Goal: Task Accomplishment & Management: Manage account settings

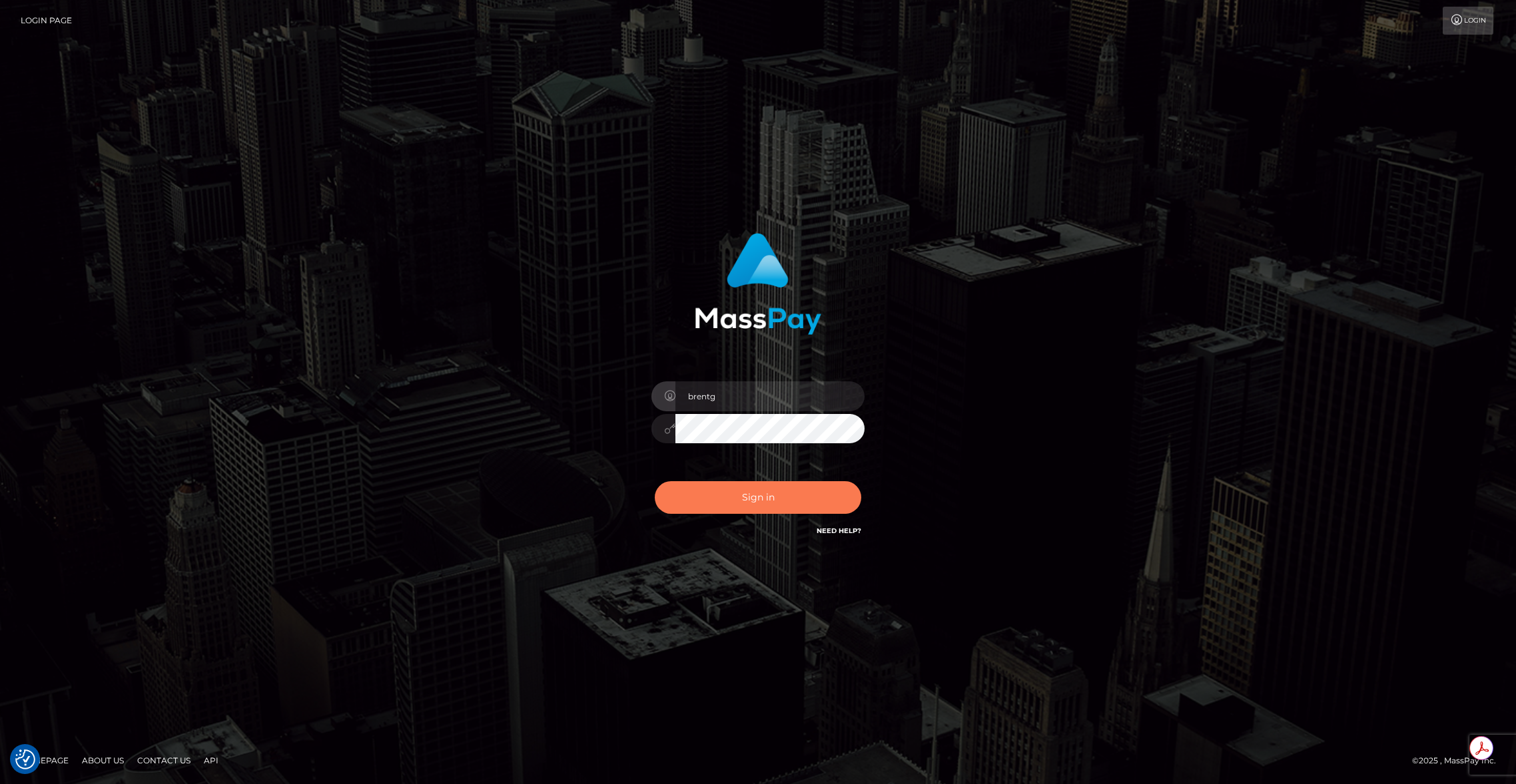
click at [741, 513] on button "Sign in" at bounding box center [757, 497] width 207 height 32
click at [741, 511] on div "Sign in Need Help?" at bounding box center [757, 503] width 233 height 59
type input "brentg"
click at [764, 481] on button "Sign in" at bounding box center [757, 497] width 207 height 32
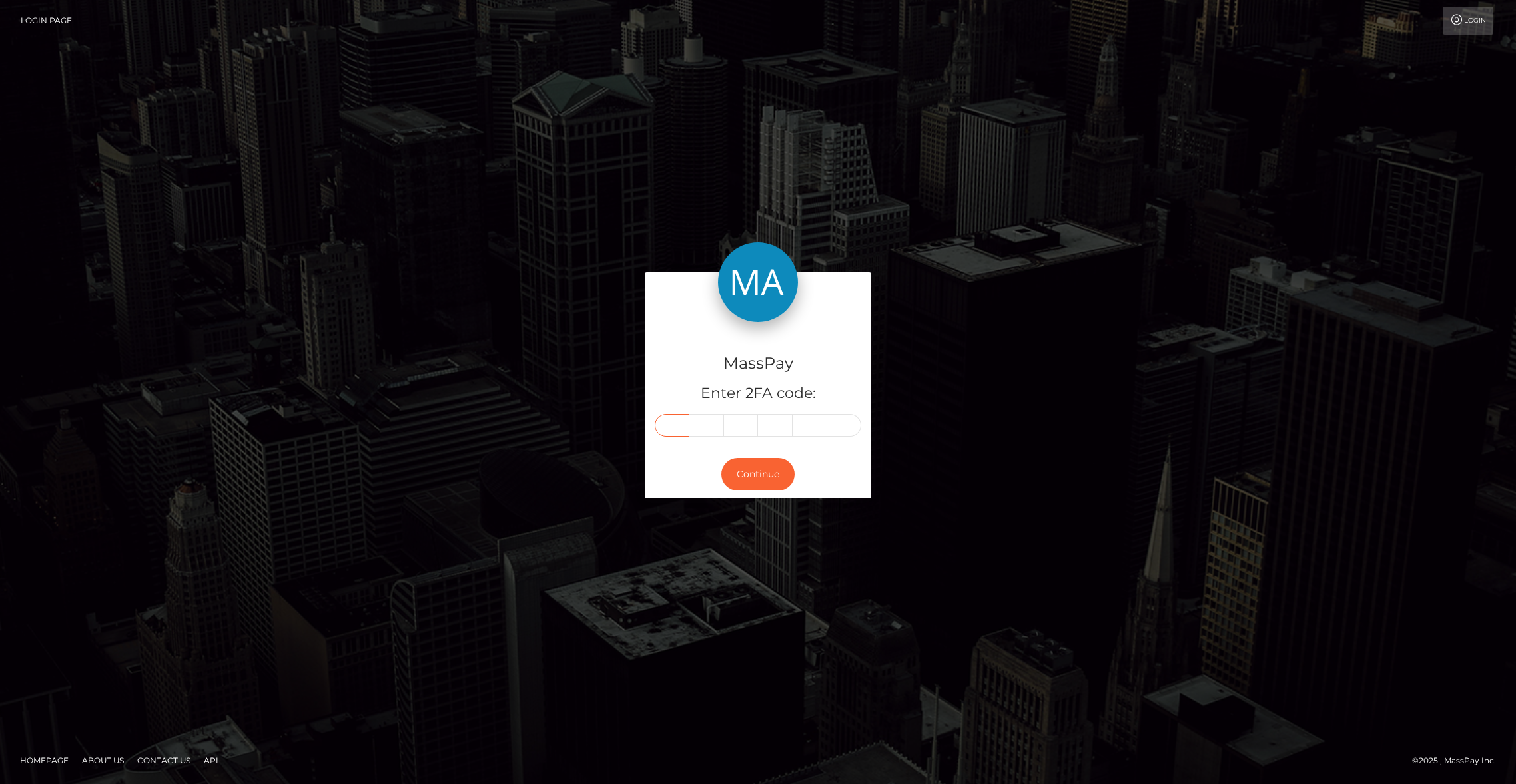
paste input "1"
type input "1"
type input "4"
type input "8"
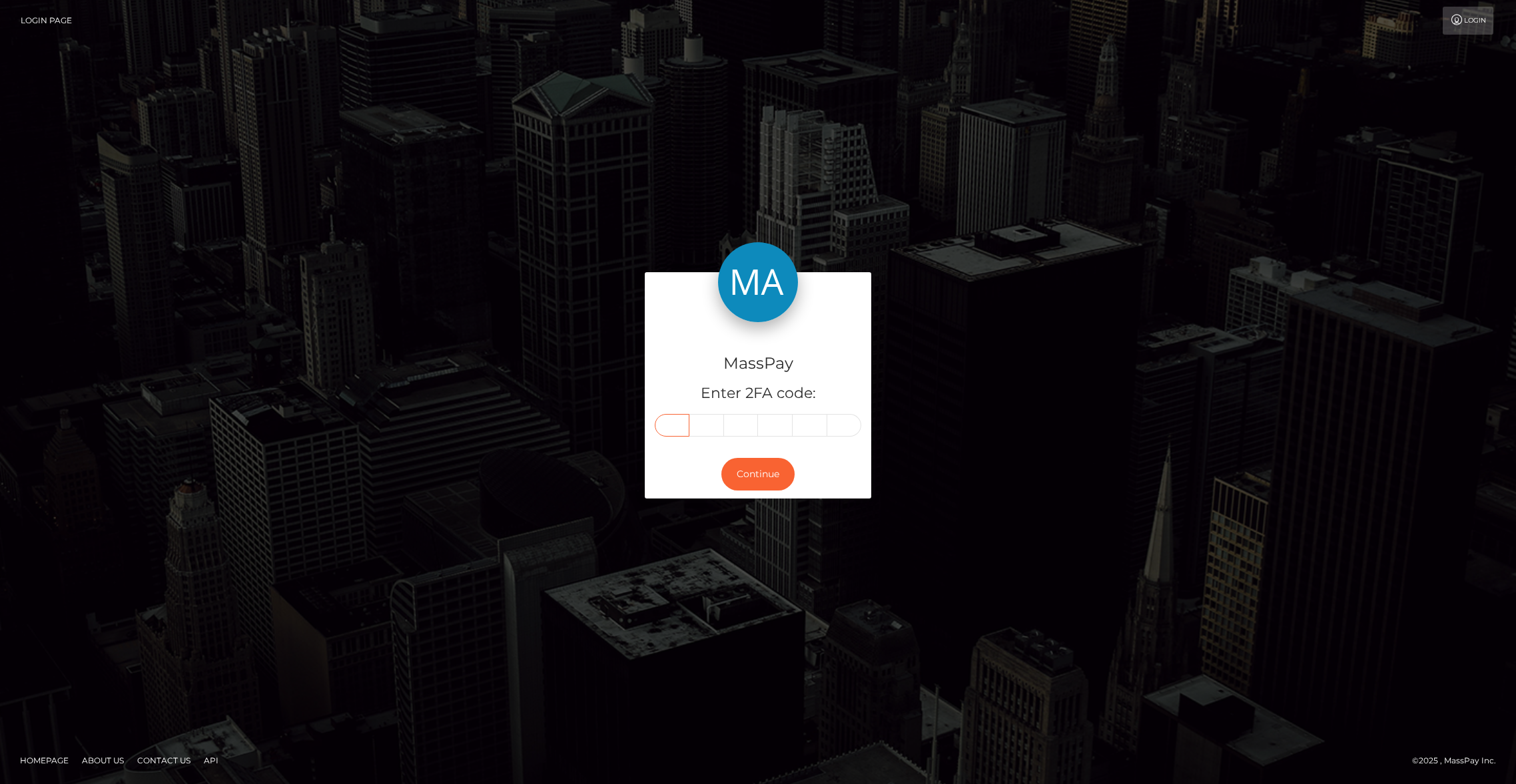
type input "1"
type input "8"
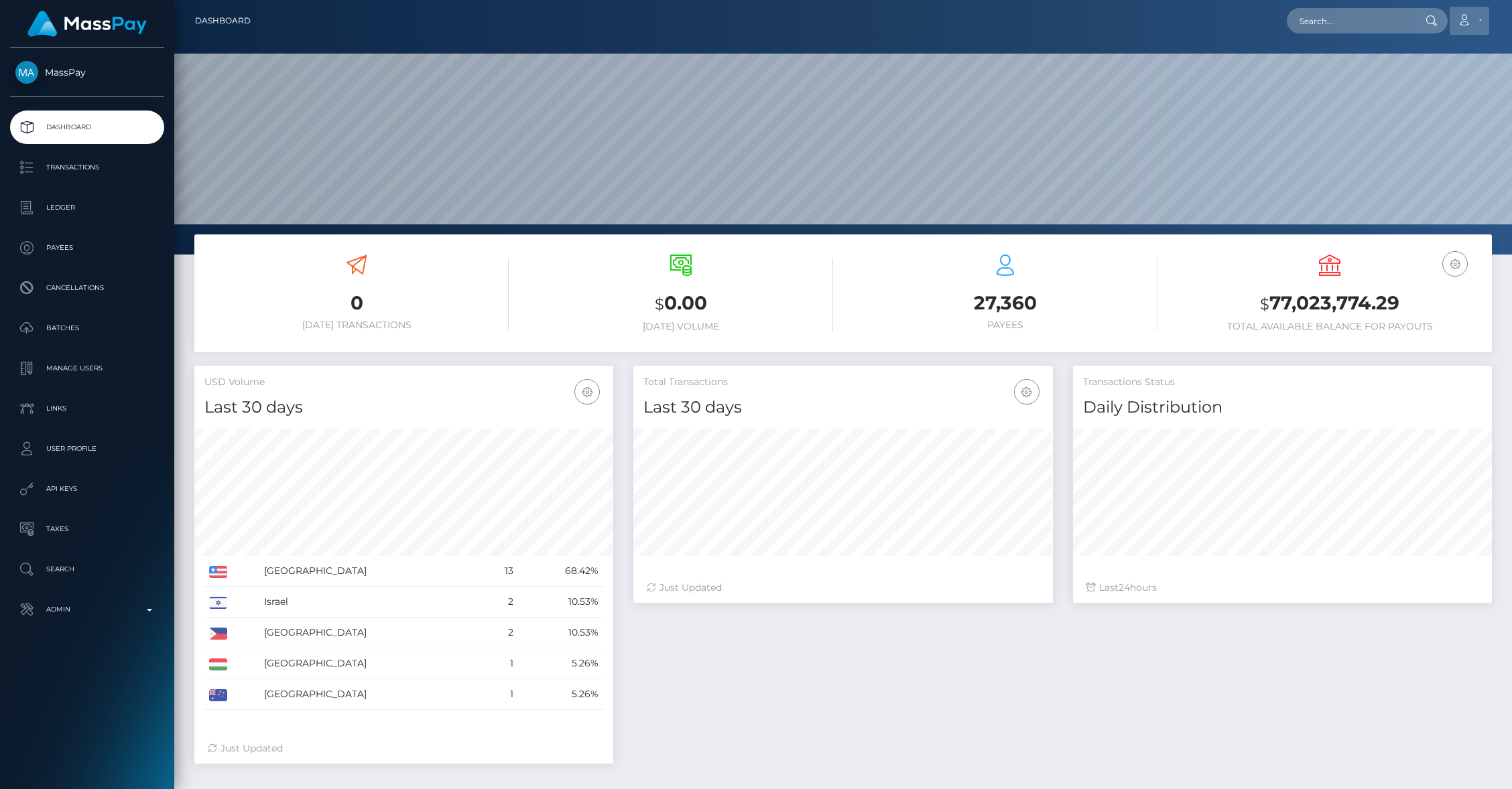
scroll to position [237, 419]
click at [1339, 17] on input "text" at bounding box center [1350, 21] width 126 height 26
click at [1372, 18] on input "earth protect" at bounding box center [1350, 21] width 126 height 26
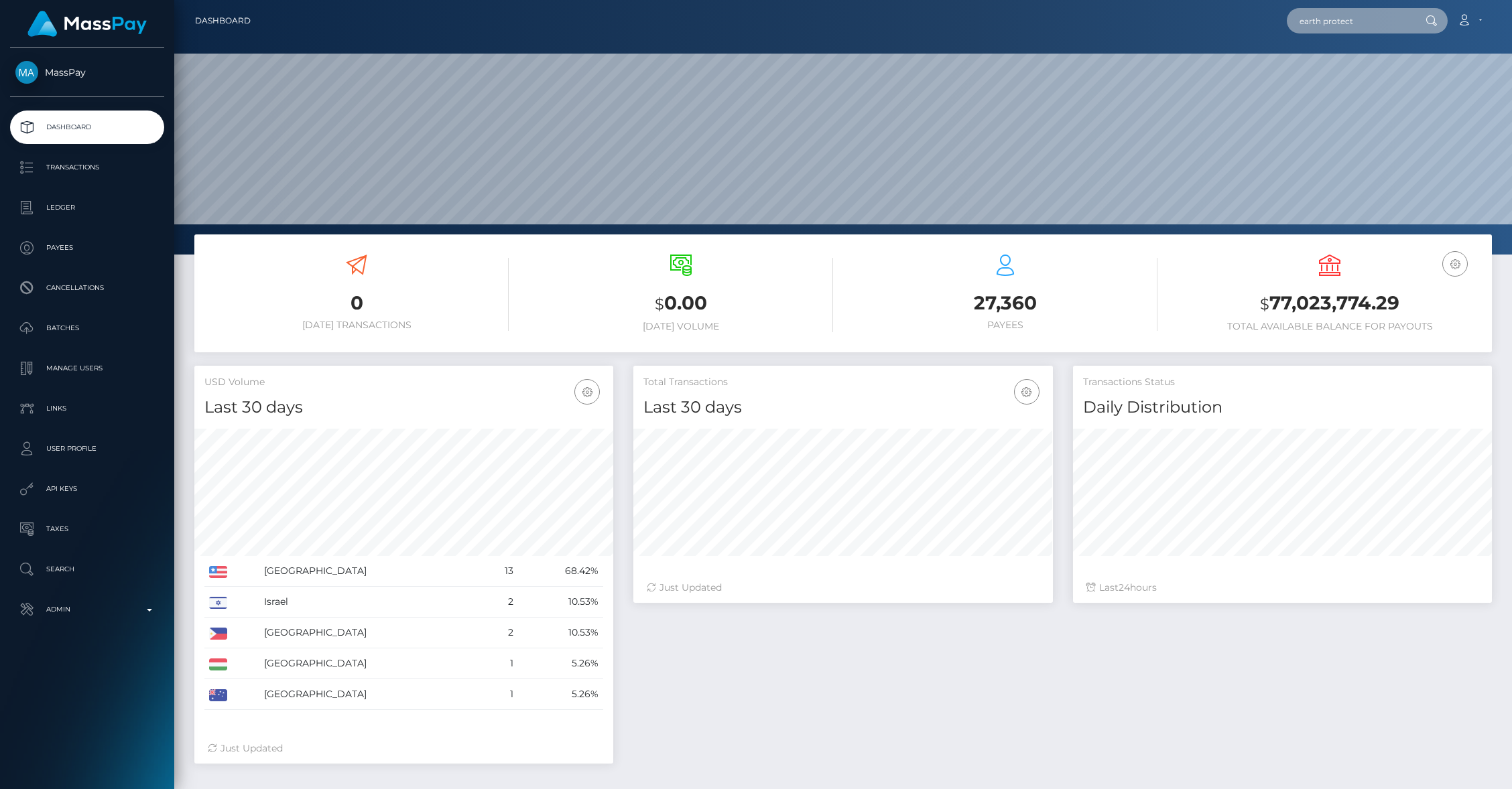
paste input "pout_U4G4z3mHanWop,"
type input "pout_U4G4z3mHanWop,"
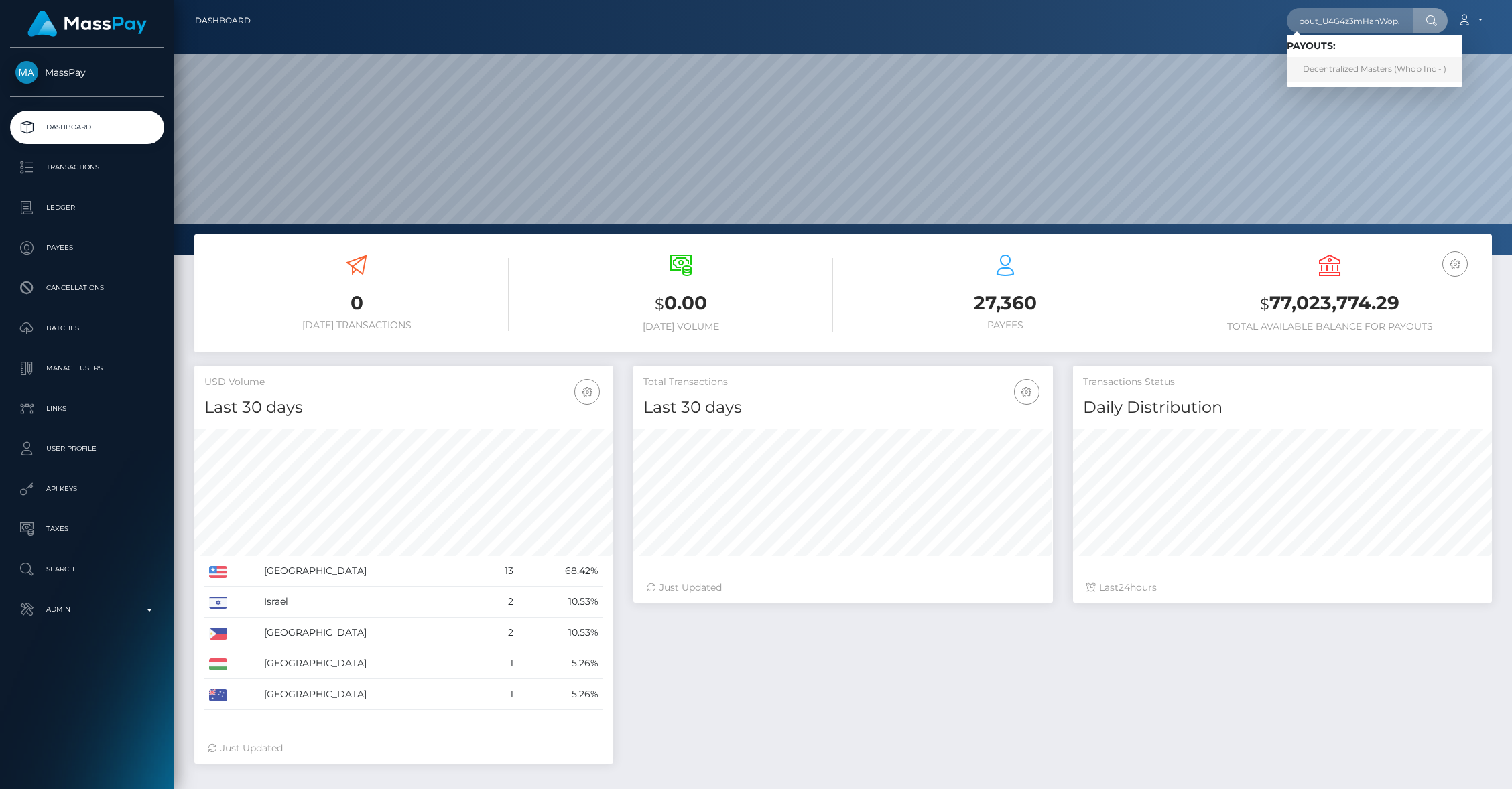
click at [1419, 67] on link "Decentralized Masters (Whop Inc - )" at bounding box center [1375, 70] width 176 height 25
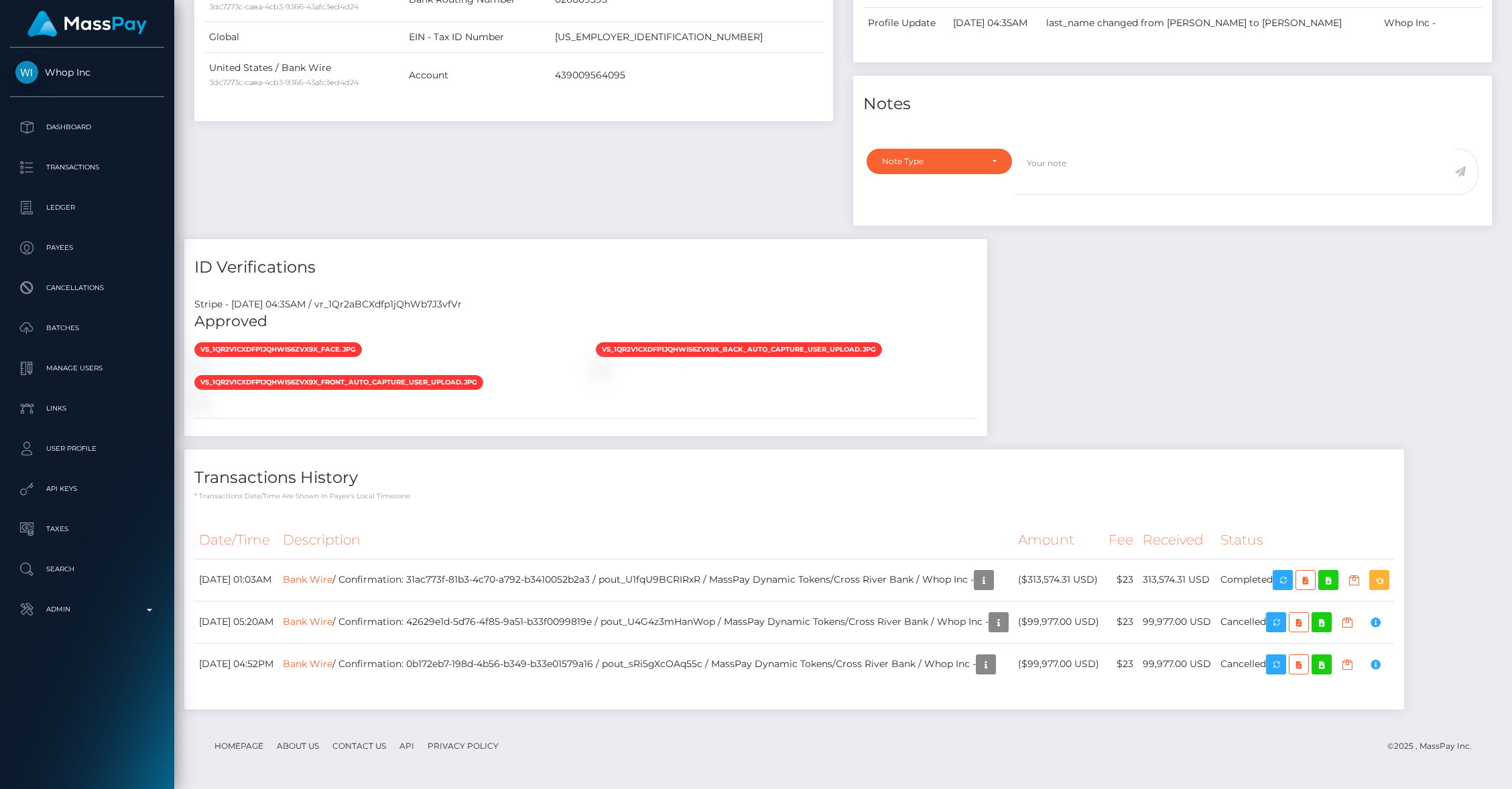
scroll to position [619, 0]
click at [404, 375] on div at bounding box center [385, 368] width 401 height 14
click at [786, 407] on div "vs_1Qr2V1CXdfp1jQhWIS6Zvx9X_face.jpg" at bounding box center [586, 375] width 803 height 65
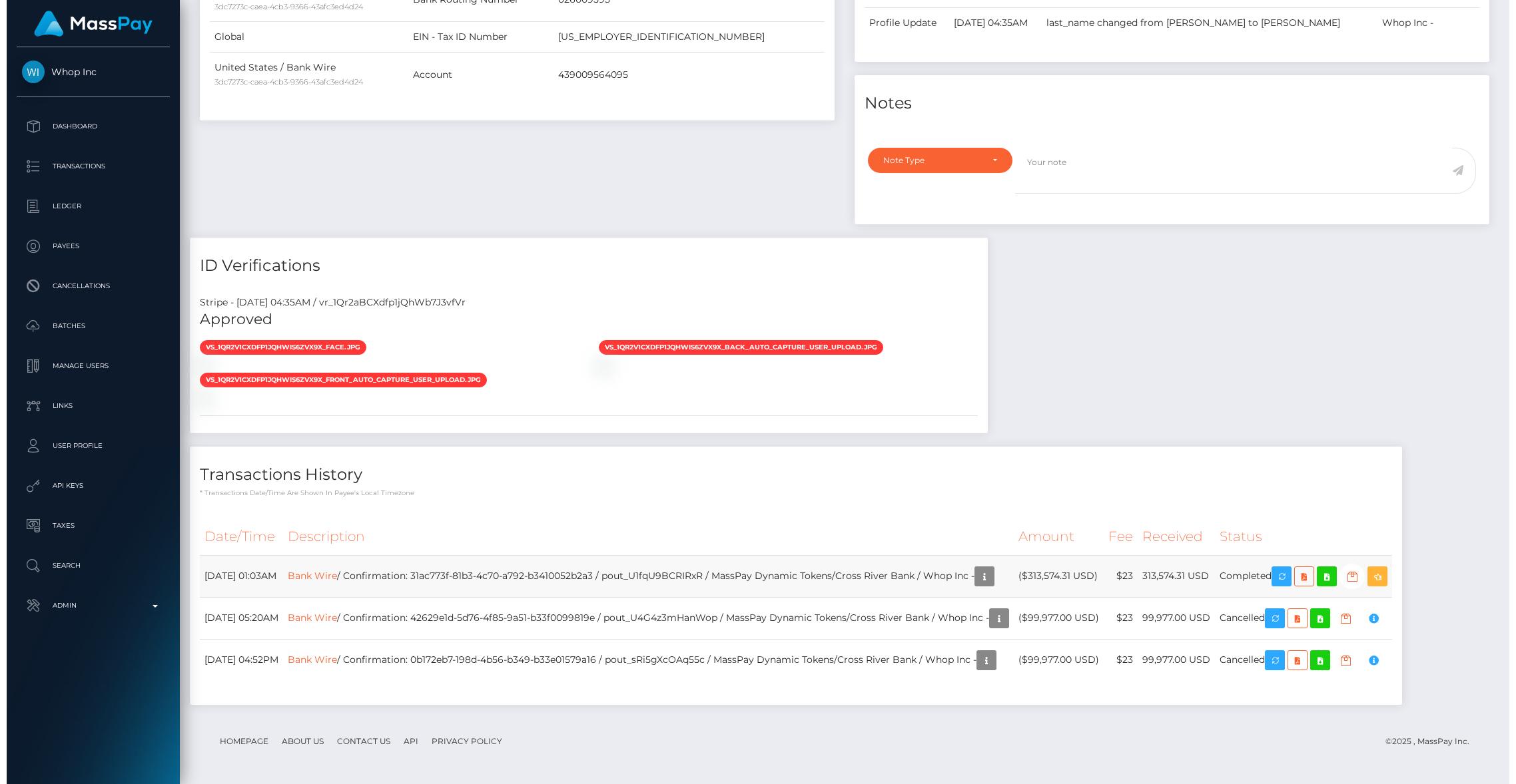
scroll to position [915, 0]
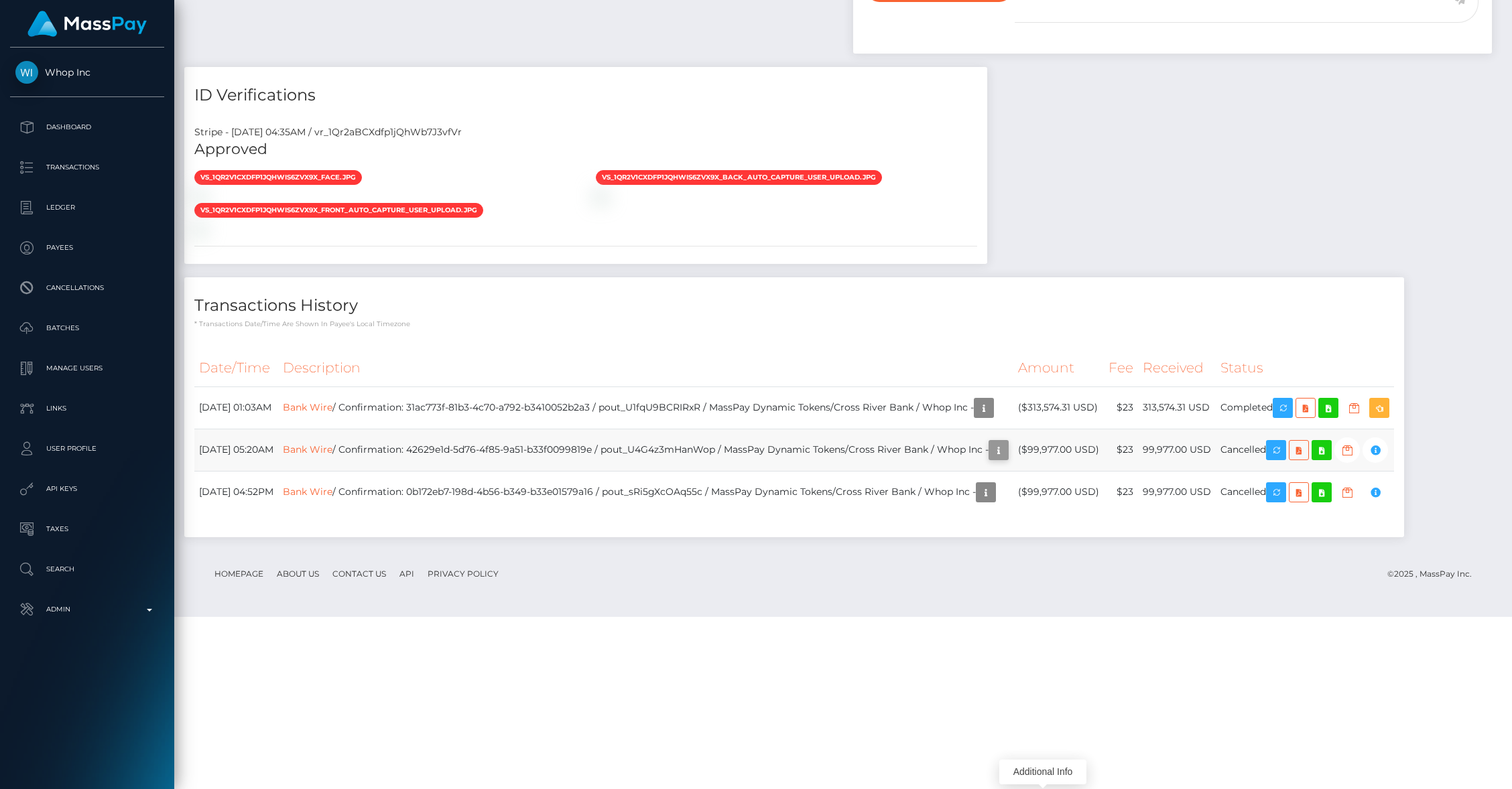
click at [1007, 459] on icon "button" at bounding box center [999, 450] width 16 height 17
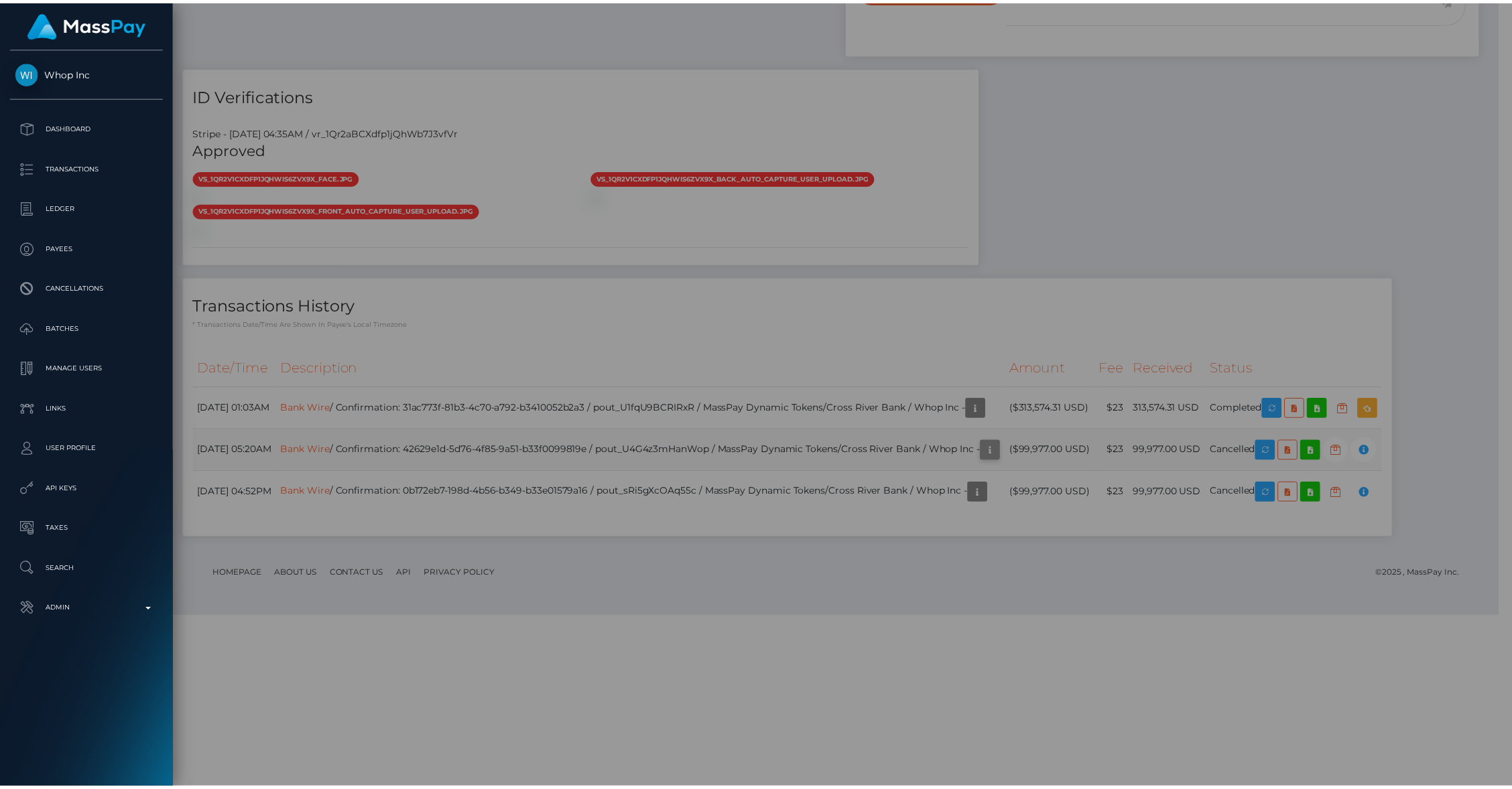
scroll to position [669855, 669922]
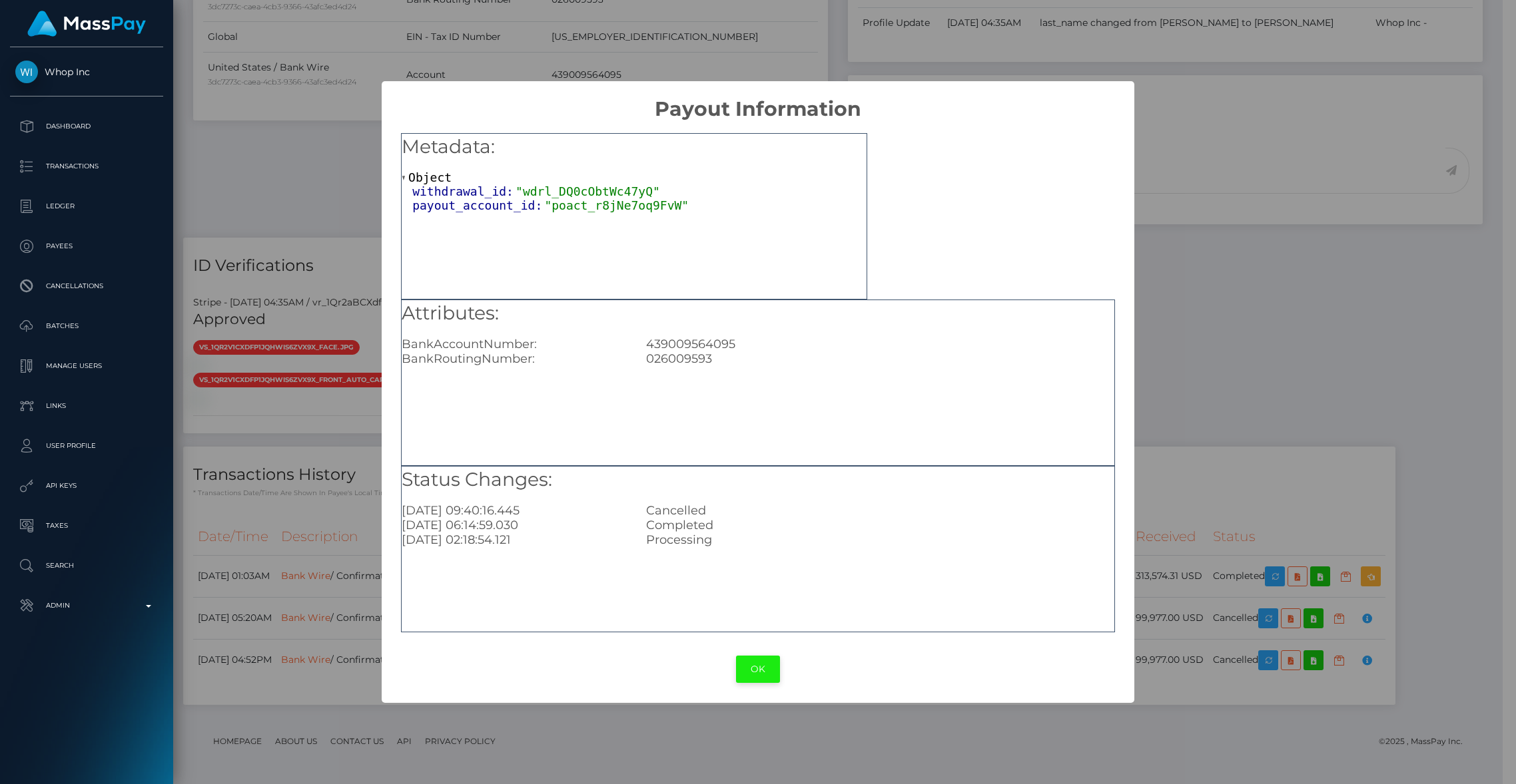
click at [775, 674] on button "OK" at bounding box center [758, 669] width 44 height 28
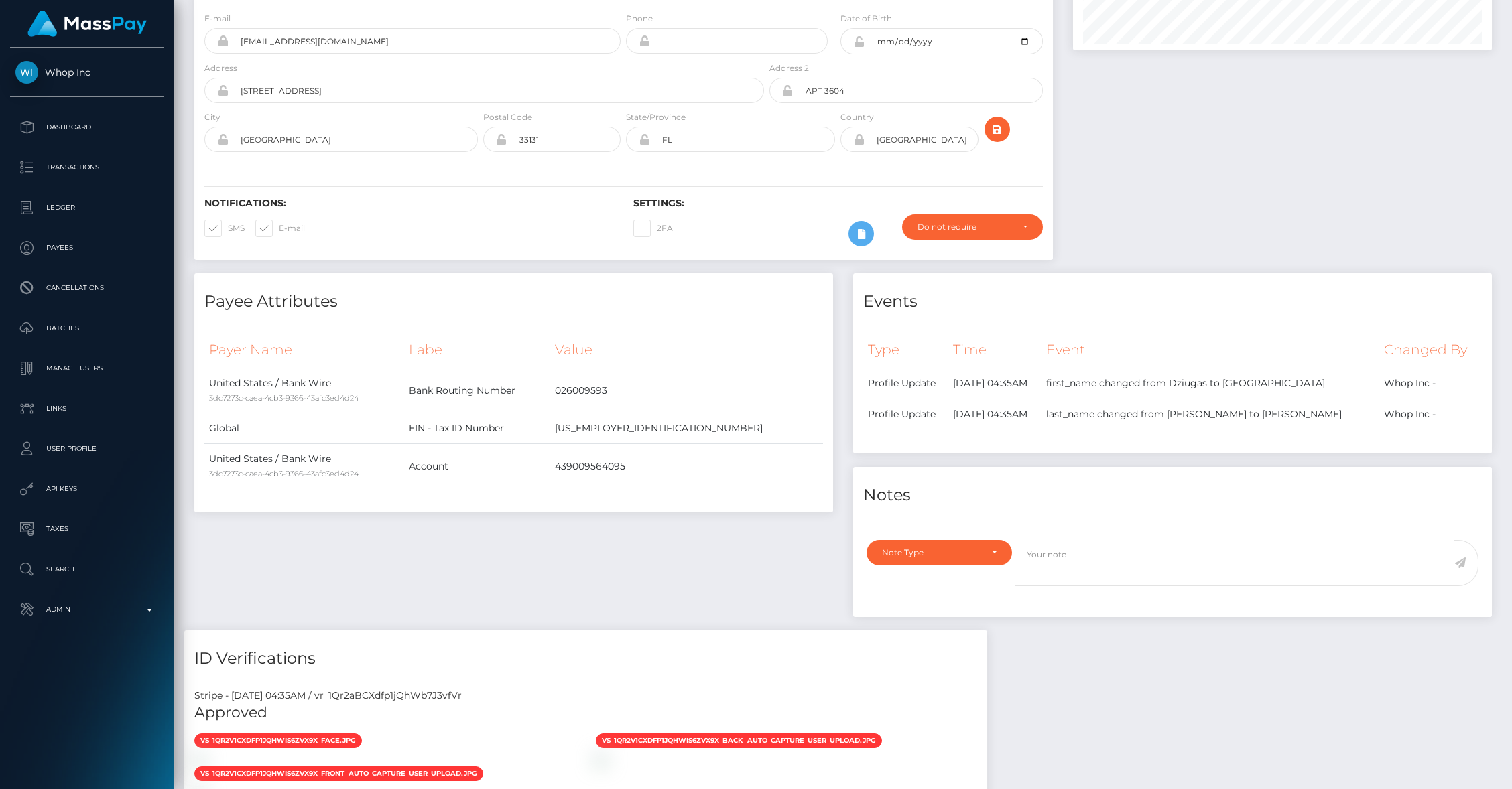
scroll to position [0, 0]
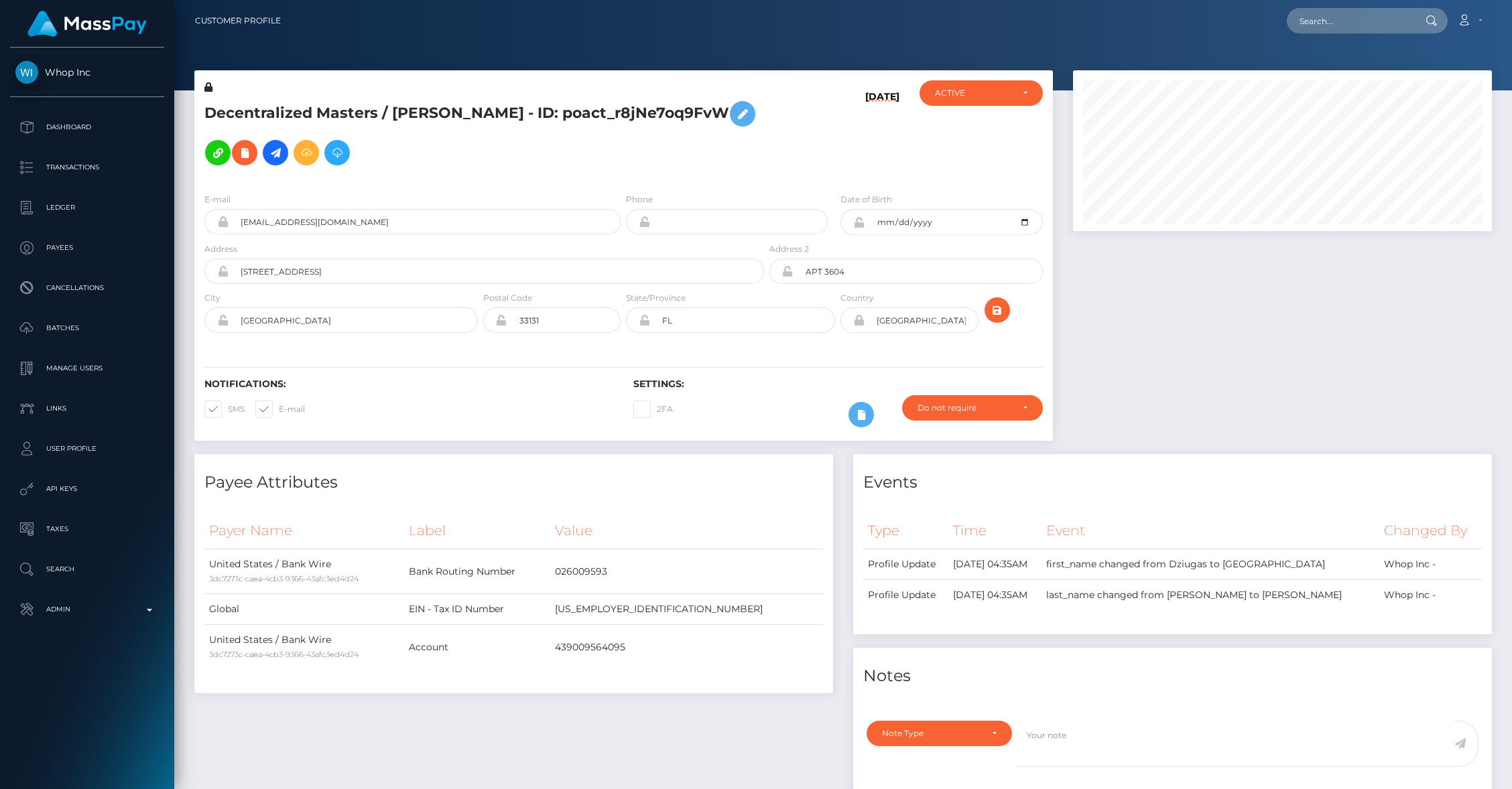
click at [454, 113] on h5 "Decentralized Masters / [PERSON_NAME] - ID: poact_r8jNe7oq9FvW" at bounding box center [481, 133] width 552 height 78
drag, startPoint x: 397, startPoint y: 107, endPoint x: 526, endPoint y: 111, distance: 129.1
click at [526, 111] on h5 "Decentralized Masters / [PERSON_NAME] - ID: poact_r8jNe7oq9FvW" at bounding box center [481, 133] width 552 height 78
copy h5 "[PERSON_NAME]"
click at [1326, 29] on input "text" at bounding box center [1350, 21] width 126 height 26
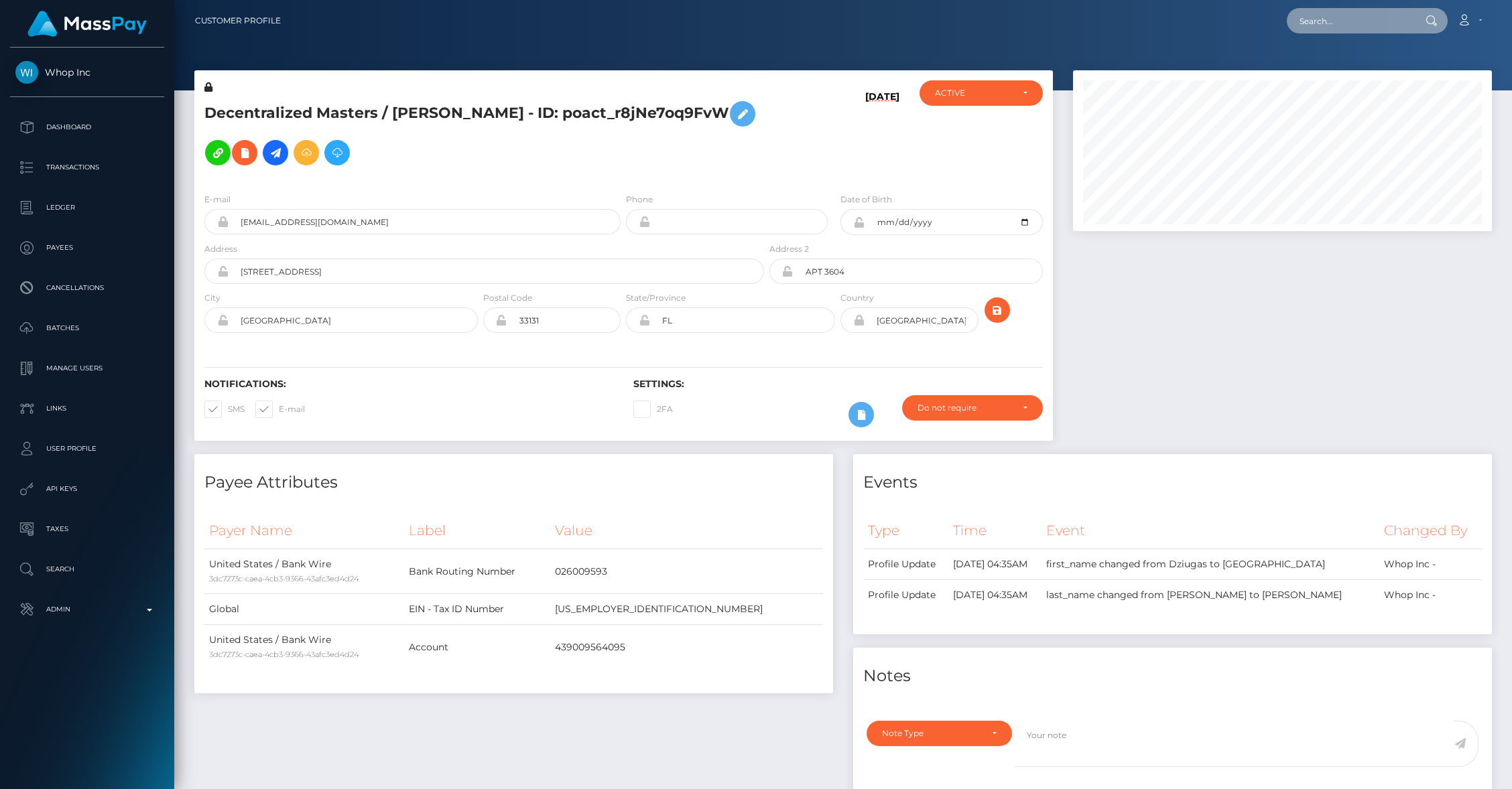
paste input "9610d43b-b7d6-11ef-8d01-02378e9ea7b9"
type input "9610d43b-b7d6-11ef-8d01-02378e9ea7b9"
click at [1343, 67] on link "[PERSON_NAME]" at bounding box center [1341, 70] width 107 height 25
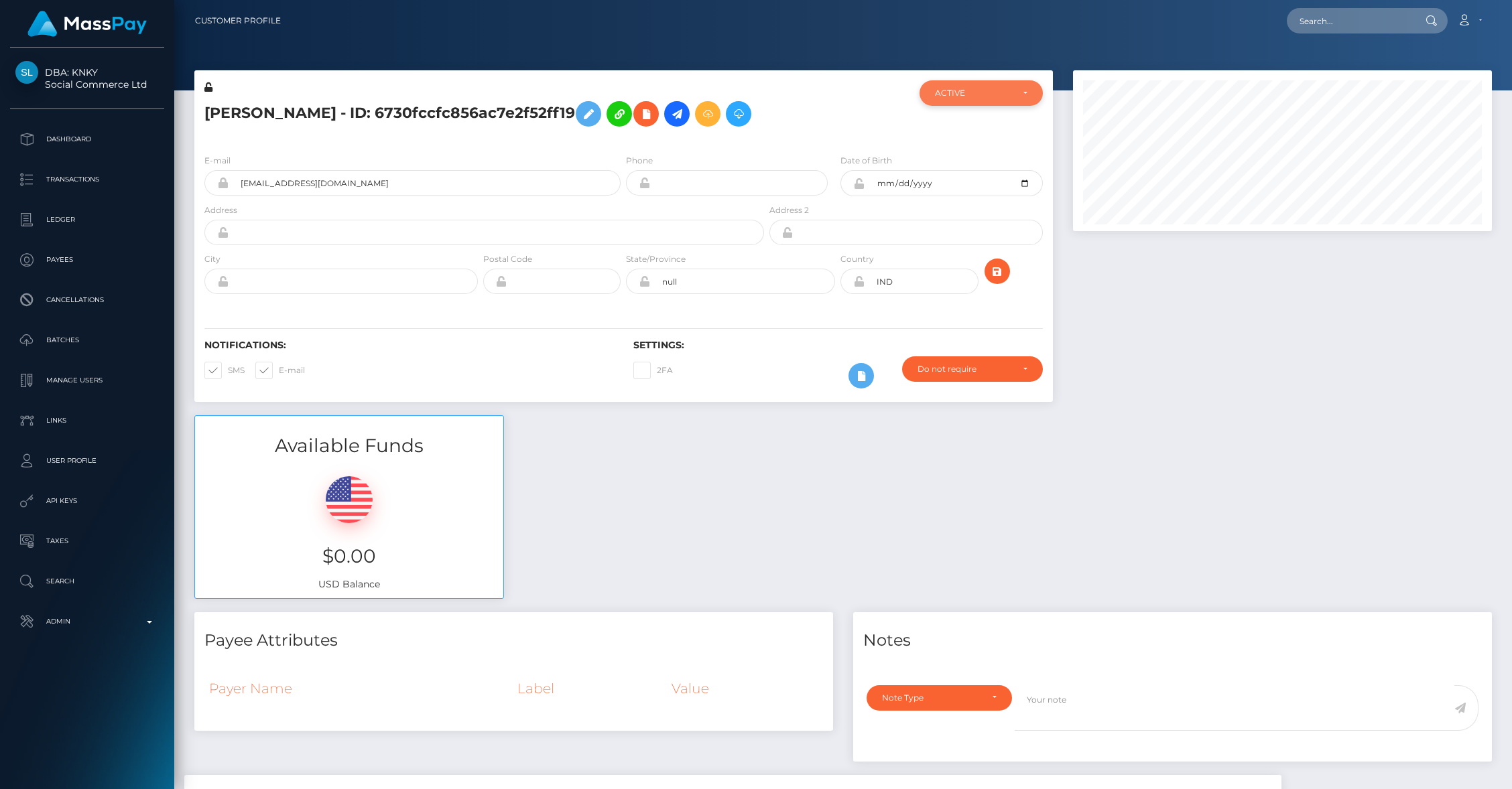
click at [966, 88] on div "ACTIVE" at bounding box center [974, 92] width 77 height 10
click at [959, 185] on span "CLOSED" at bounding box center [953, 185] width 34 height 12
select select "CLOSED"
click at [581, 119] on icon at bounding box center [588, 114] width 16 height 17
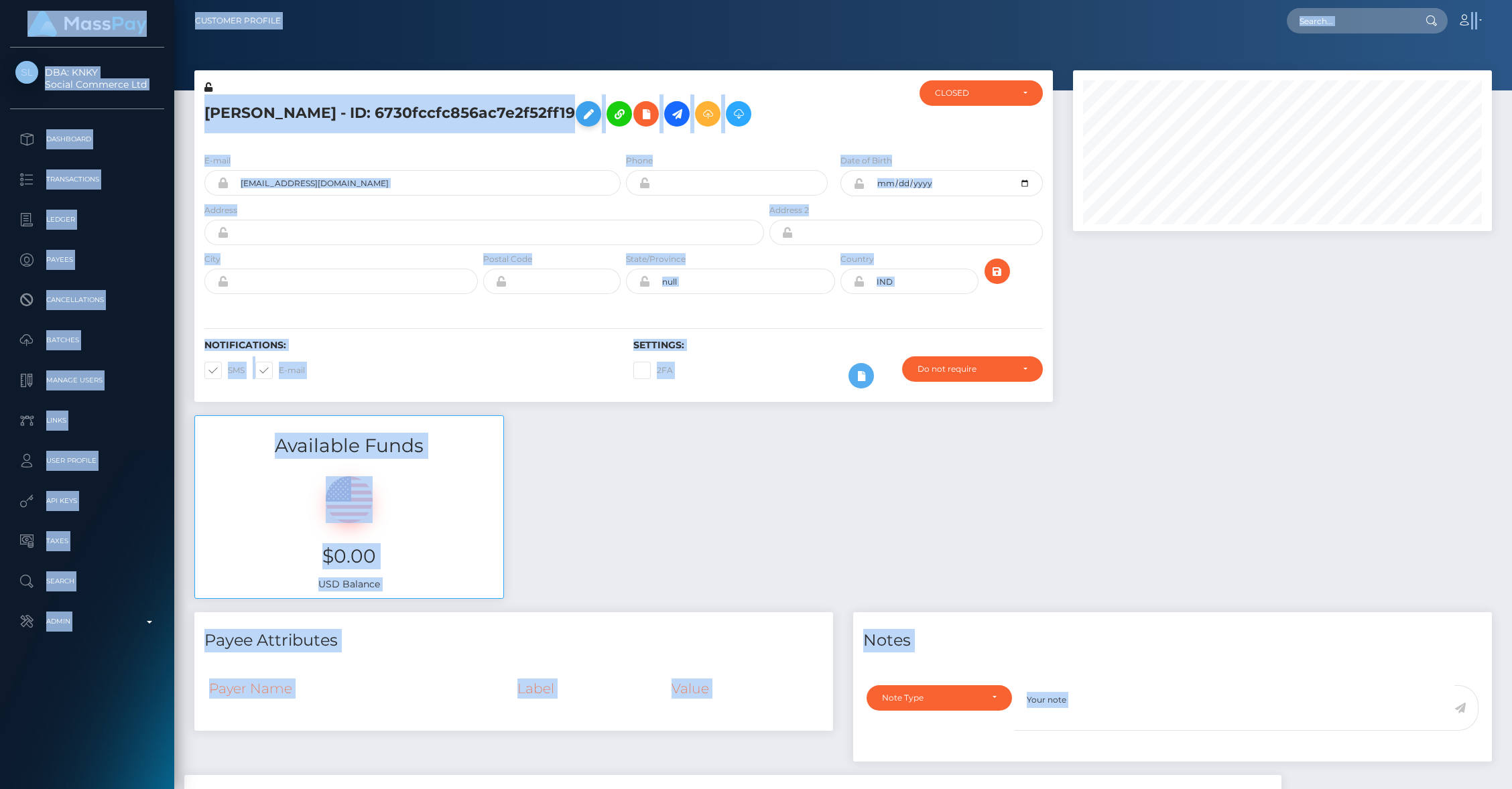
click at [582, 117] on icon at bounding box center [588, 114] width 16 height 17
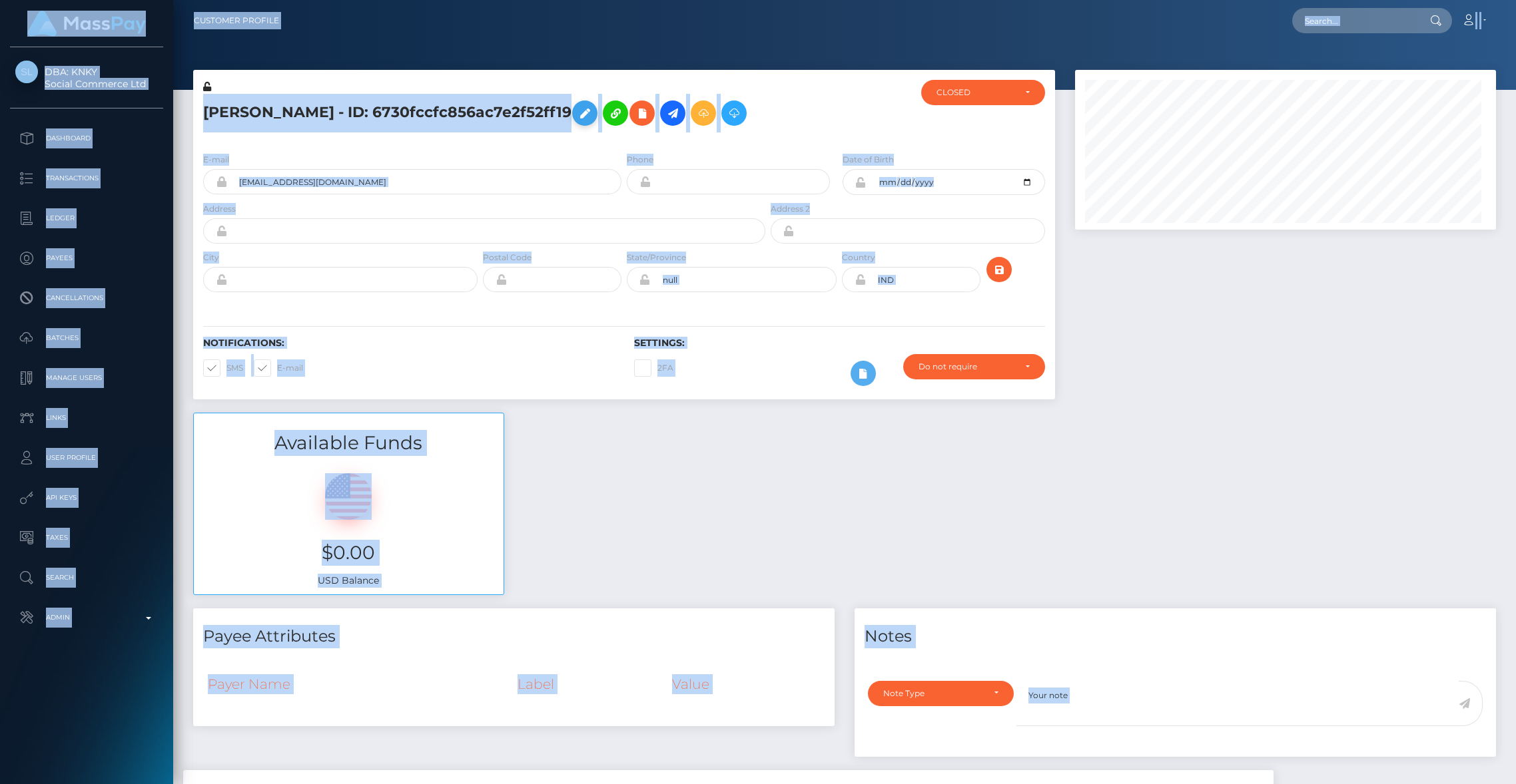
scroll to position [665610, 665571]
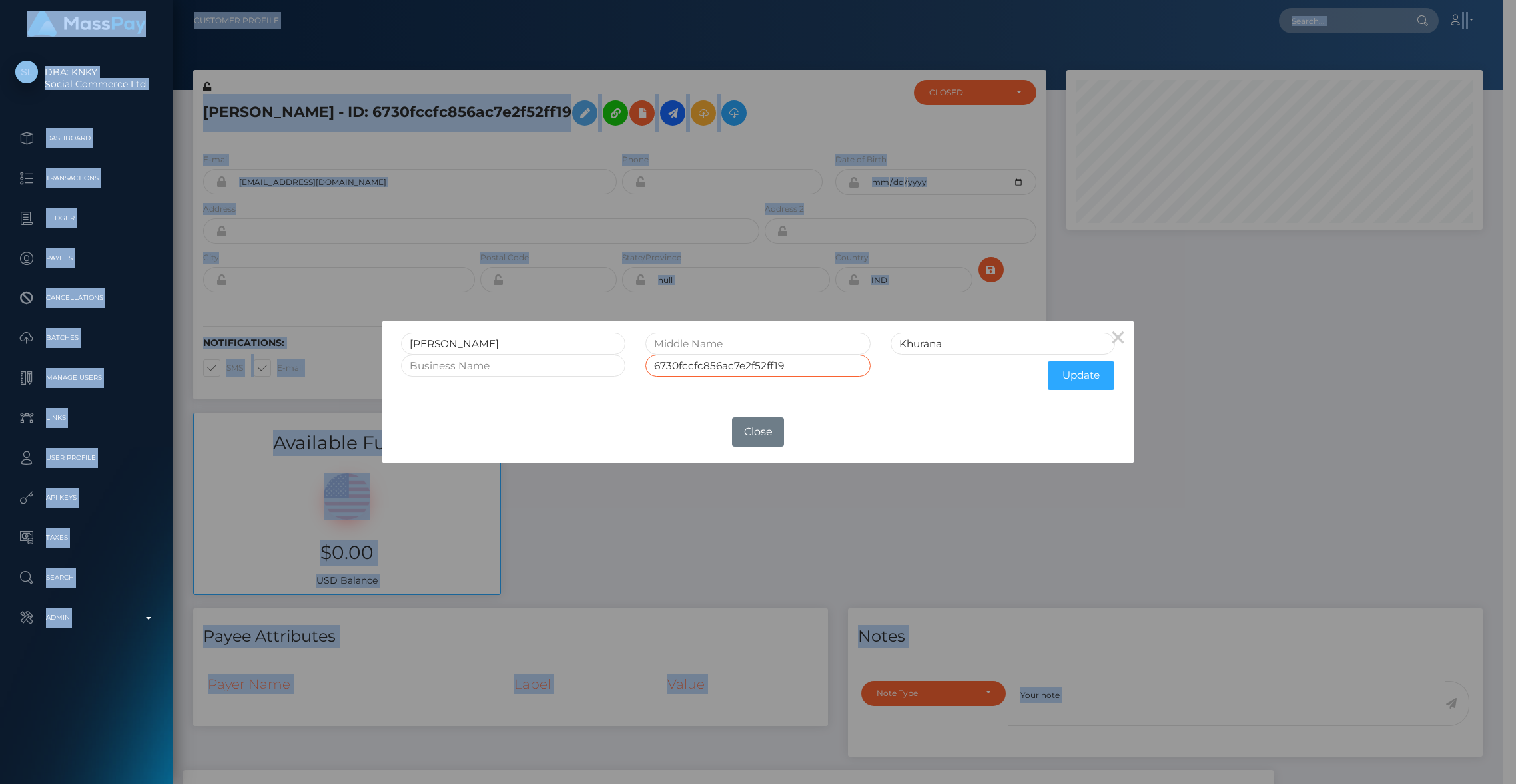
click at [820, 374] on input "6730fccfc856ac7e2f52ff19" at bounding box center [757, 366] width 225 height 22
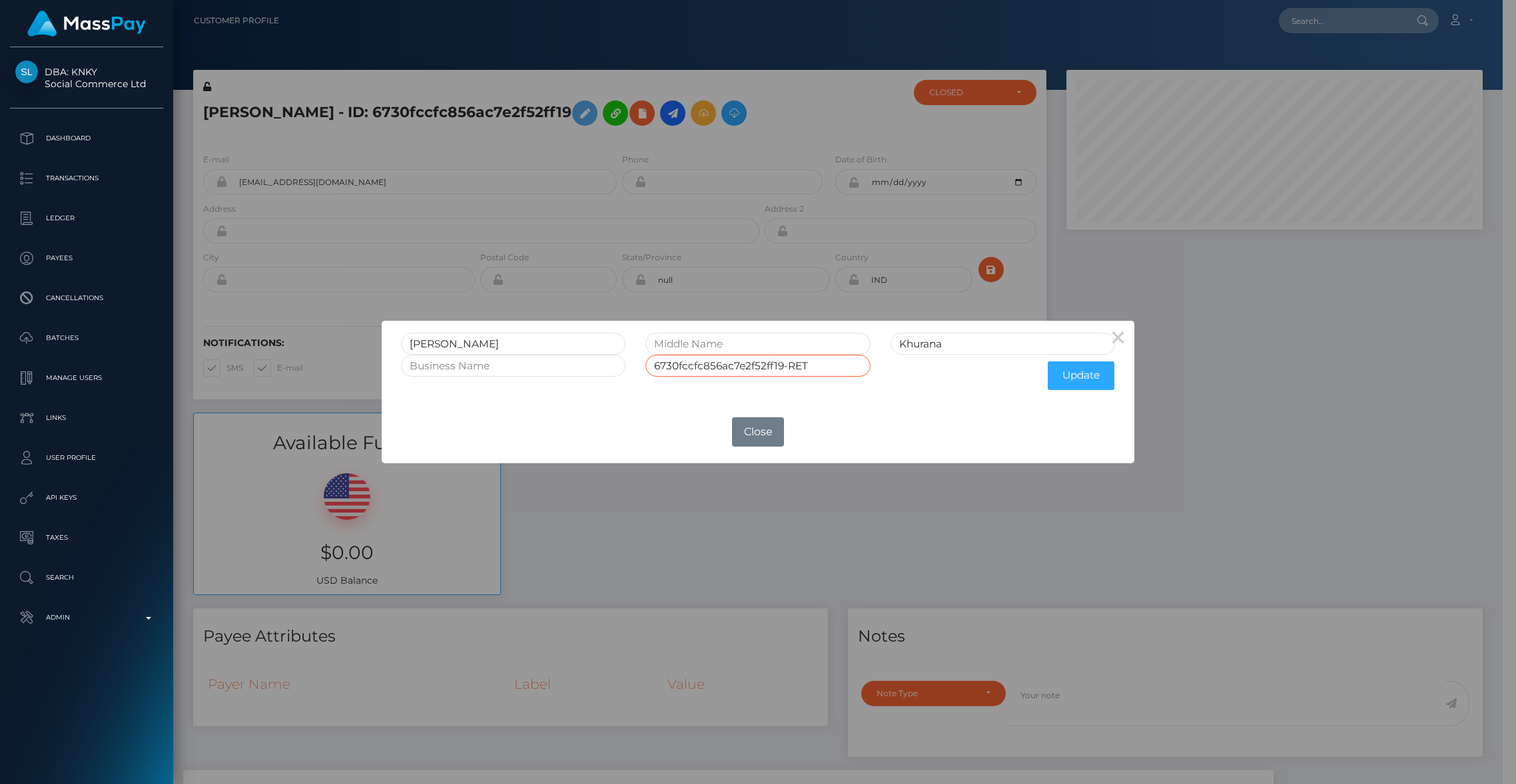
type input "6730fccfc856ac7e2f52ff19-RET"
click at [979, 342] on input "Khurana" at bounding box center [1003, 344] width 225 height 22
type input "Khurana-RET"
click at [1073, 378] on button "Update" at bounding box center [1081, 375] width 66 height 28
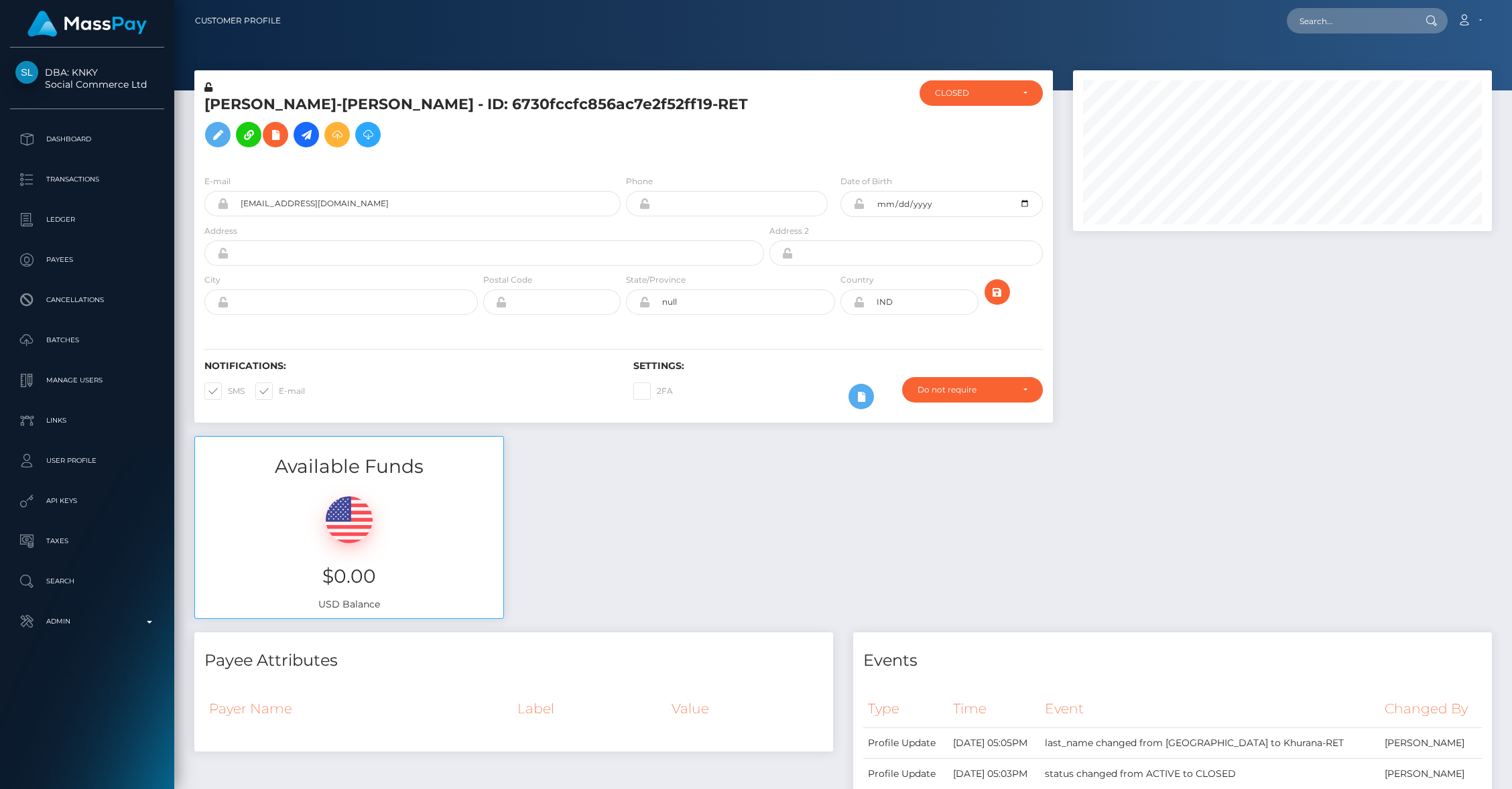
scroll to position [161, 419]
click at [223, 209] on icon at bounding box center [223, 203] width 11 height 10
click at [242, 216] on input "[EMAIL_ADDRESS][DOMAIN_NAME]" at bounding box center [425, 204] width 392 height 26
type input "RETrohan.khurana.dev.iic+creator_2@gmail.com"
click at [997, 301] on icon "submit" at bounding box center [997, 293] width 16 height 17
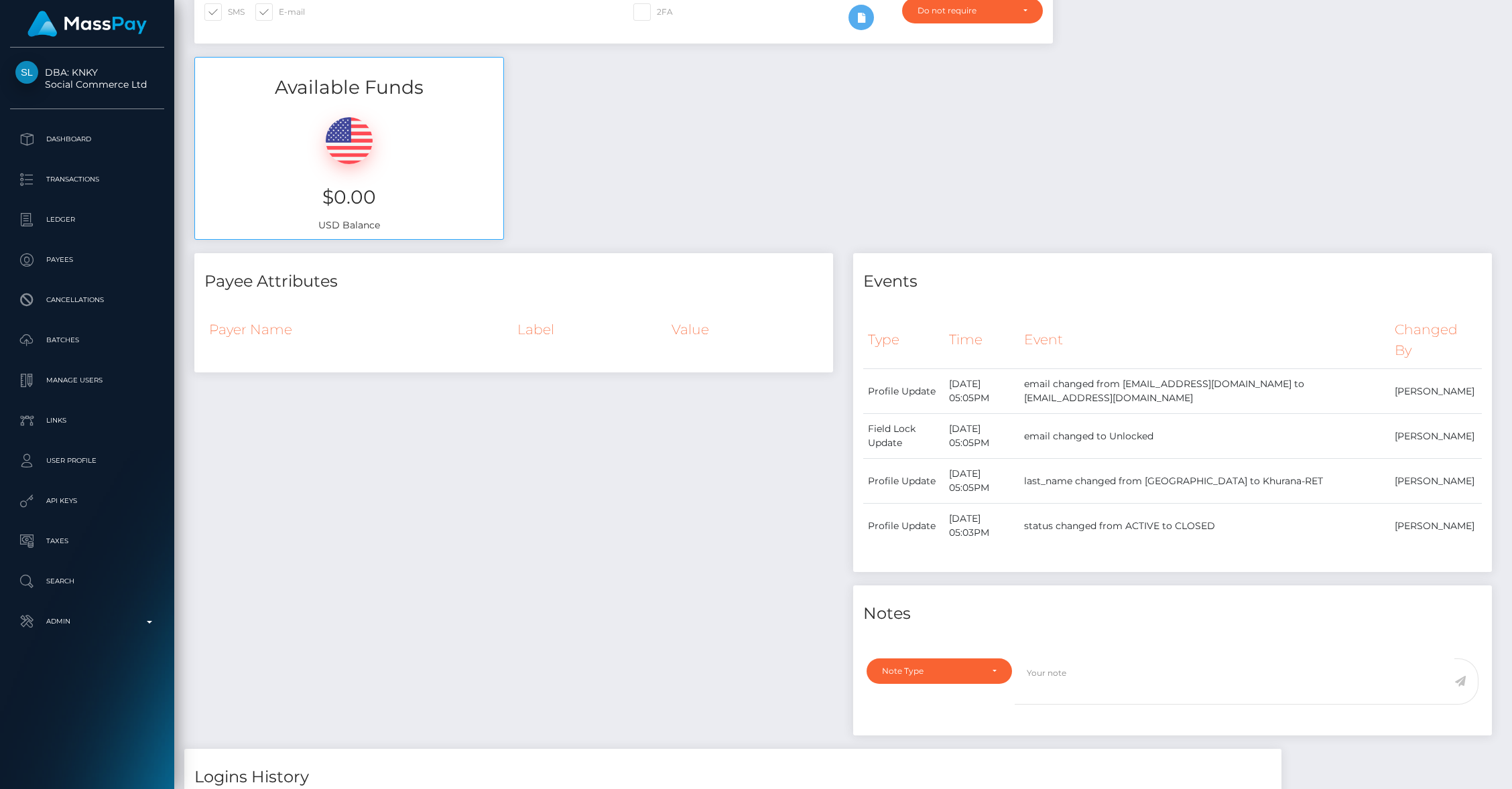
scroll to position [577, 0]
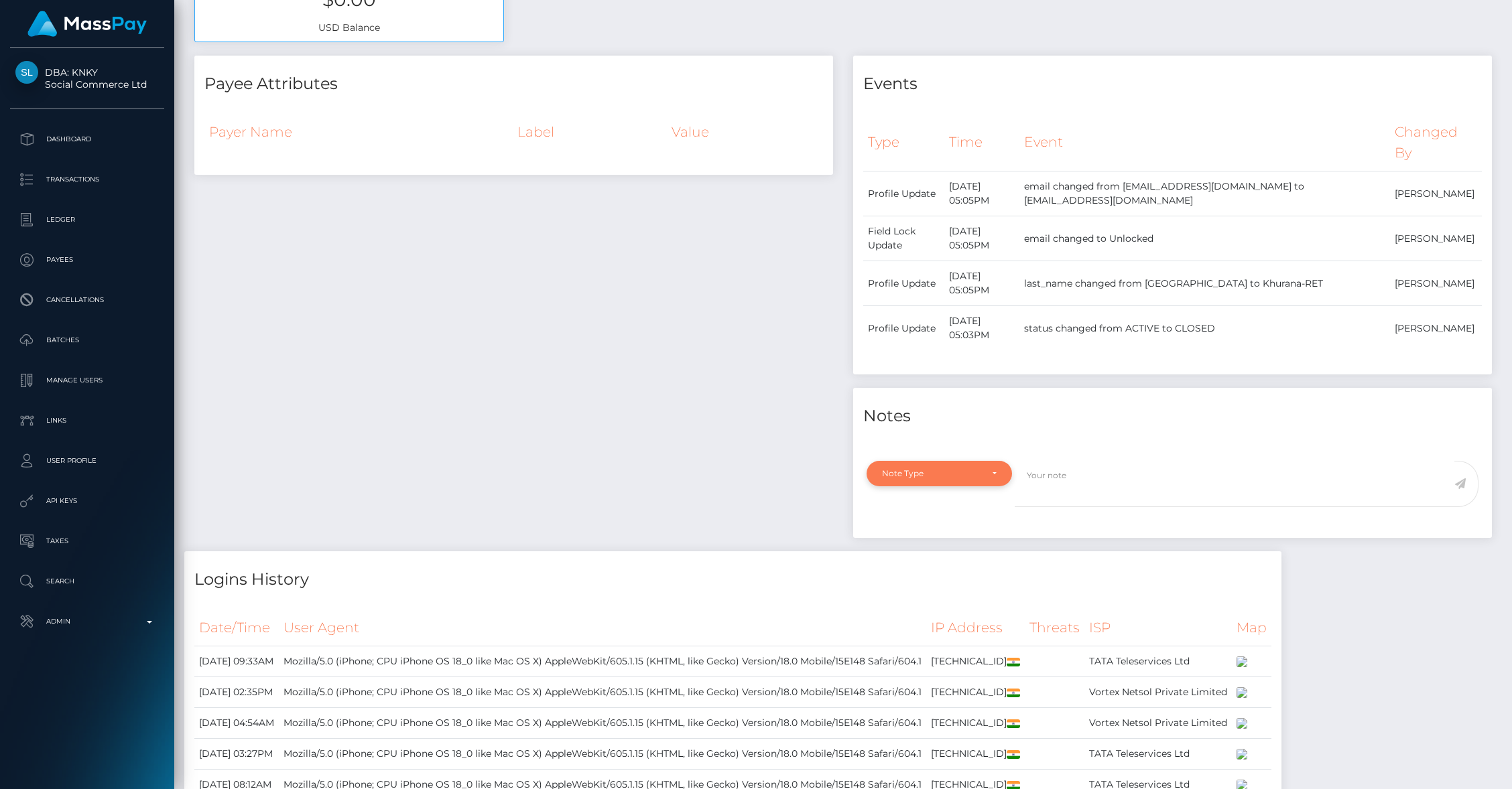
click at [995, 479] on div "Note Type" at bounding box center [939, 473] width 115 height 10
click at [944, 607] on link "General" at bounding box center [939, 595] width 145 height 25
select select "GENERAL"
click at [1086, 494] on textarea at bounding box center [1234, 484] width 440 height 47
type textarea "Account closed per client request. - BG"
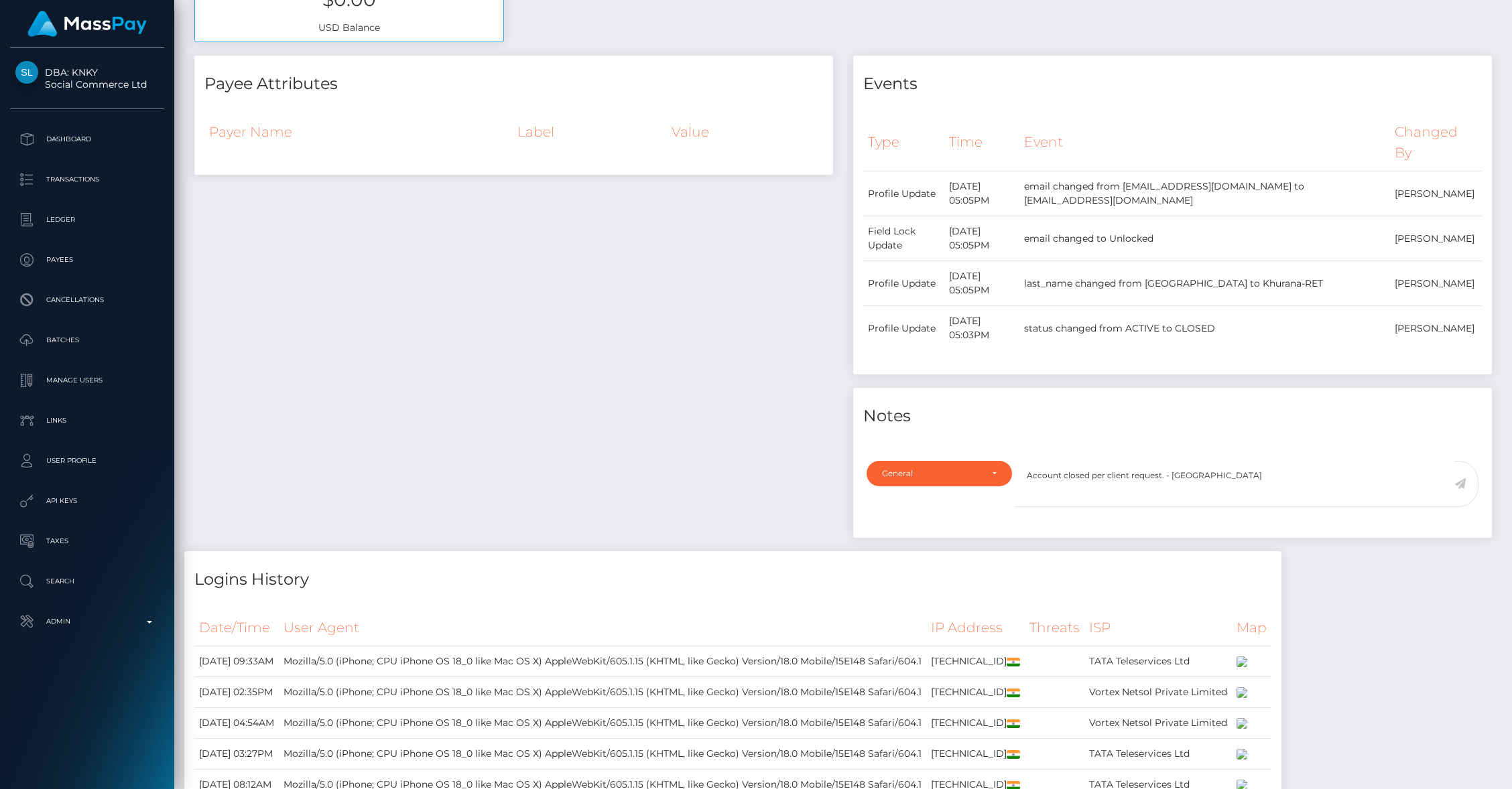
click at [1461, 489] on icon at bounding box center [1461, 483] width 11 height 10
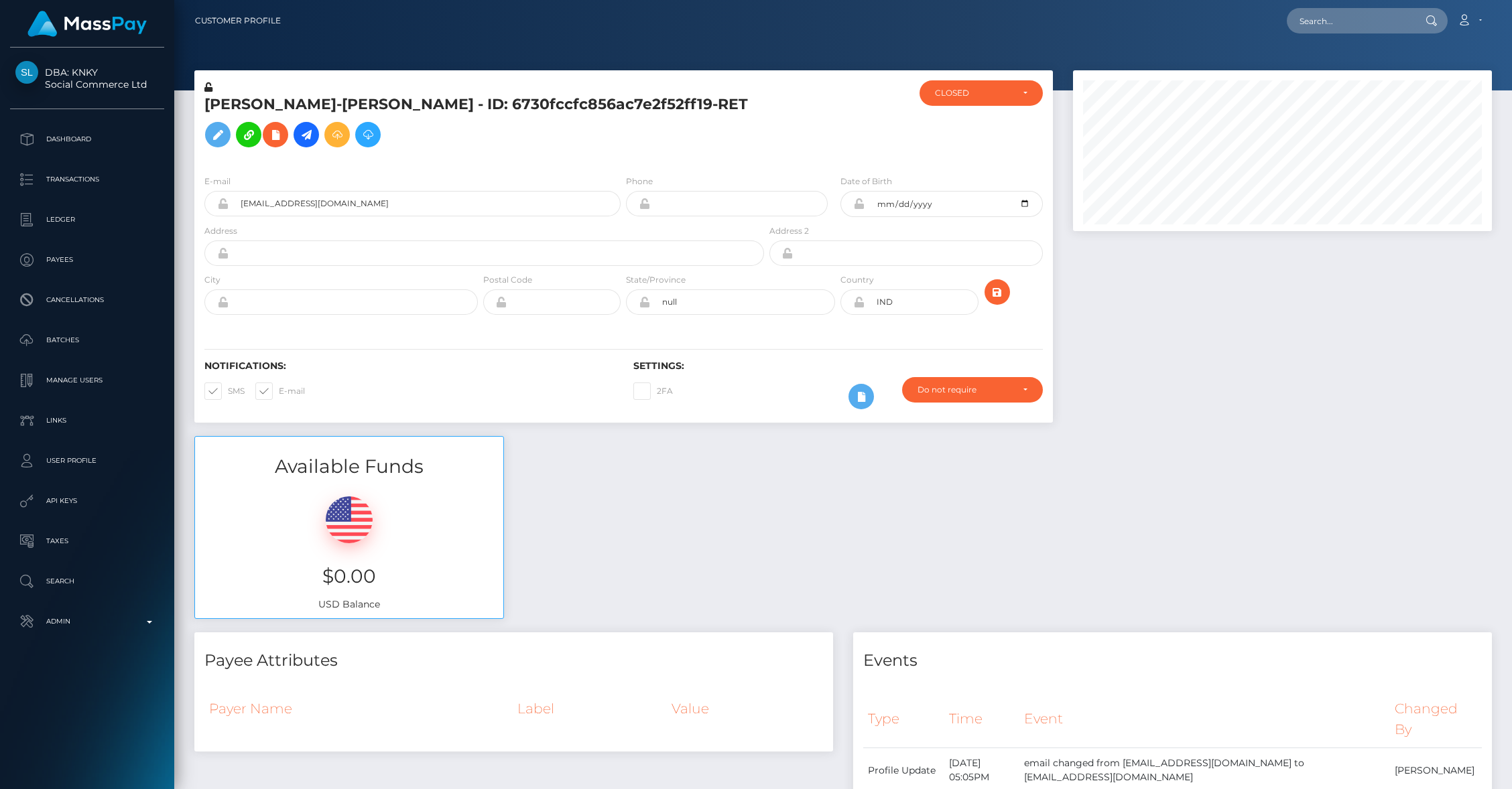
scroll to position [161, 419]
click at [223, 209] on icon at bounding box center [223, 203] width 11 height 10
click at [209, 89] on icon at bounding box center [209, 87] width 8 height 9
click at [1318, 29] on input "text" at bounding box center [1350, 21] width 126 height 26
paste input "pout_eK0KiY9ECT0eJ"
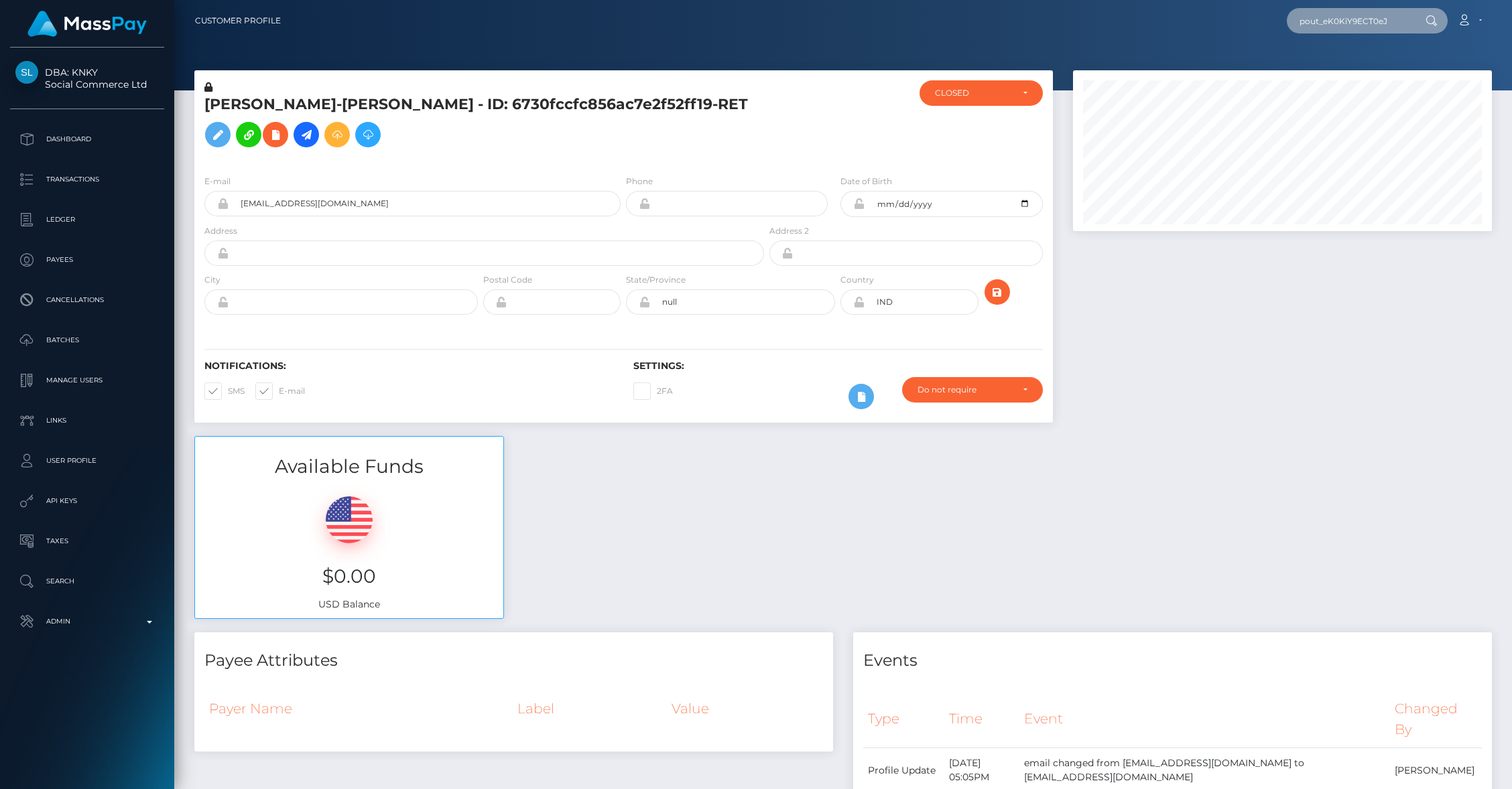
scroll to position [0, 6]
type input "pout_eK0KiY9ECT0eJ"
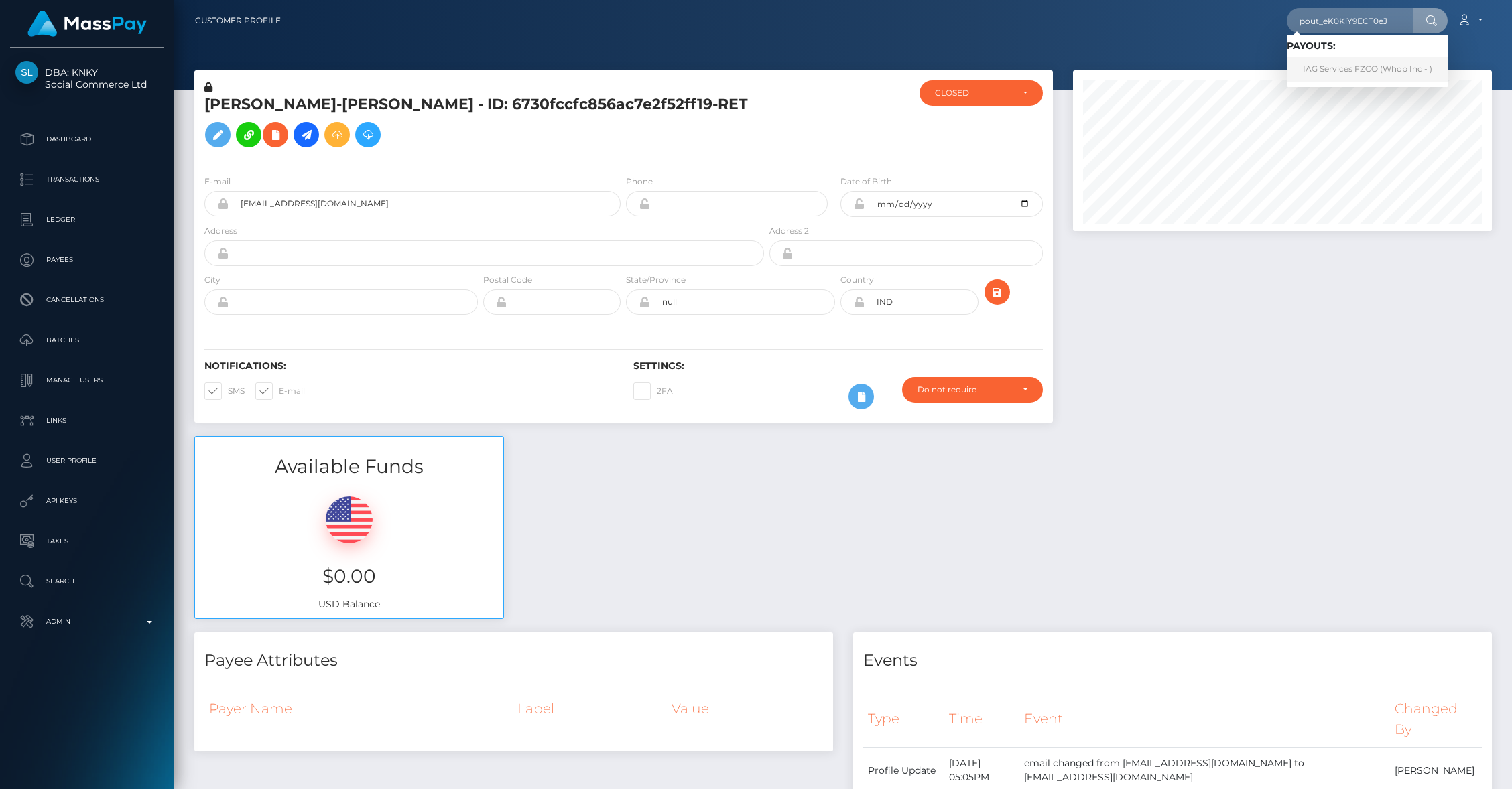
click at [1342, 66] on link "IAG Services FZCO (Whop Inc - )" at bounding box center [1368, 70] width 161 height 25
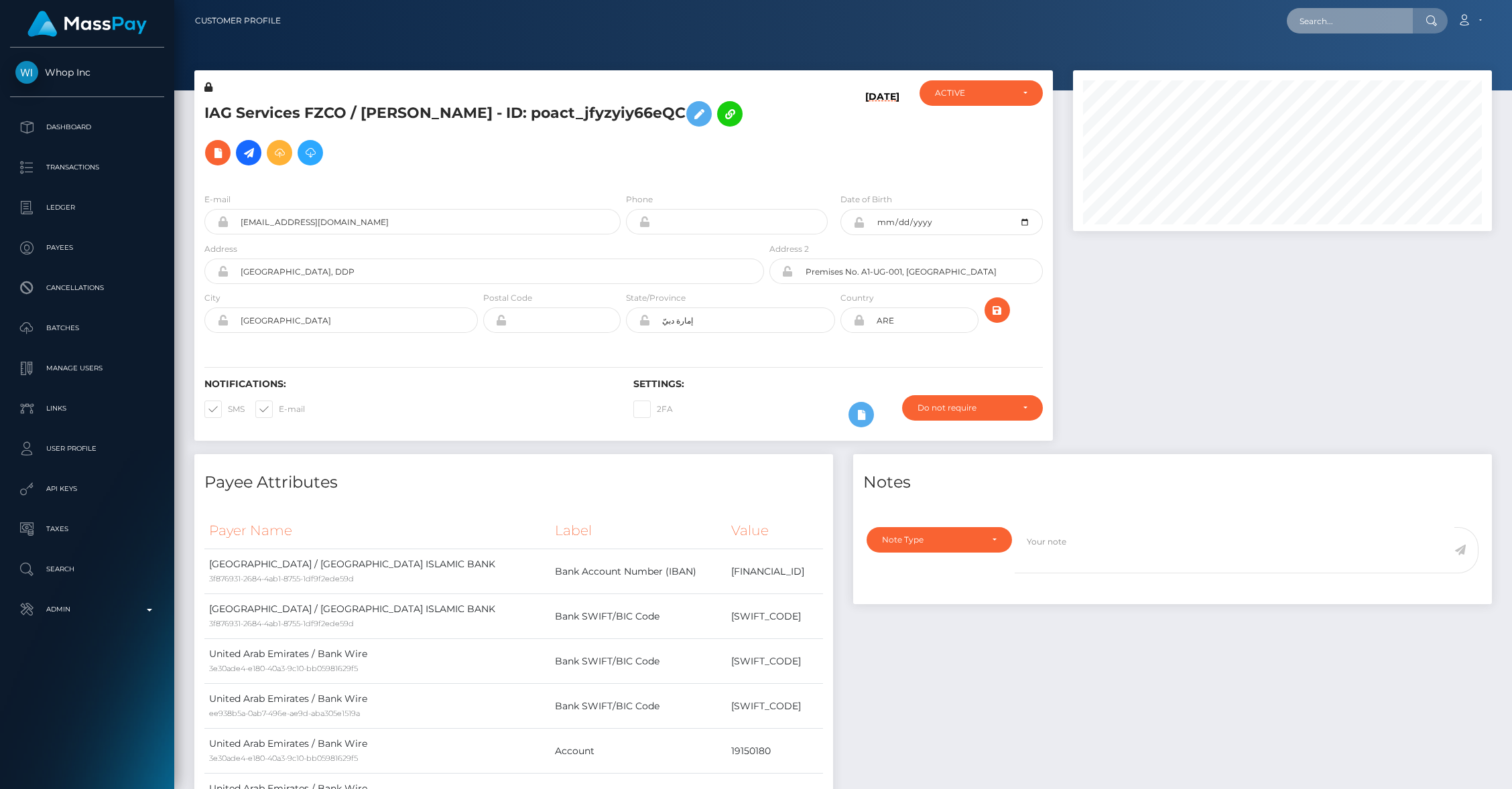
click at [1332, 30] on input "text" at bounding box center [1350, 21] width 126 height 26
paste input "777fb1f1-6629-11ef-aac6-064f280b9d11"
type input "777fb1f1-6629-11ef-aac6-064f280b9d11"
click at [1337, 65] on link "MARGIT BIHLMAIER" at bounding box center [1341, 70] width 107 height 25
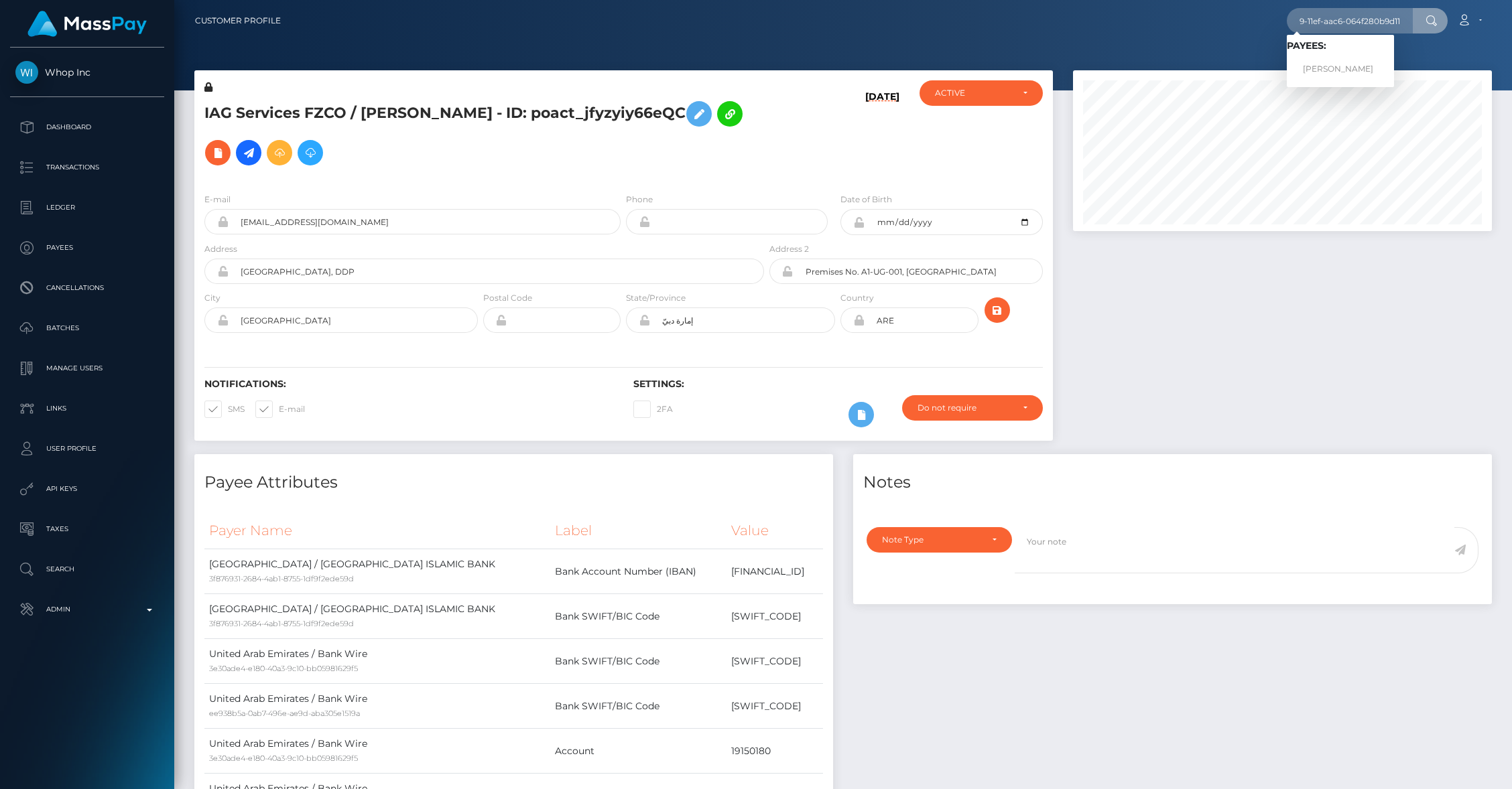
scroll to position [0, 0]
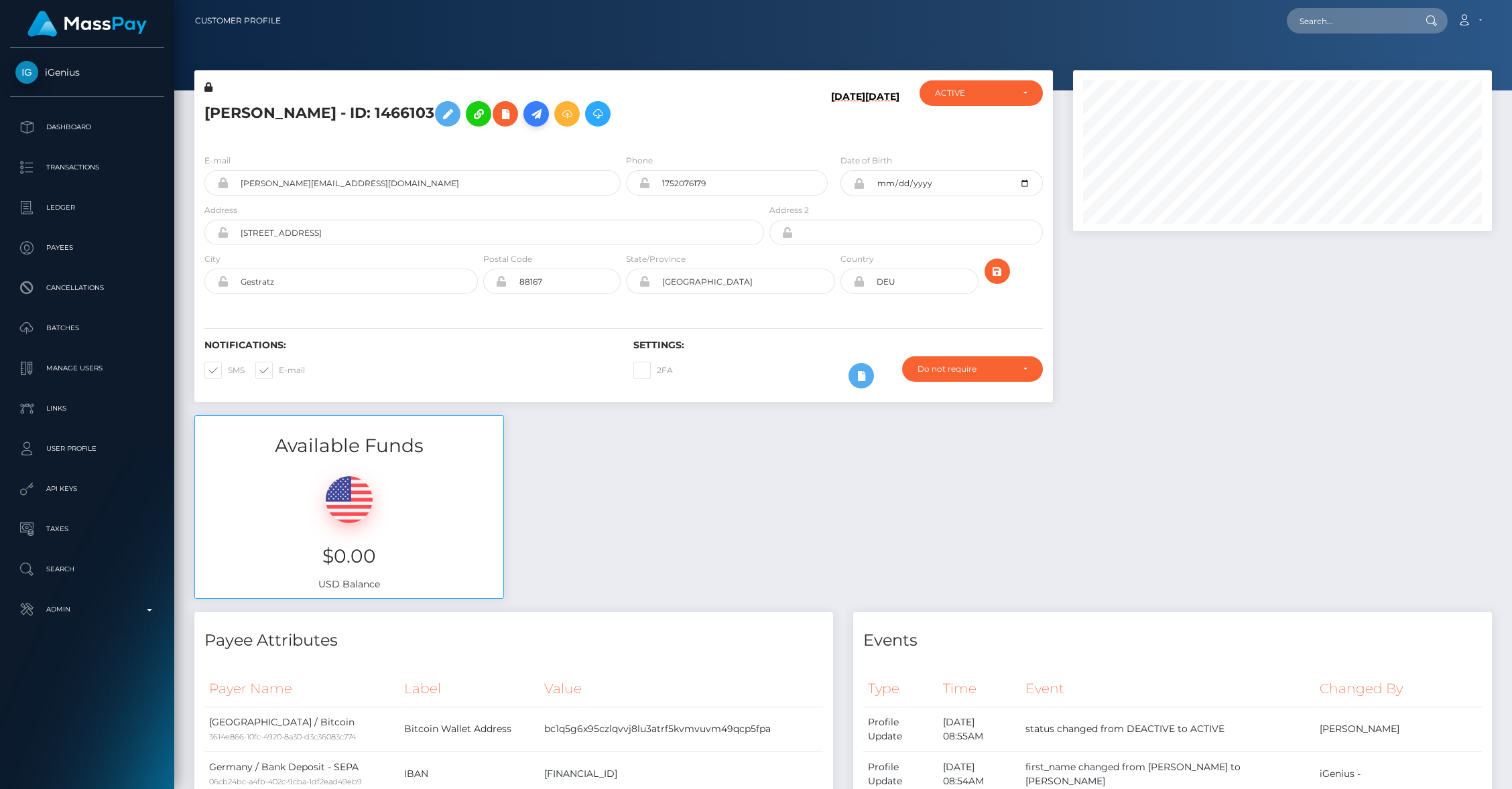
click at [545, 120] on icon at bounding box center [536, 114] width 16 height 17
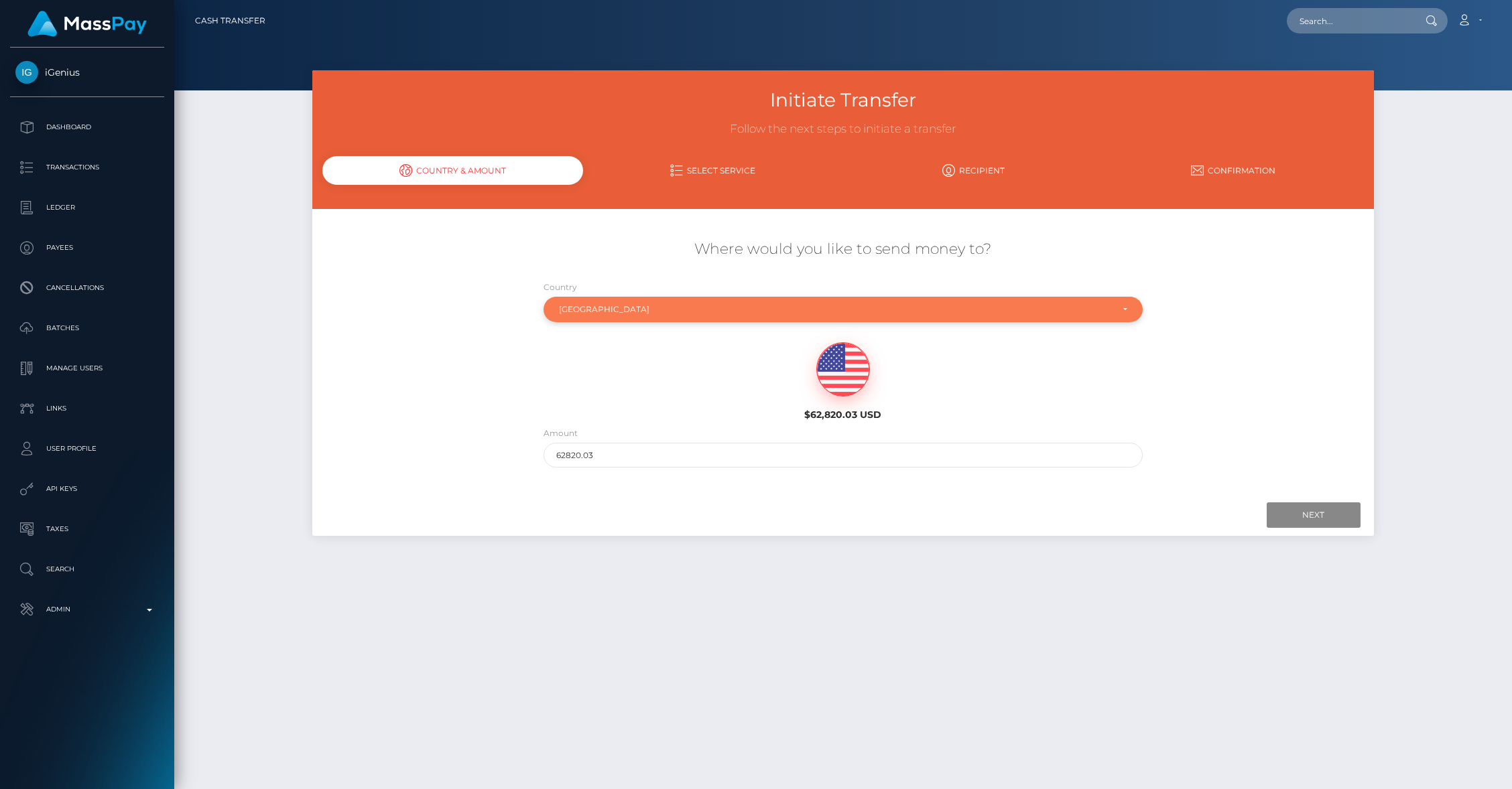
click at [640, 306] on div "[GEOGRAPHIC_DATA]" at bounding box center [835, 309] width 553 height 10
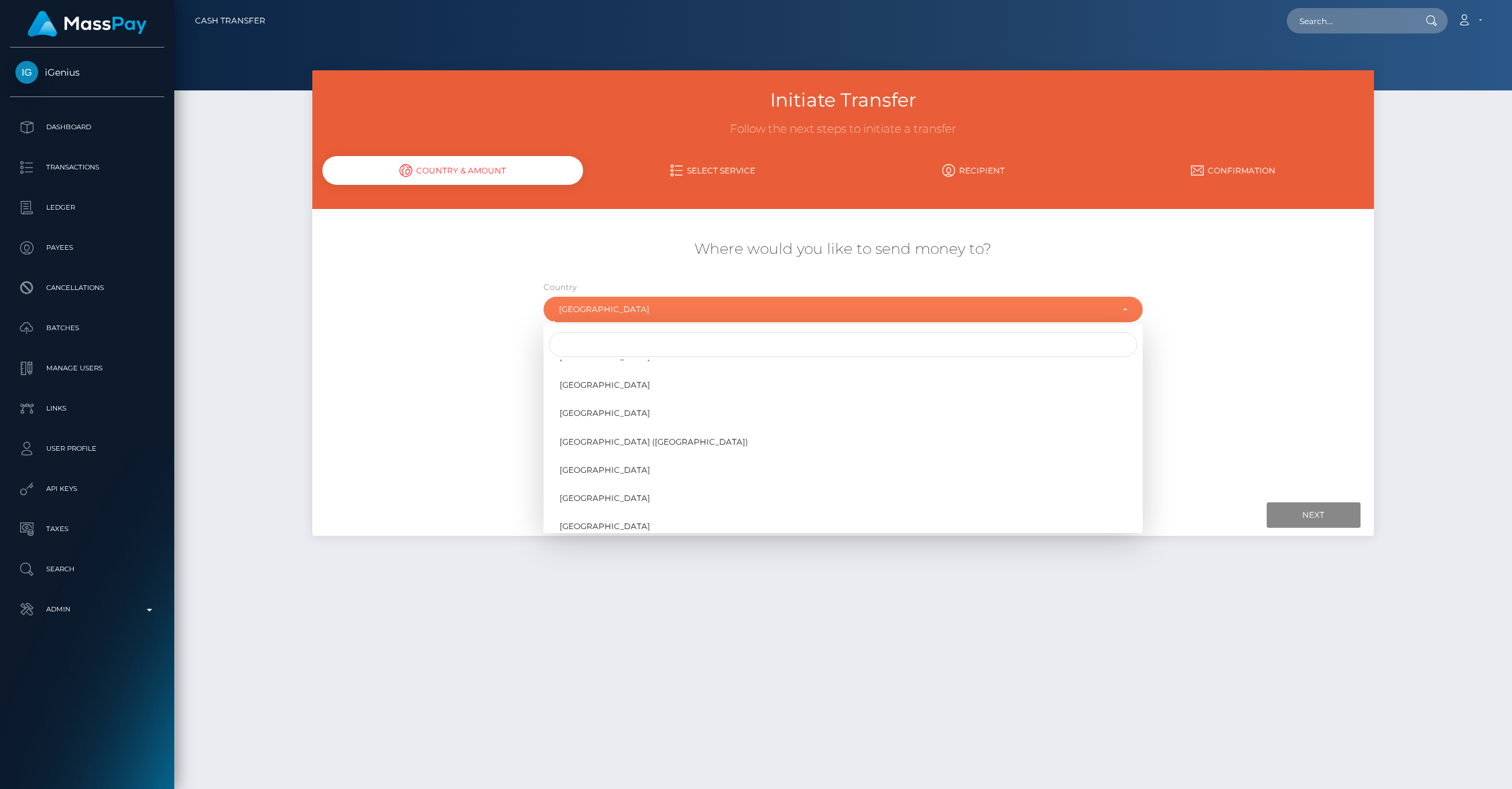
click at [441, 280] on div "Where would you like to send money to? Country Abkhazia [GEOGRAPHIC_DATA] [GEOG…" at bounding box center [843, 353] width 1061 height 242
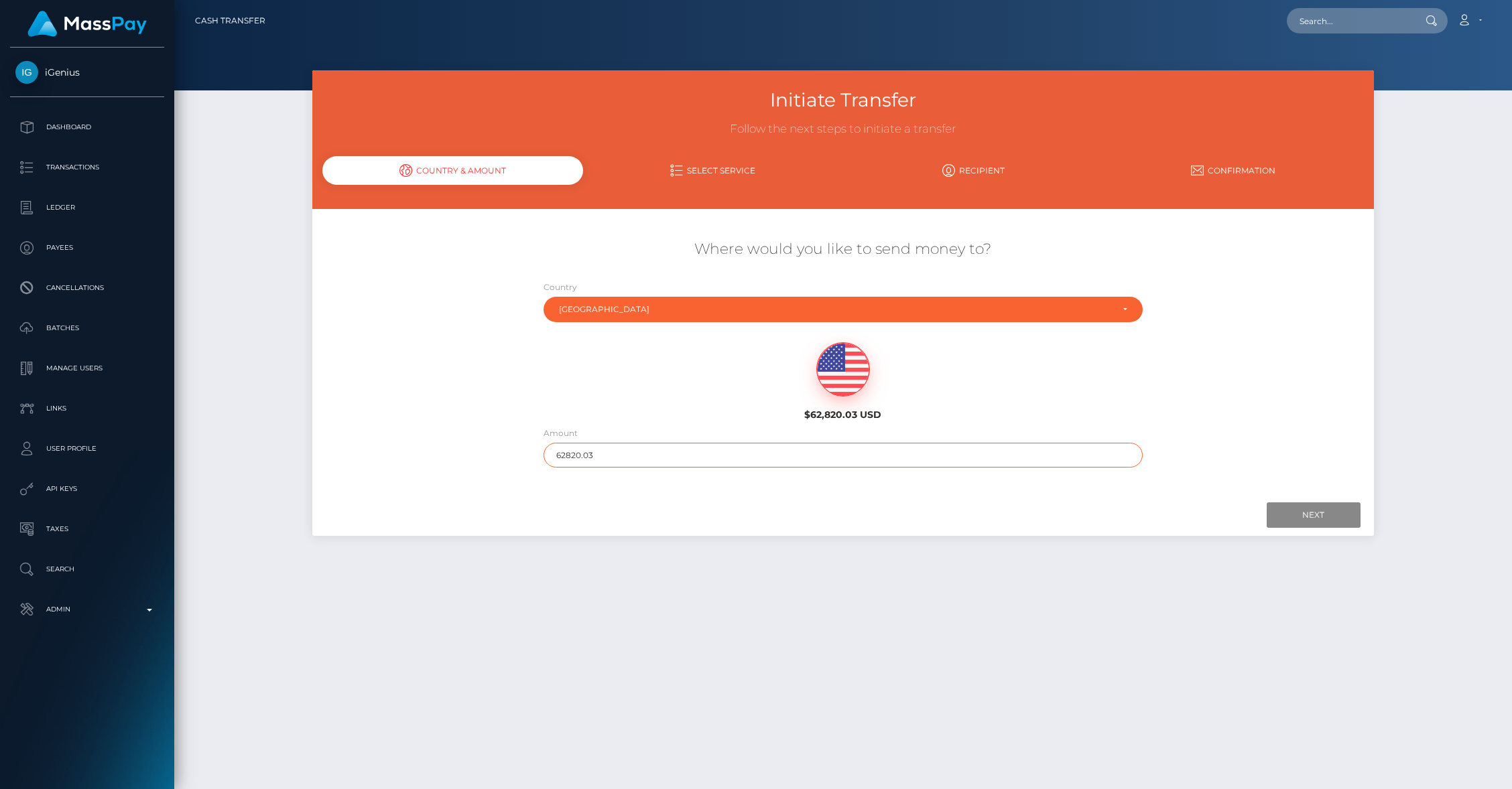
drag, startPoint x: 604, startPoint y: 460, endPoint x: 542, endPoint y: 450, distance: 62.8
click at [542, 450] on div "Amount 62820.03" at bounding box center [843, 450] width 620 height 48
type input "249.75"
click at [1295, 510] on input "Next" at bounding box center [1314, 515] width 94 height 26
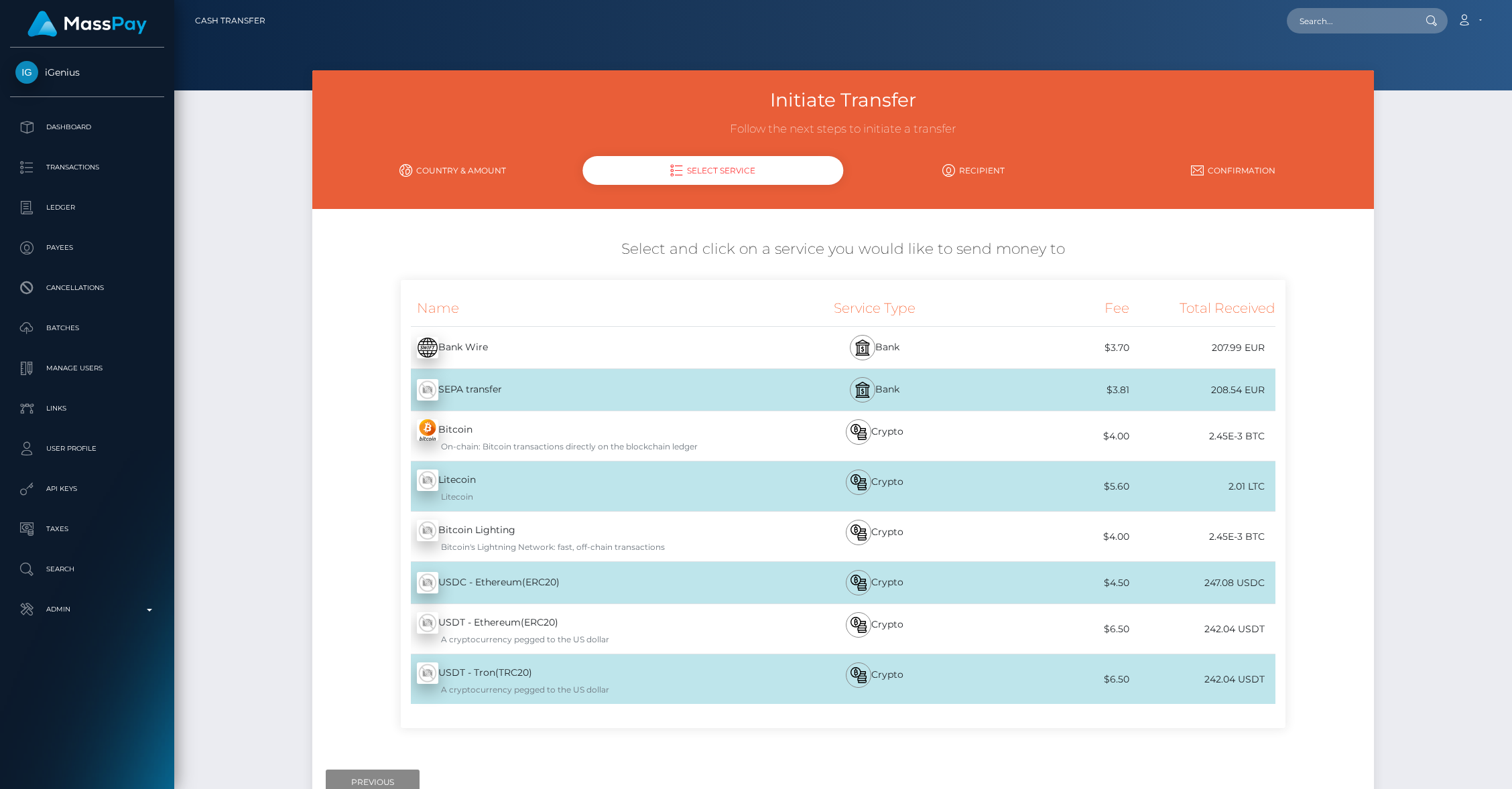
click at [526, 431] on div "Bitcoin - BTC On-chain: Bitcoin transactions directly on the blockchain ledger" at bounding box center [583, 436] width 364 height 49
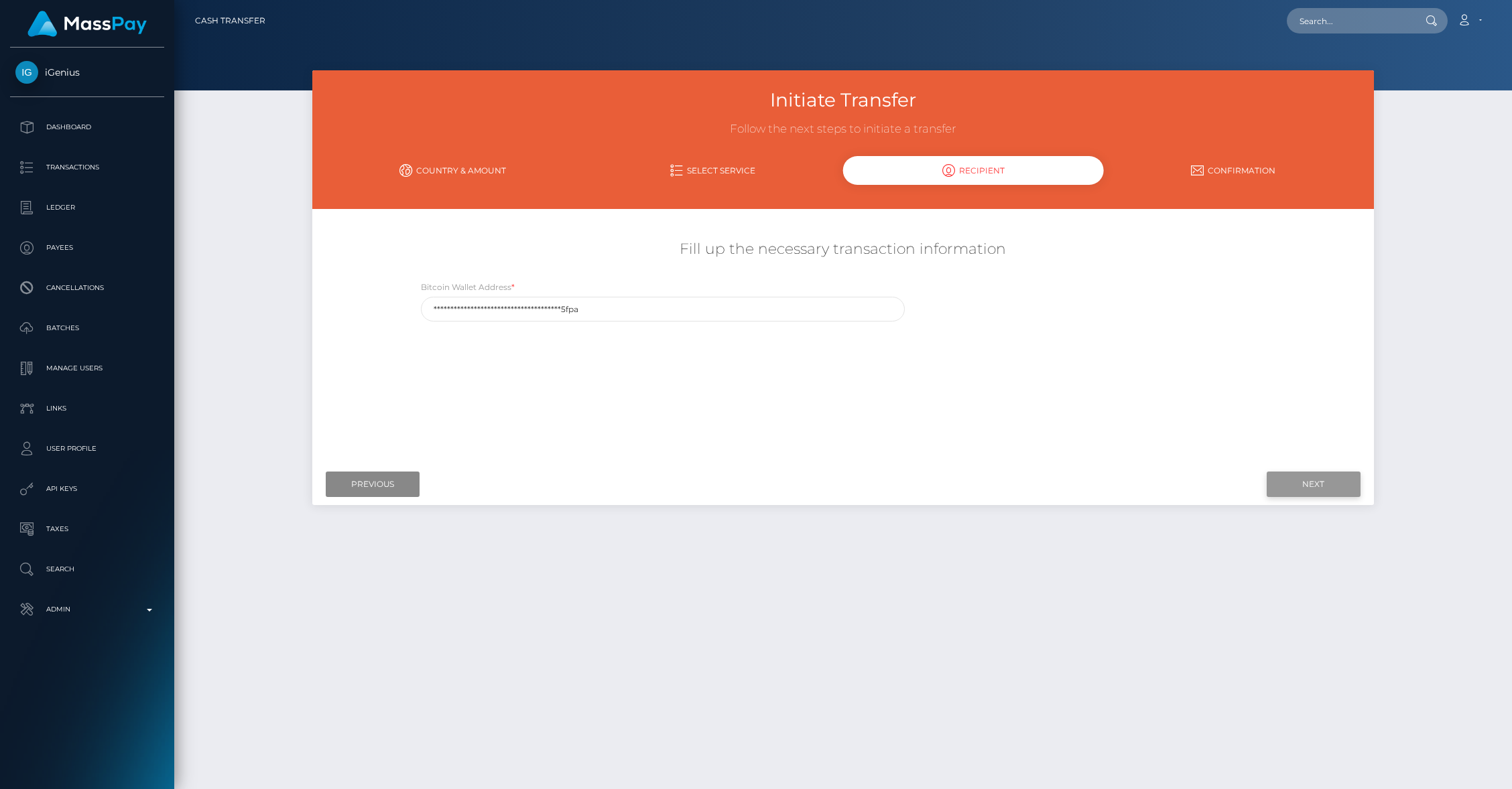
click at [1286, 478] on input "Next" at bounding box center [1314, 485] width 94 height 26
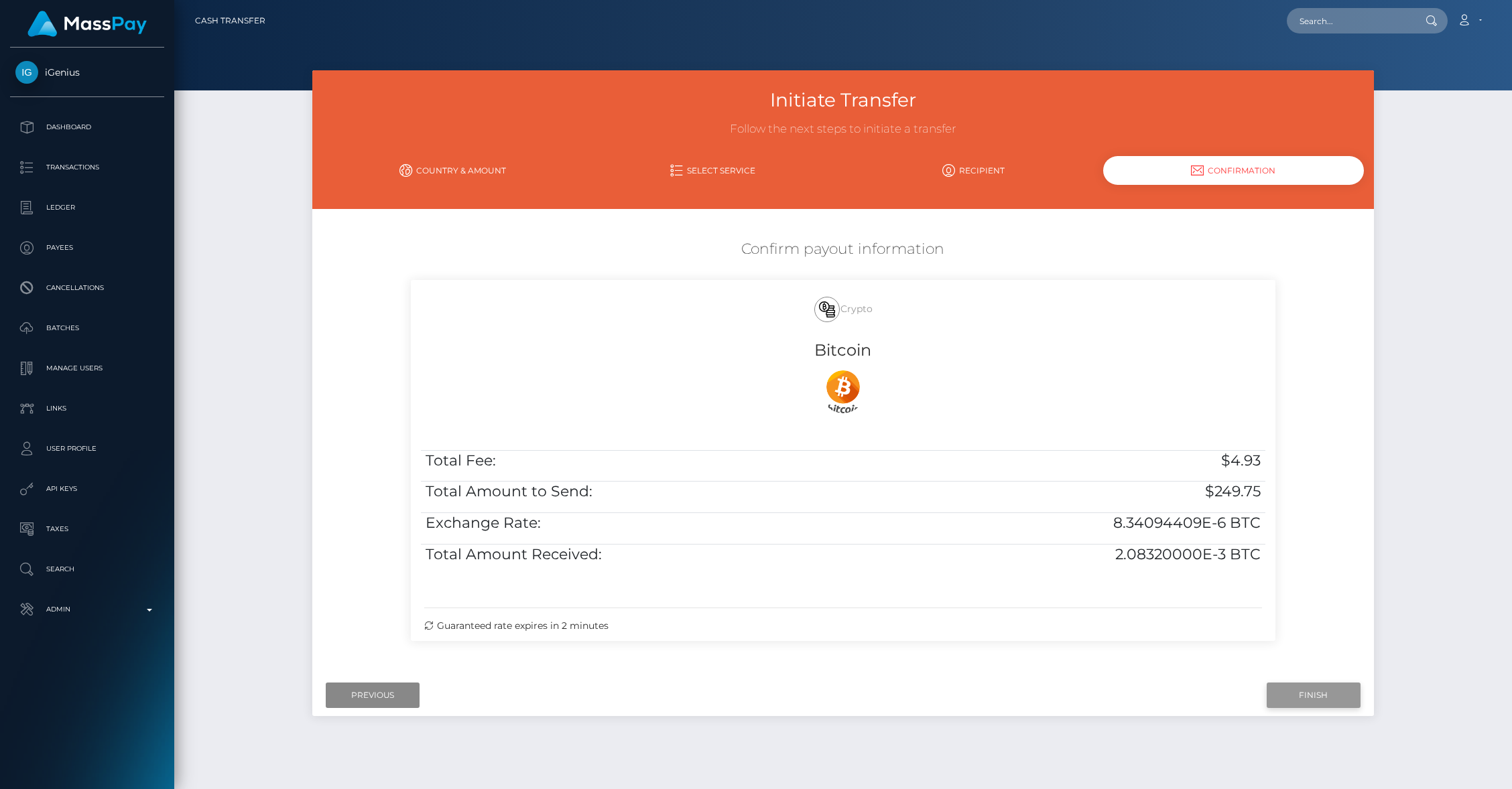
click at [1310, 694] on input "Finish" at bounding box center [1314, 695] width 94 height 26
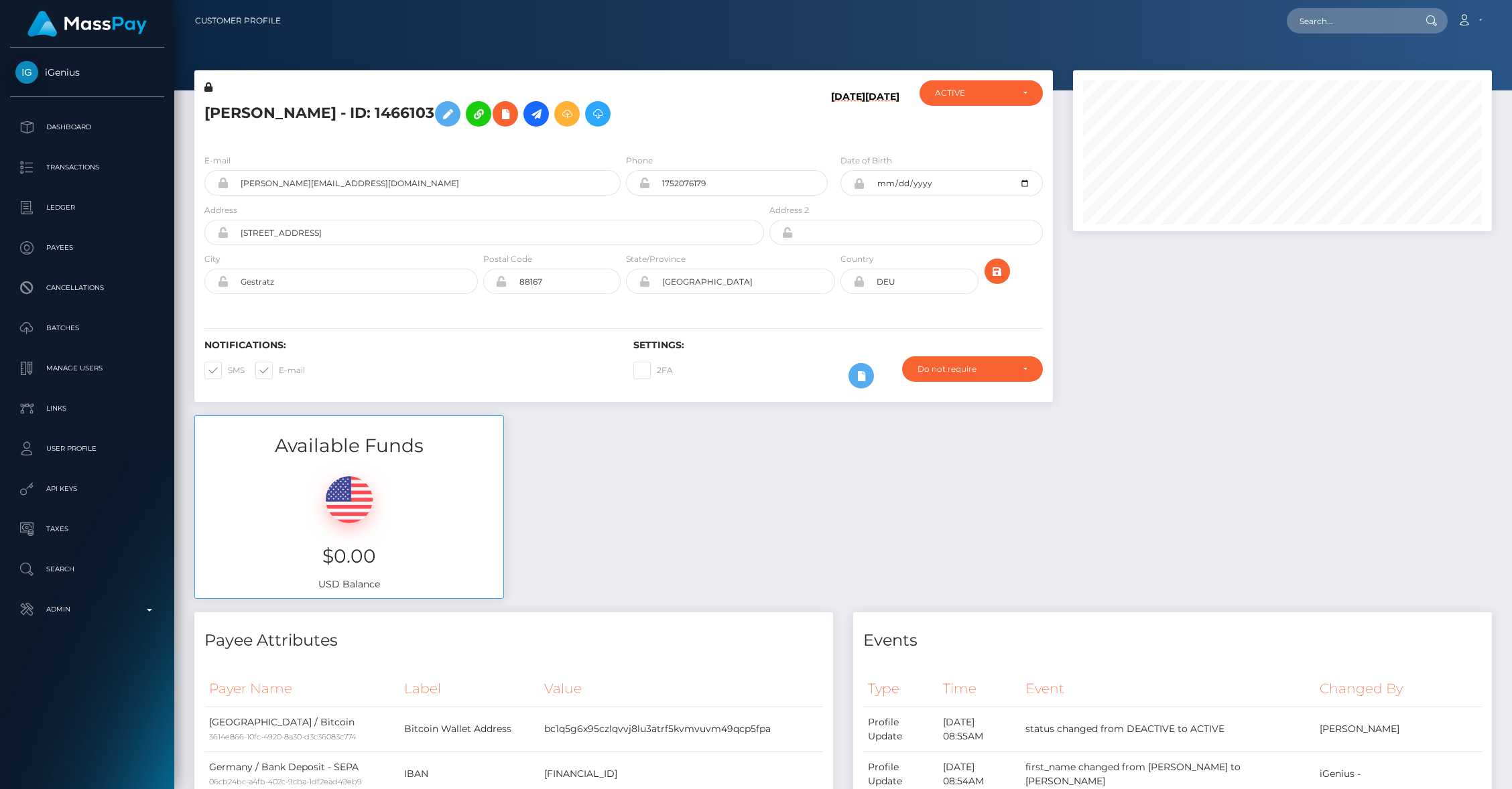
scroll to position [161, 419]
click at [49, 332] on p "Batches" at bounding box center [87, 328] width 143 height 20
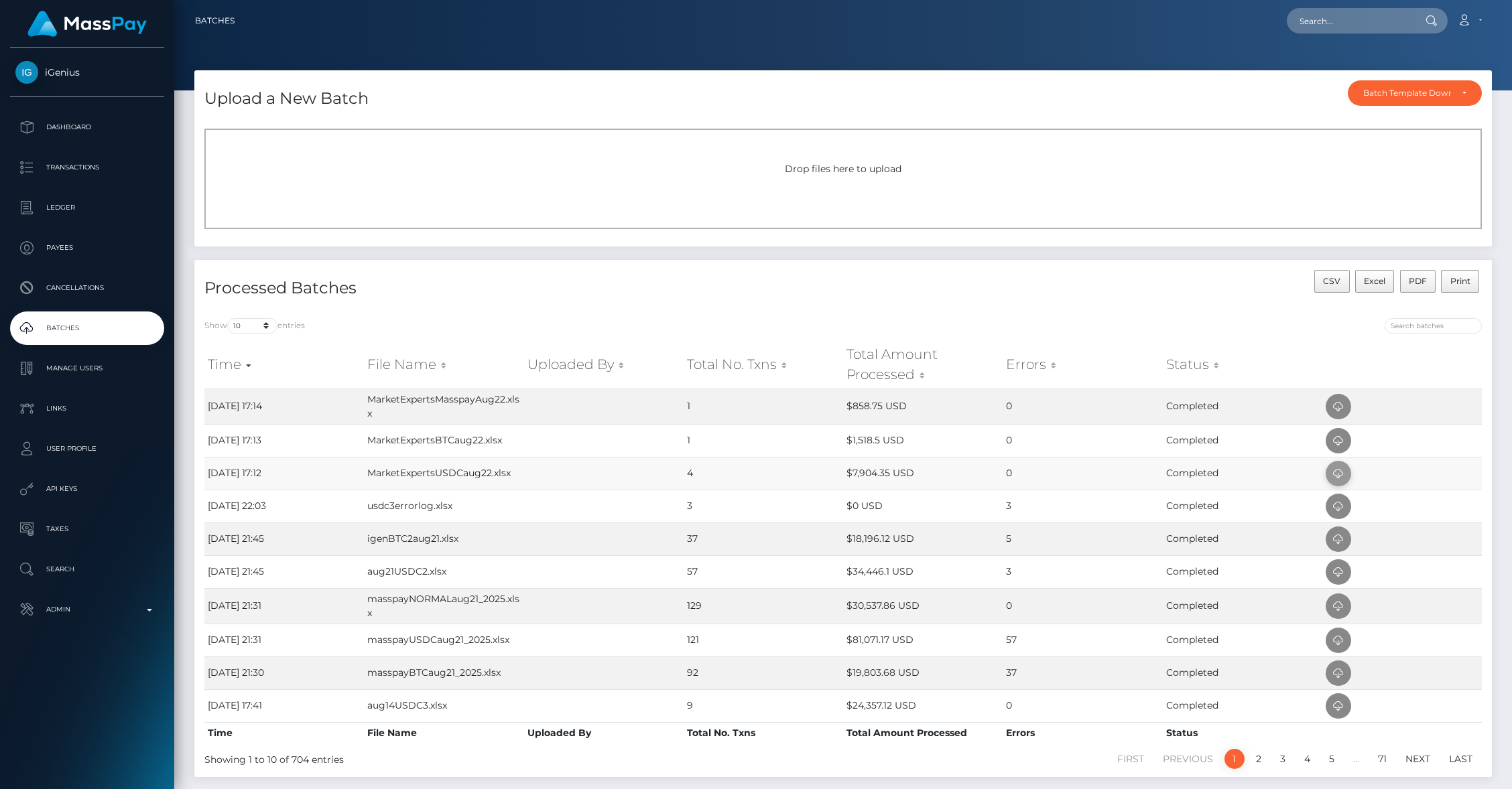
click at [1337, 475] on icon at bounding box center [1338, 474] width 16 height 17
click at [1331, 438] on icon at bounding box center [1338, 441] width 16 height 17
click at [1342, 406] on icon at bounding box center [1338, 407] width 16 height 17
click at [1326, 38] on nav "Batches Loading... Loading..." at bounding box center [844, 21] width 1338 height 42
click at [1326, 33] on div "Loading... Loading... Account Edit Profile Logout" at bounding box center [869, 21] width 1246 height 28
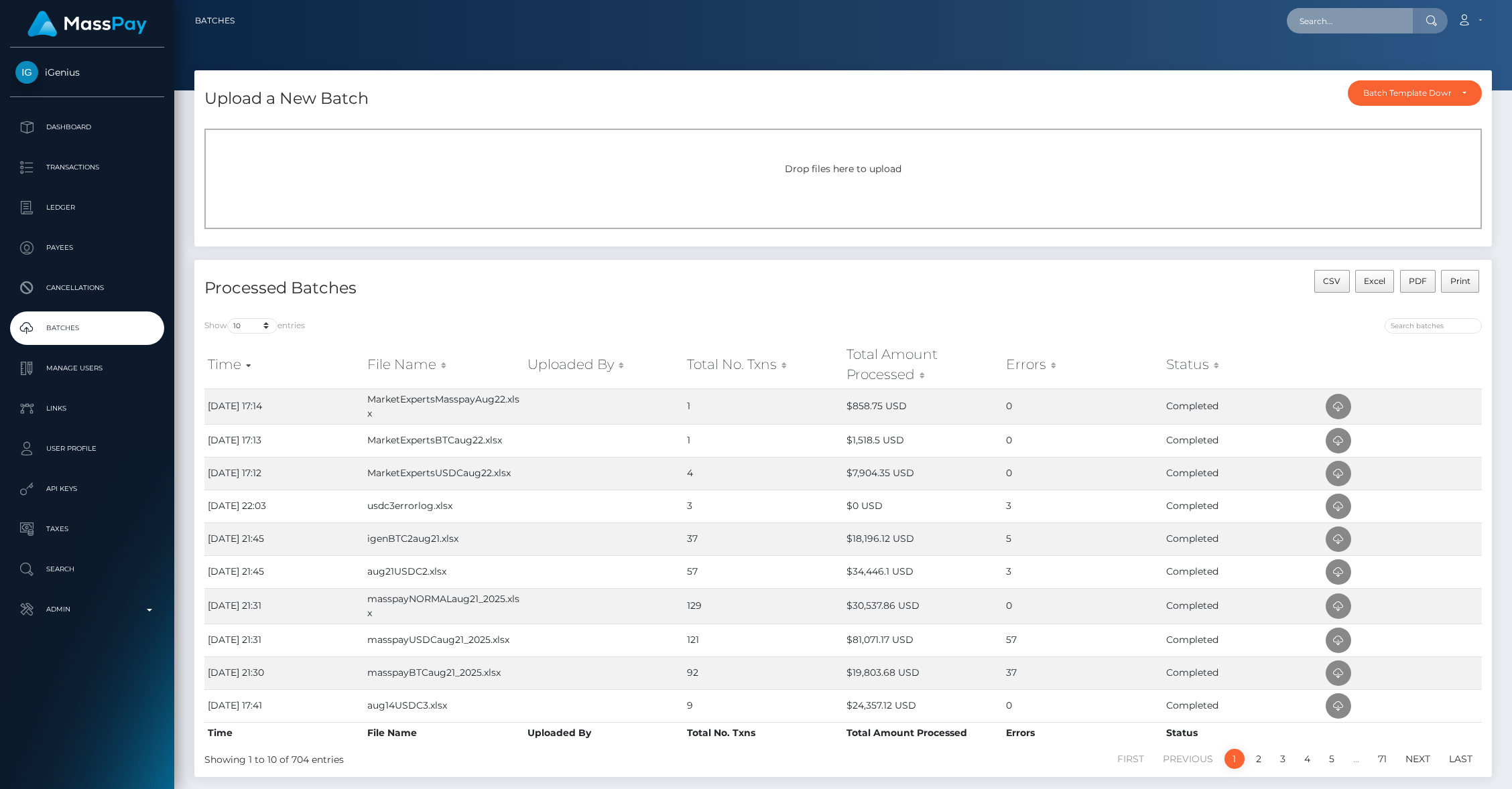
click at [1326, 28] on input "text" at bounding box center [1350, 21] width 126 height 26
paste input "pout_GzhuYe57kCcsH"
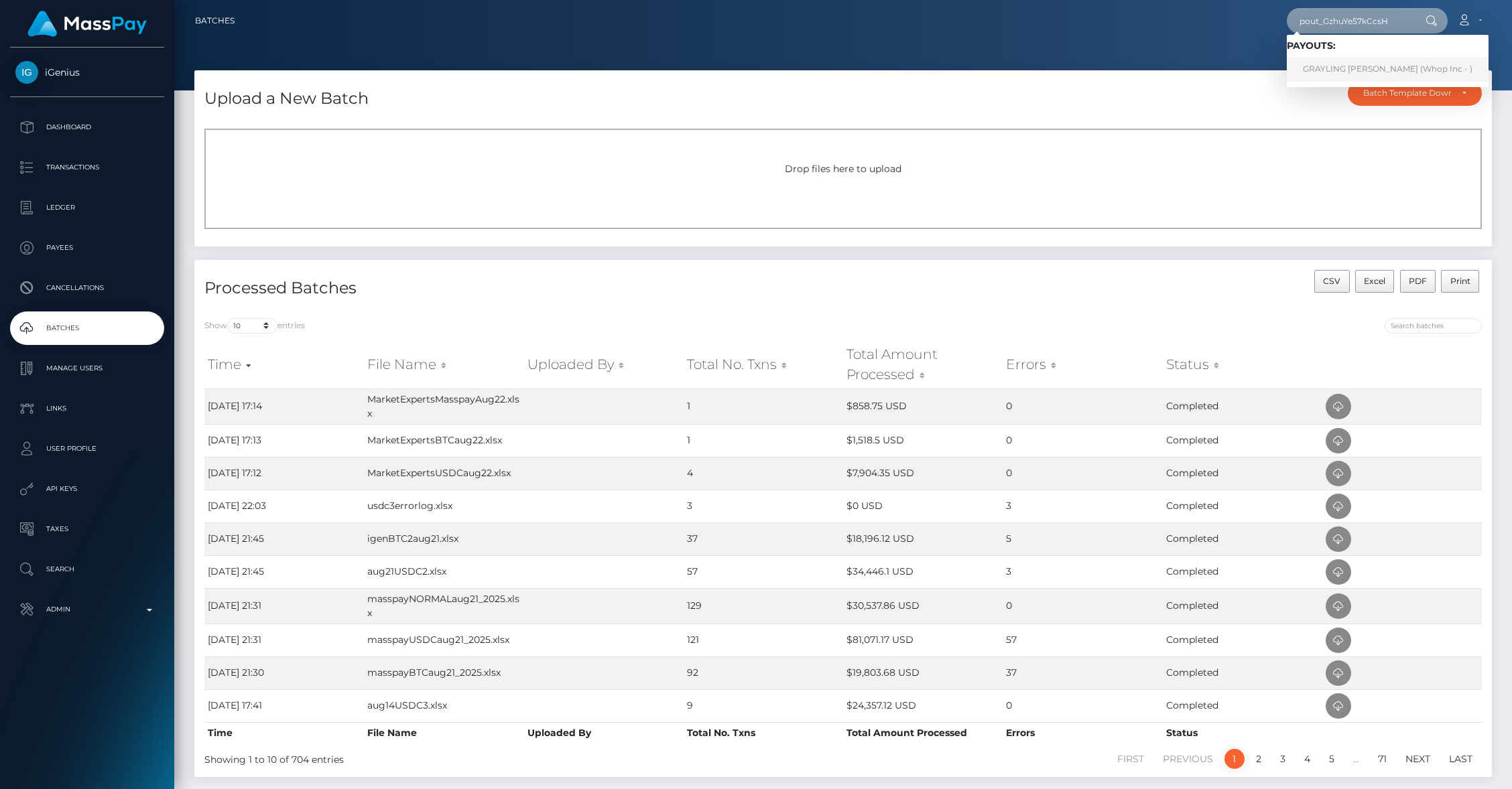
type input "pout_GzhuYe57kCcsH"
click at [1346, 63] on link "GRAYLING DON WALKER JR (Whop Inc - )" at bounding box center [1388, 70] width 202 height 25
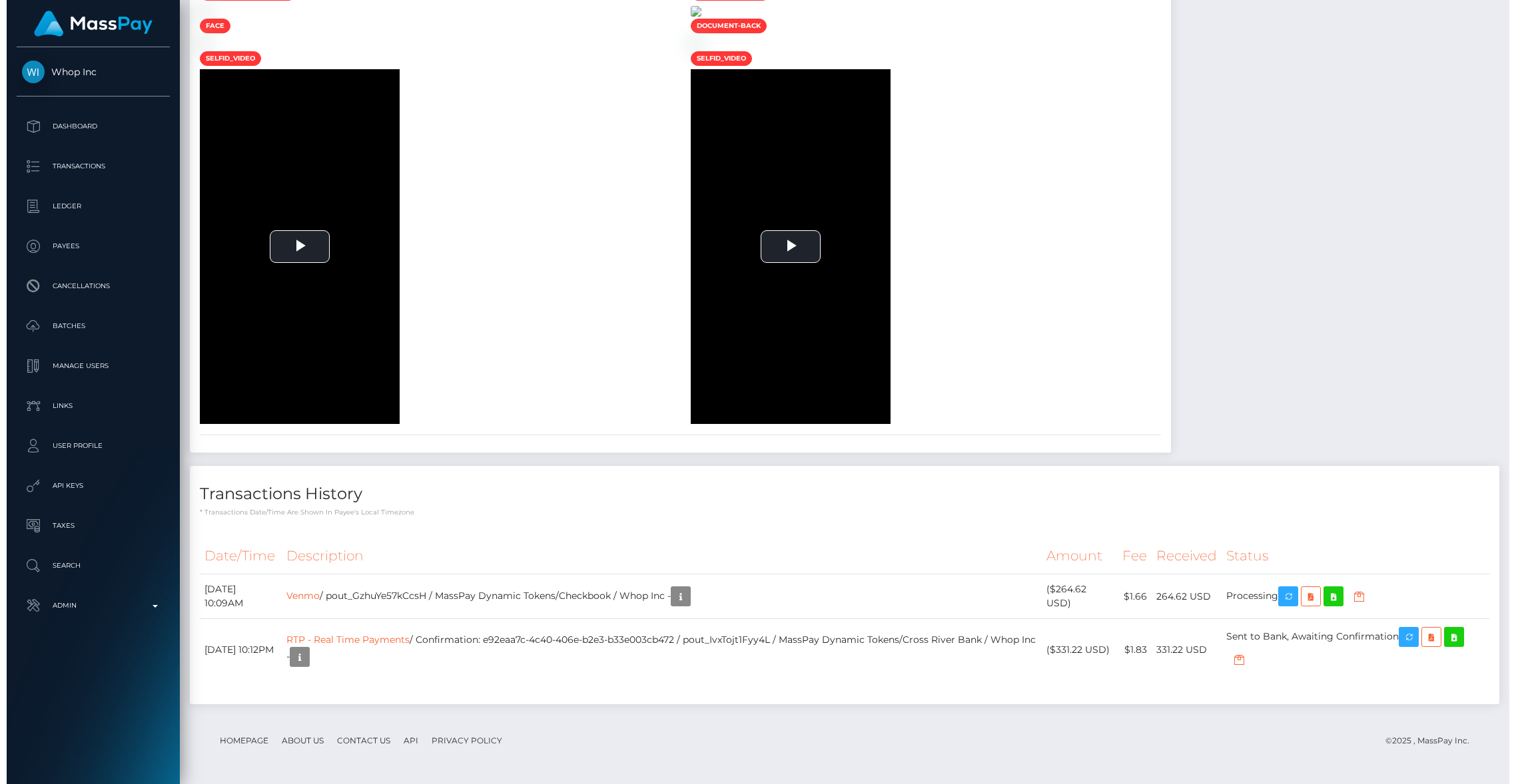
scroll to position [2235, 0]
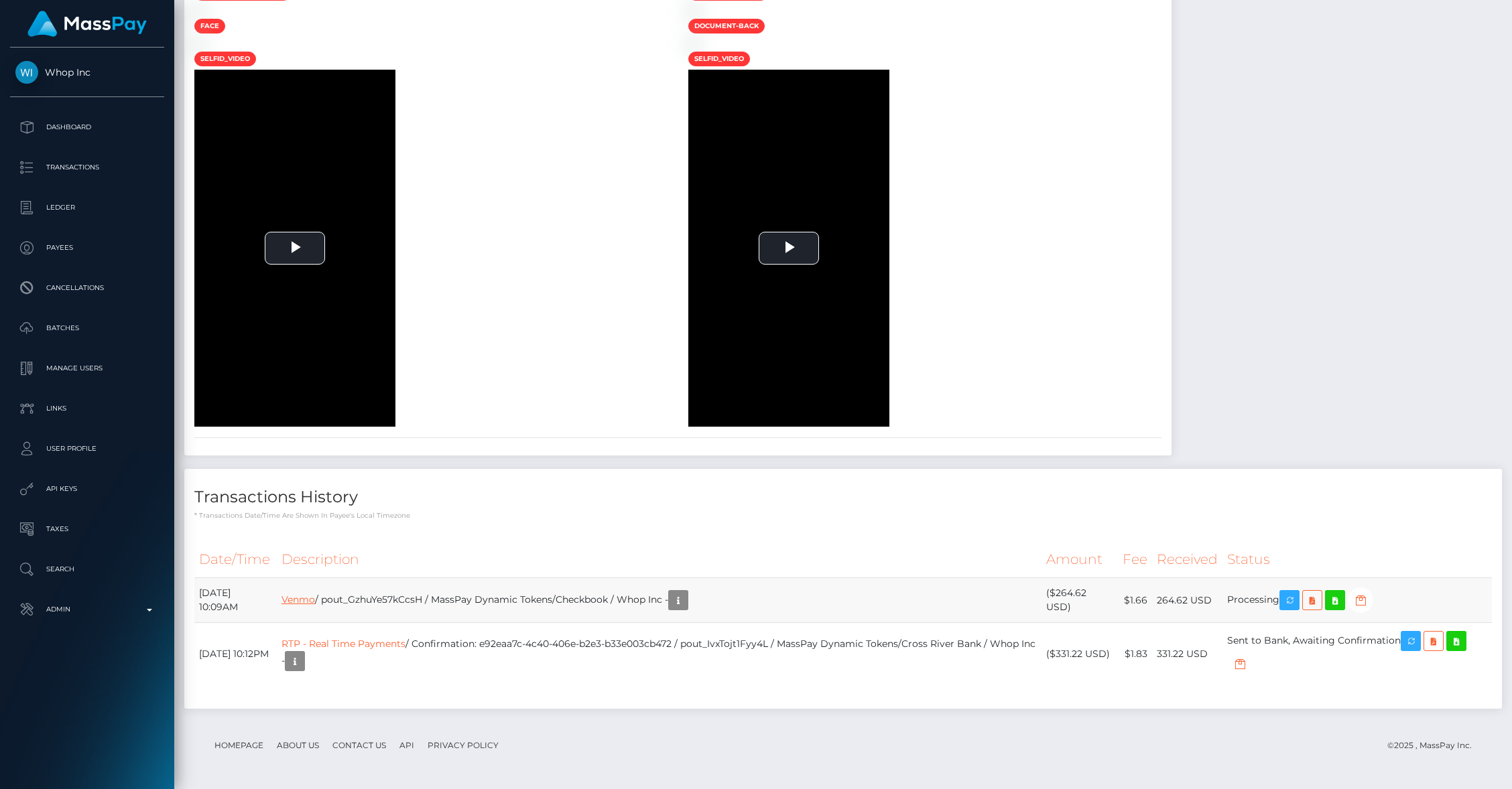
click at [315, 601] on link "Venmo" at bounding box center [298, 599] width 33 height 12
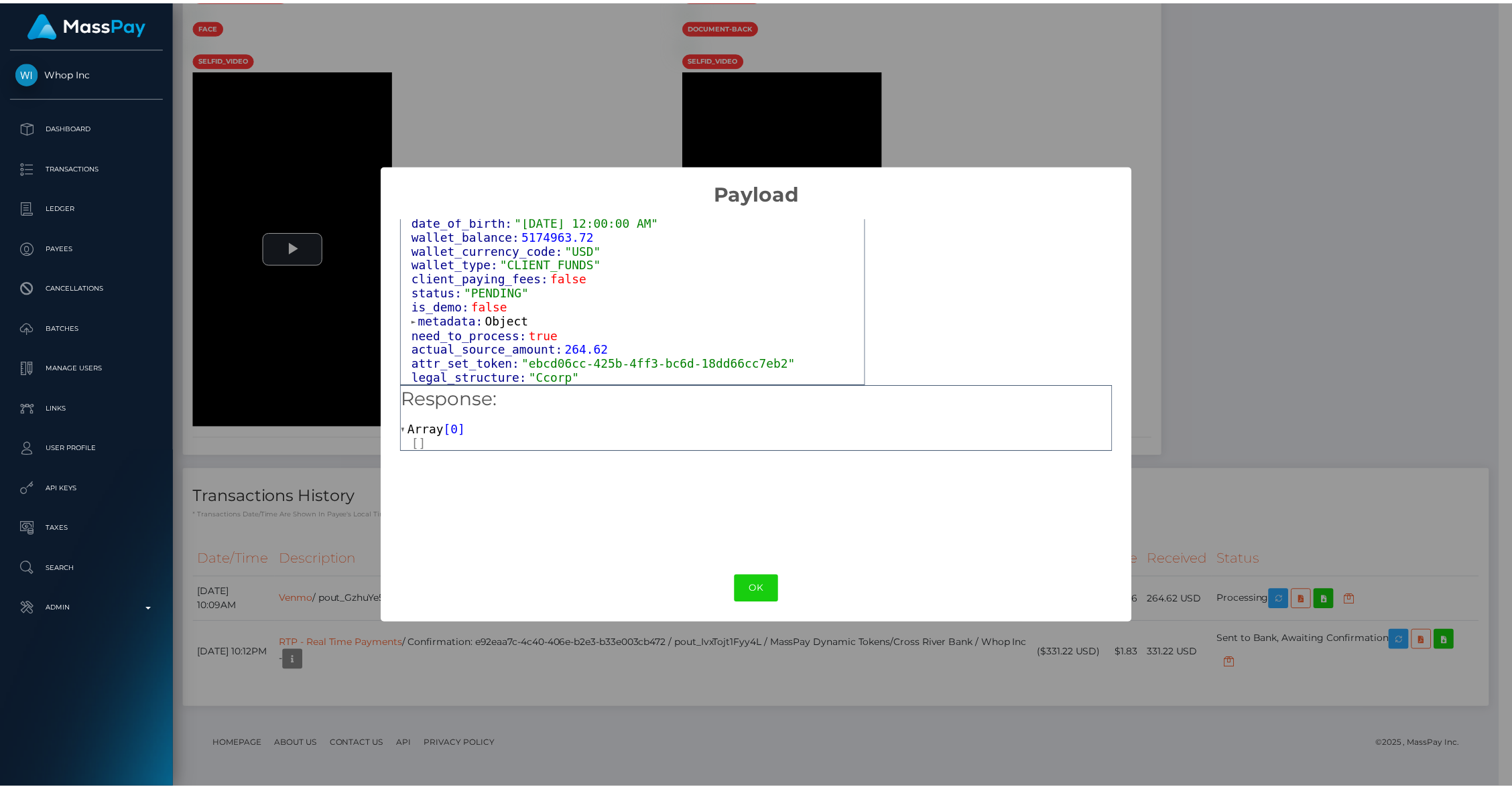
scroll to position [818, 0]
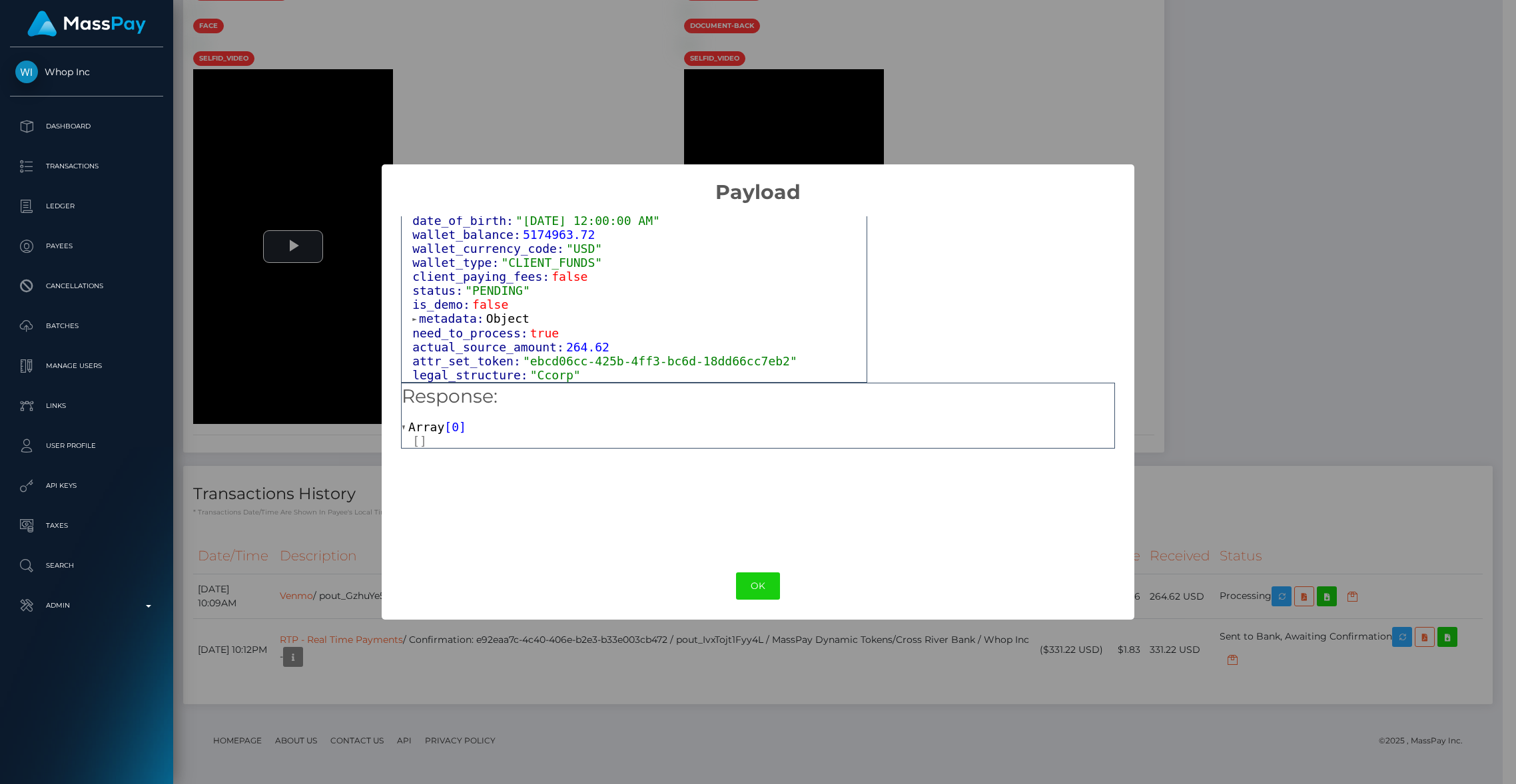
click at [418, 439] on div at bounding box center [764, 441] width 702 height 14
click at [408, 429] on span at bounding box center [405, 428] width 7 height 9
click at [409, 429] on span "Array" at bounding box center [426, 427] width 36 height 14
click at [581, 430] on div "Array [ 0 ]" at bounding box center [757, 434] width 712 height 28
click at [750, 587] on button "OK" at bounding box center [758, 586] width 44 height 28
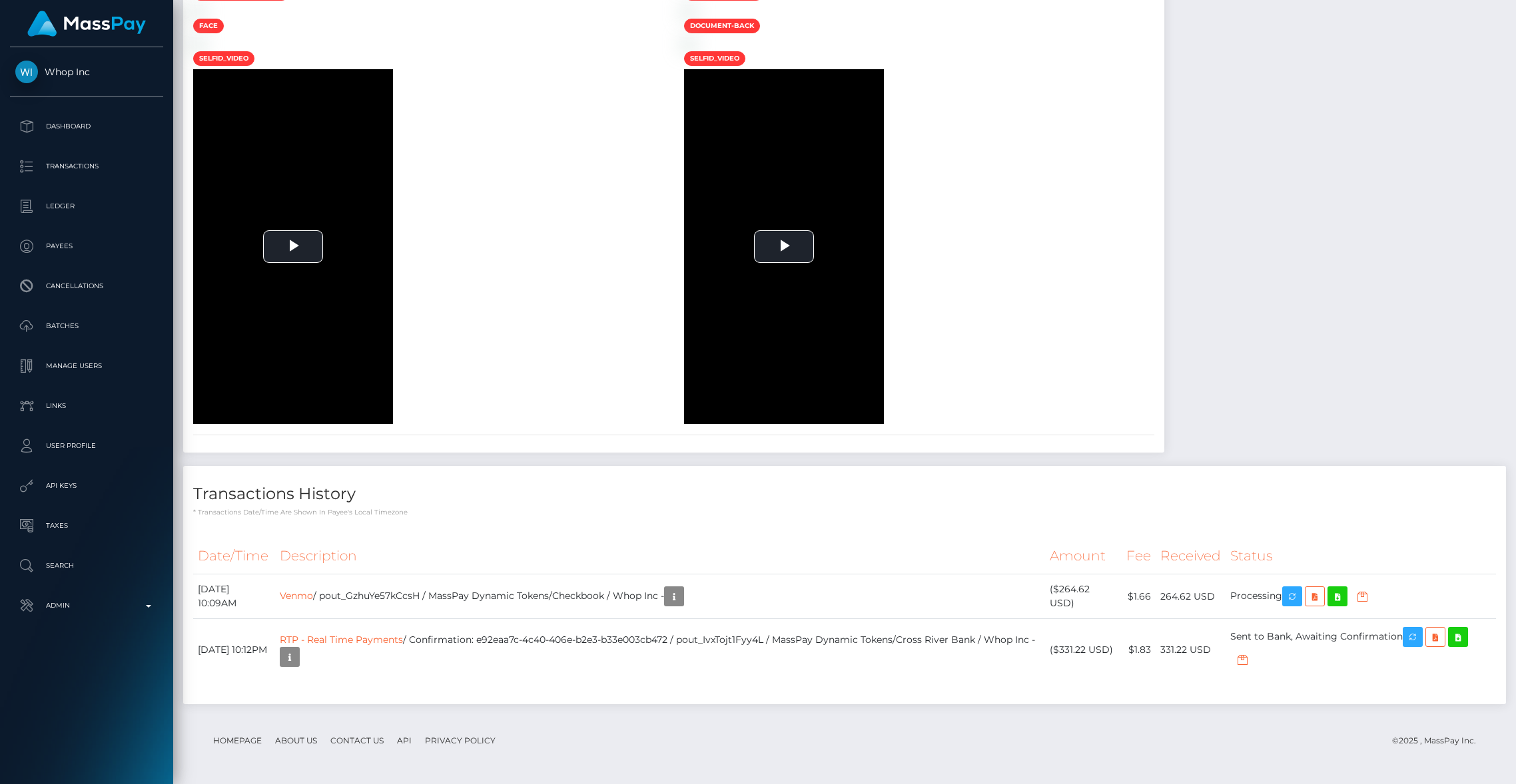
scroll to position [665610, 665571]
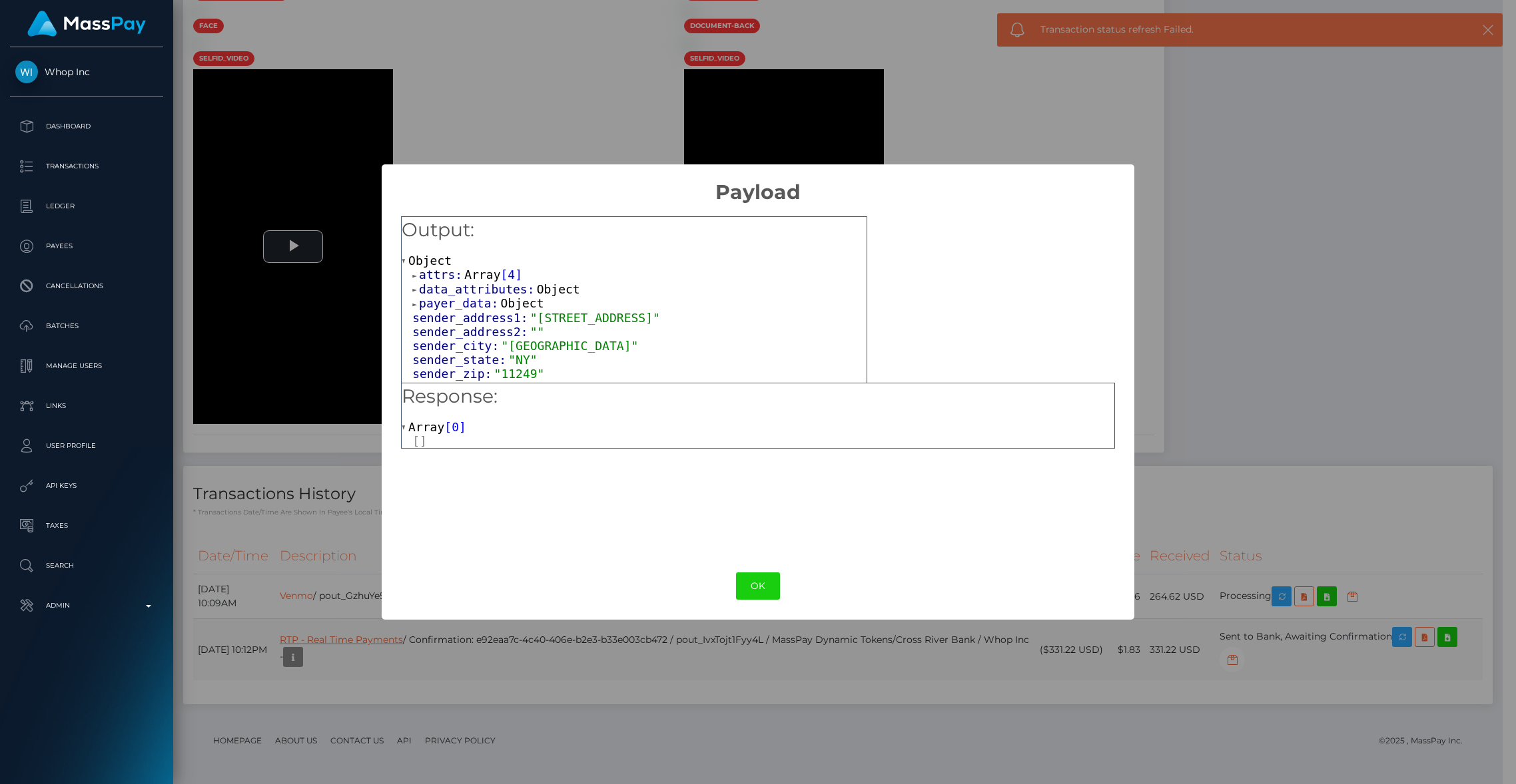
click at [415, 642] on div "× Payload Output: Object attrs: Array [ 4 ] data_attributes: Object payer_data:…" at bounding box center [758, 392] width 1516 height 784
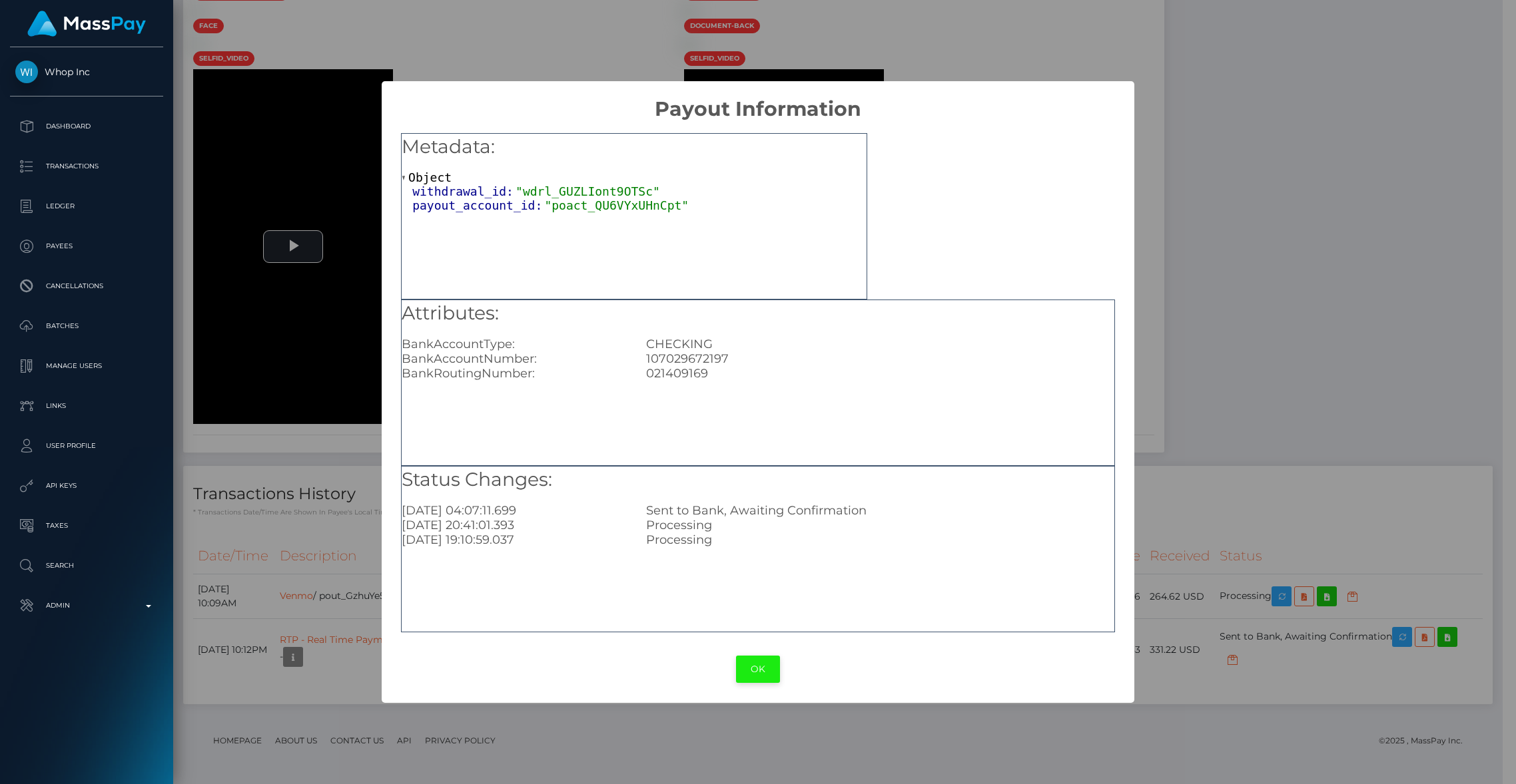
click at [757, 669] on button "OK" at bounding box center [758, 669] width 44 height 28
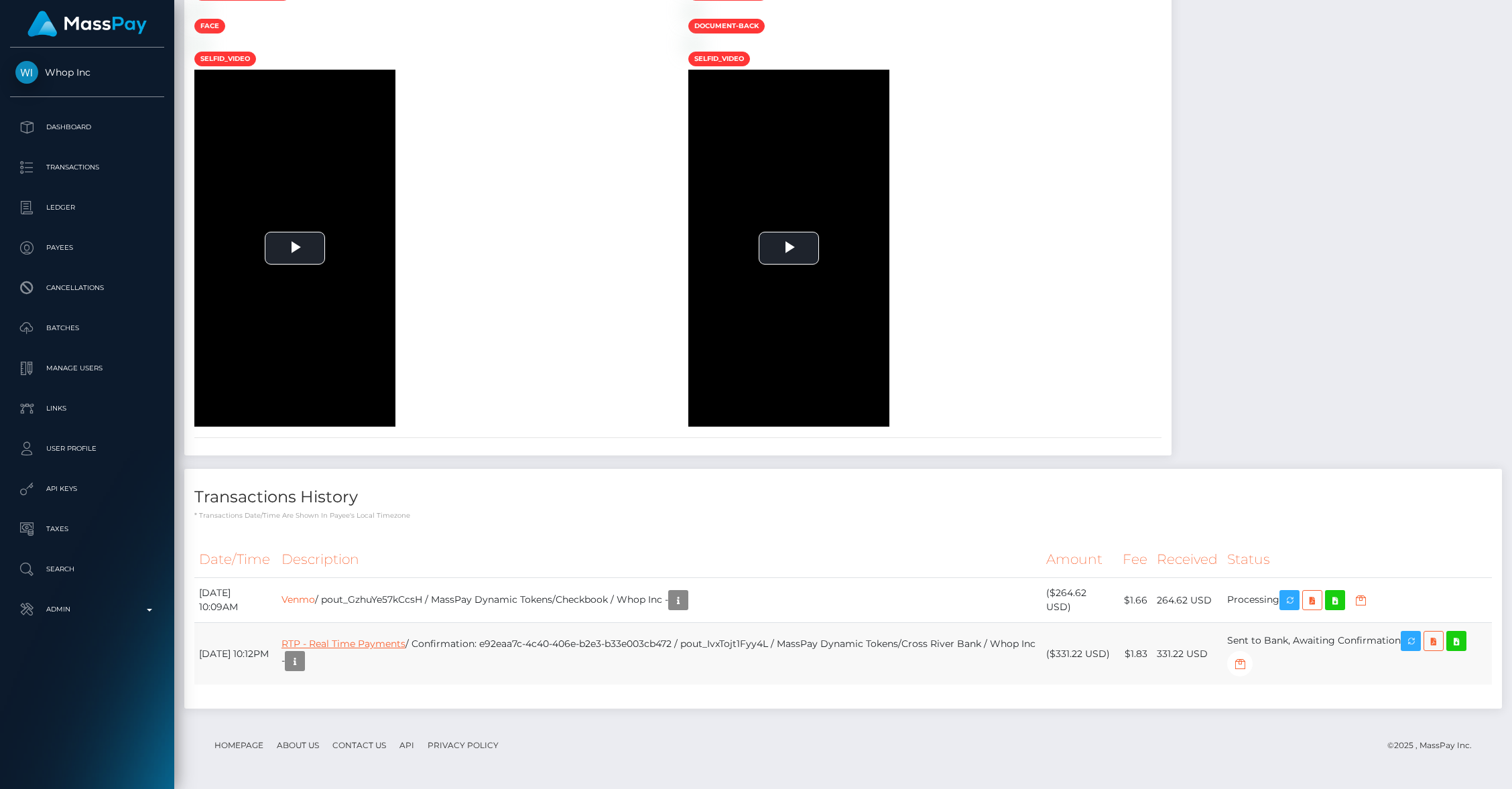
click at [405, 643] on link "RTP - Real Time Payments" at bounding box center [344, 644] width 124 height 12
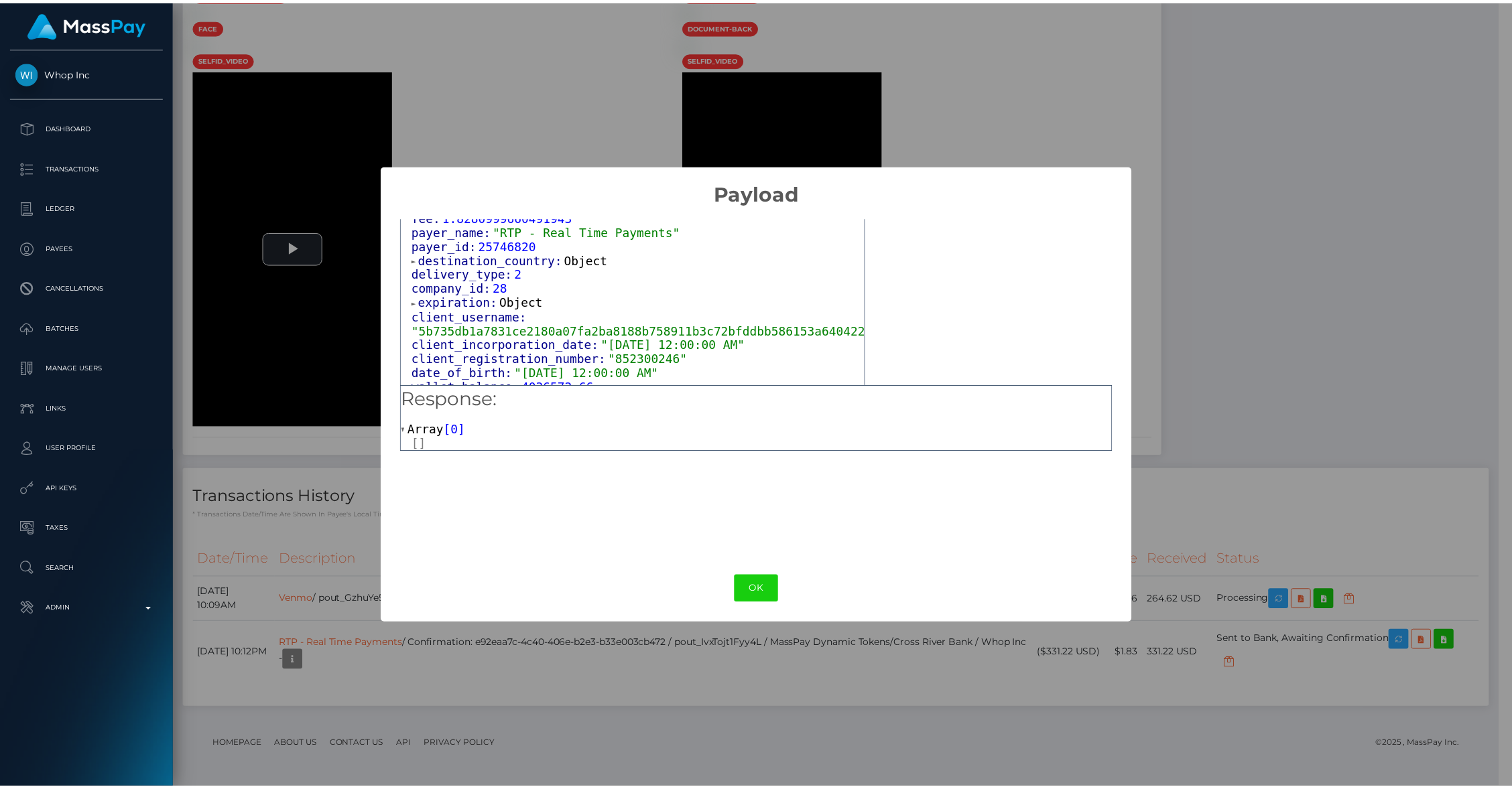
scroll to position [818, 0]
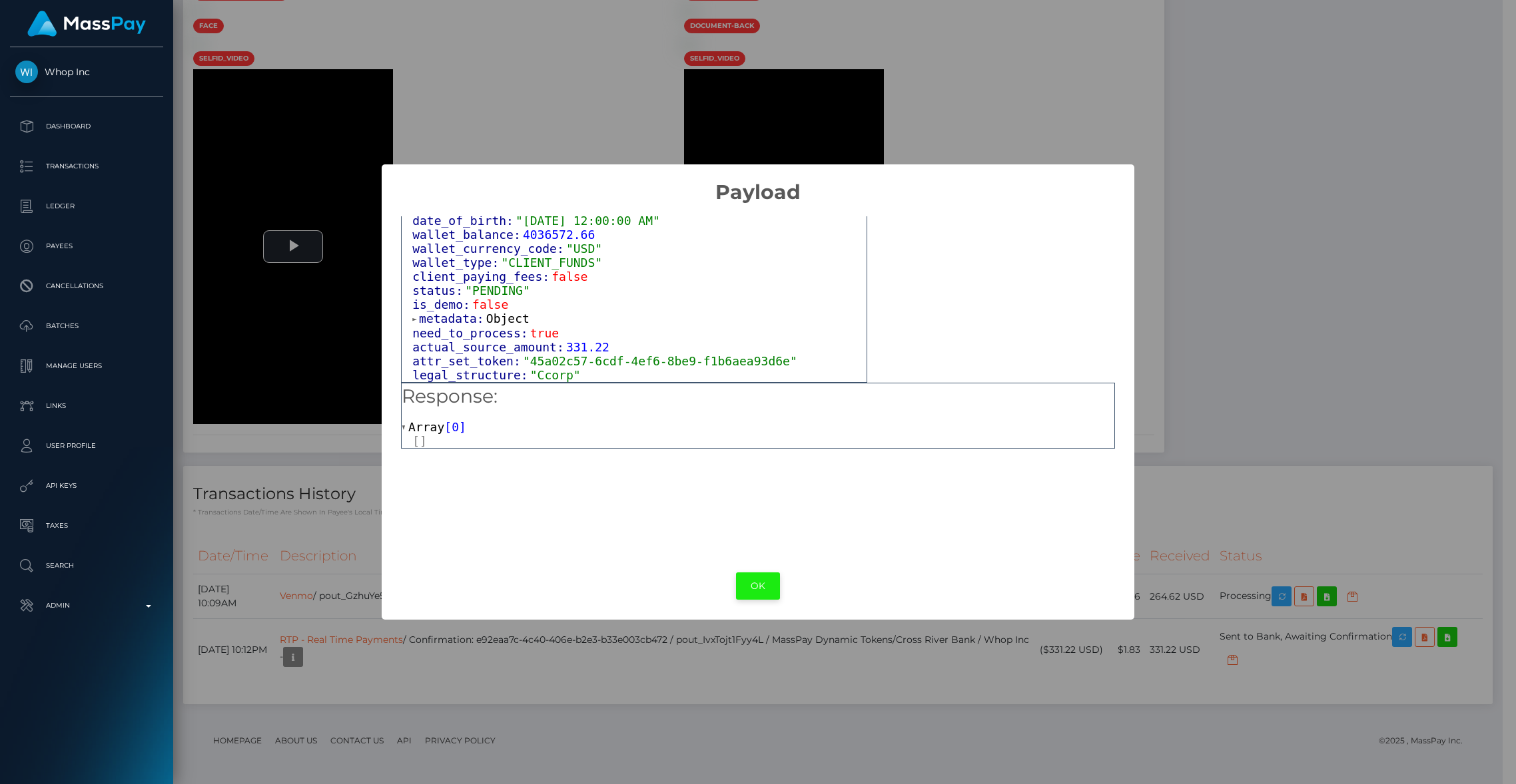
click at [763, 575] on button "OK" at bounding box center [758, 586] width 44 height 28
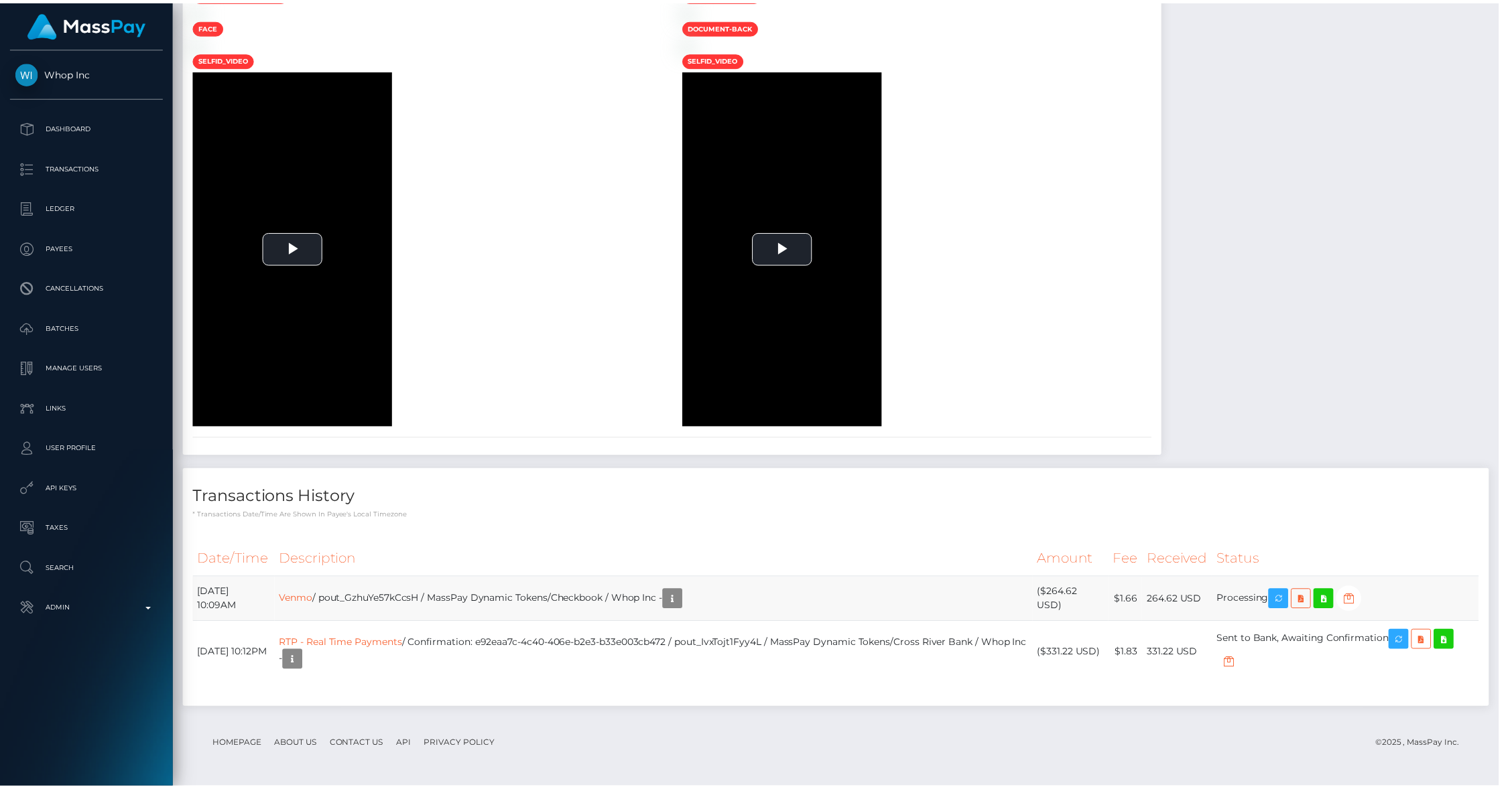
scroll to position [669855, 669922]
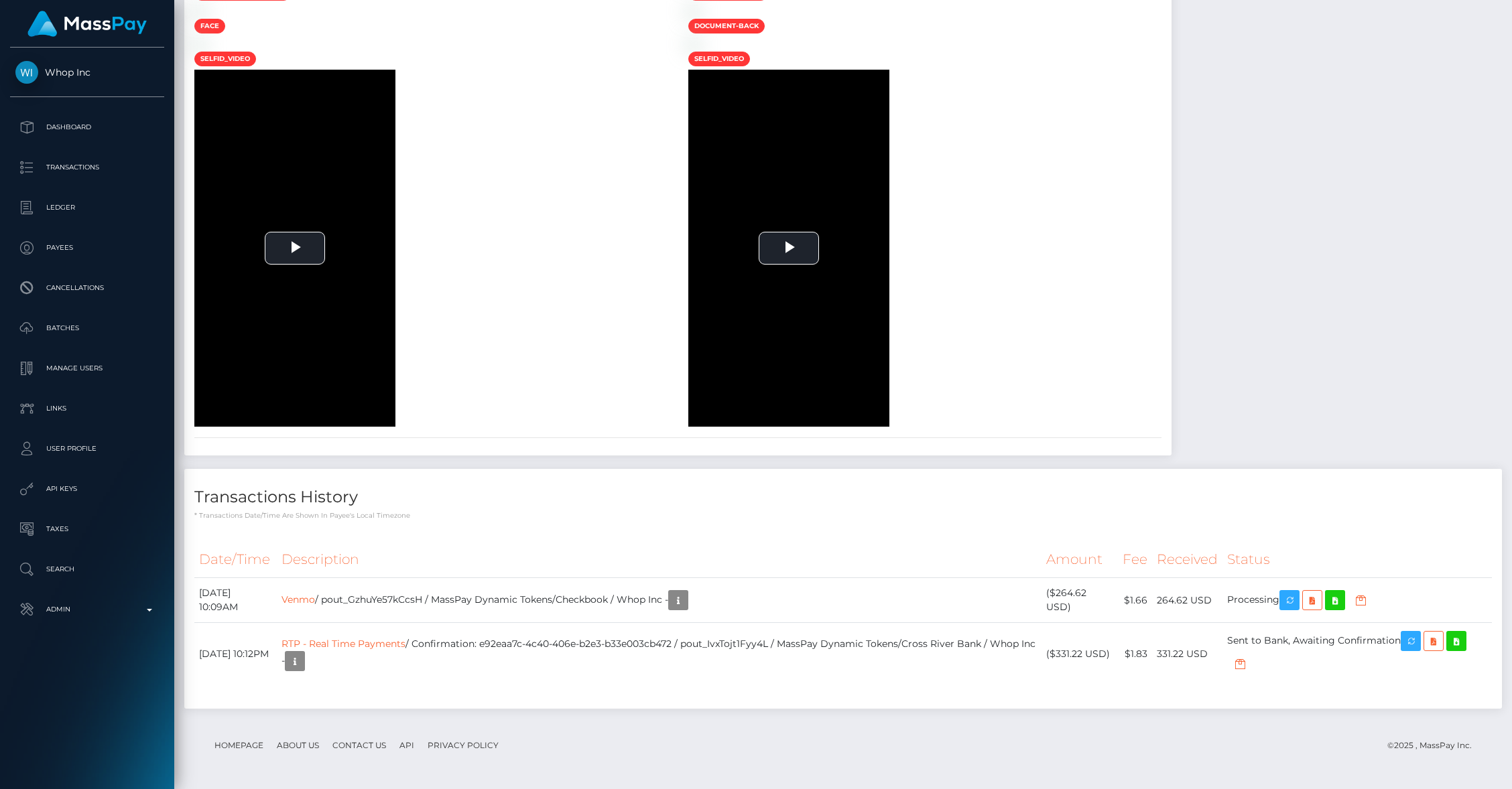
click at [769, 521] on div "Transactions History * Transactions date/time are shown in payee's local timezo…" at bounding box center [843, 589] width 1318 height 240
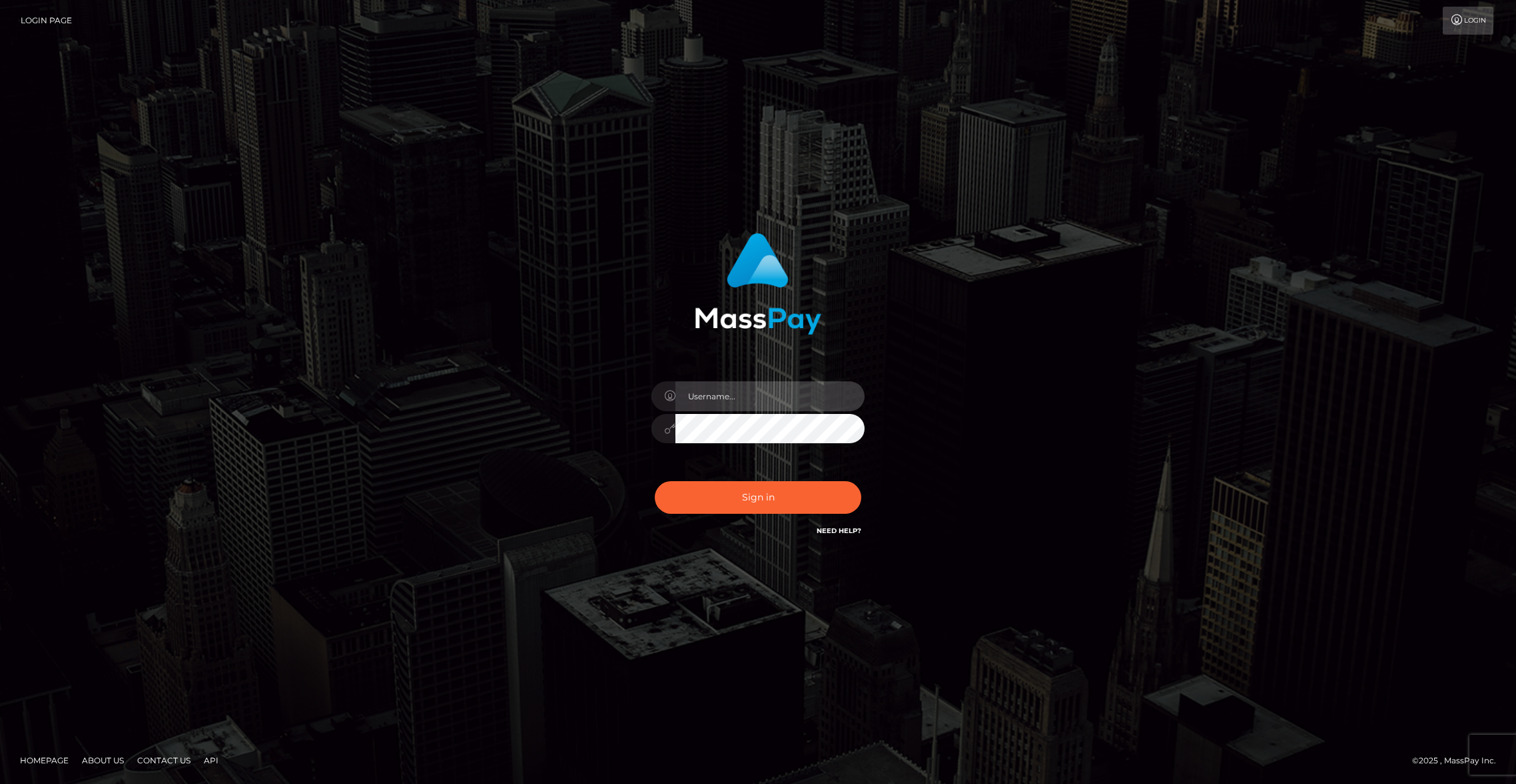
type input "brentg"
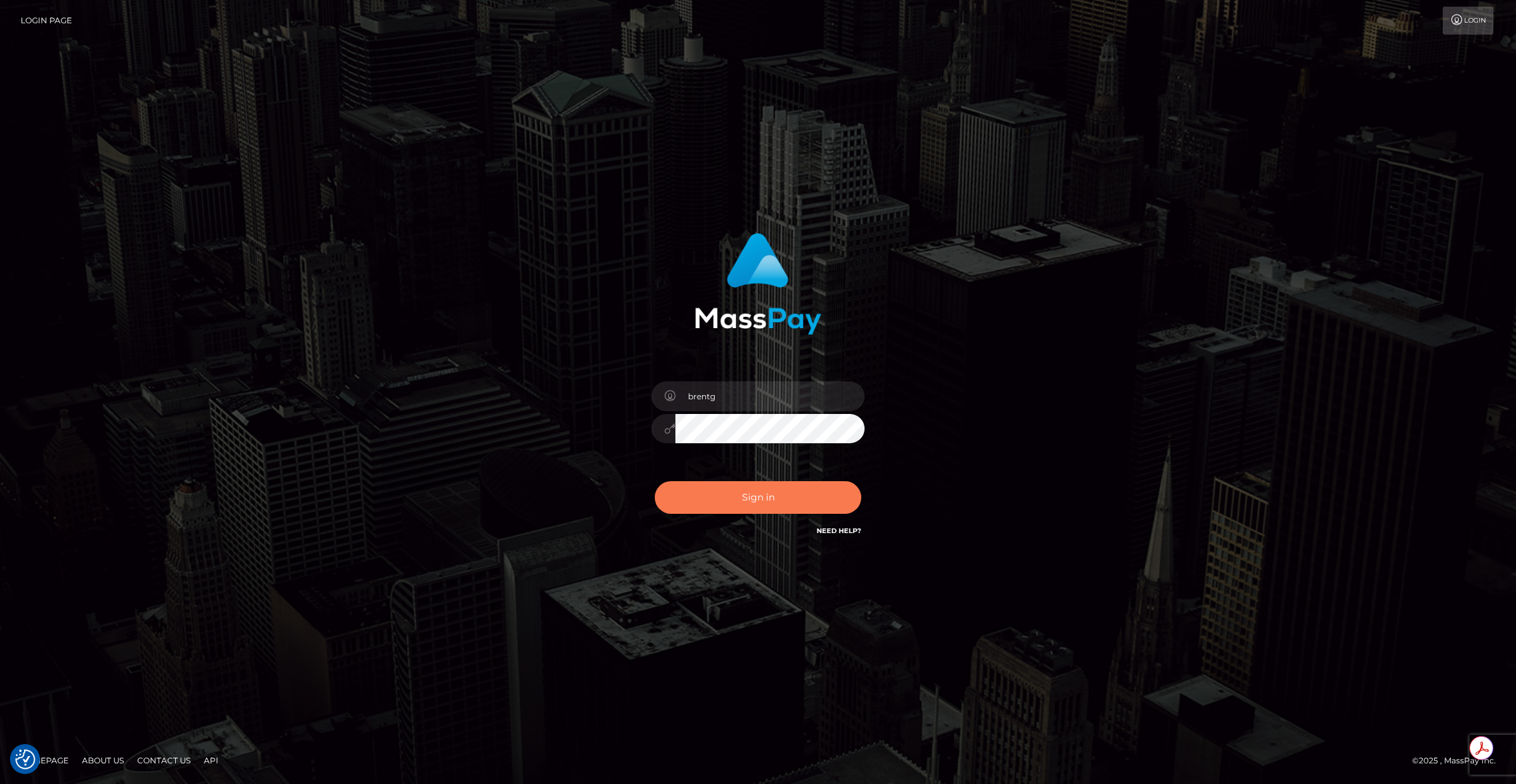
click at [752, 486] on button "Sign in" at bounding box center [757, 497] width 207 height 32
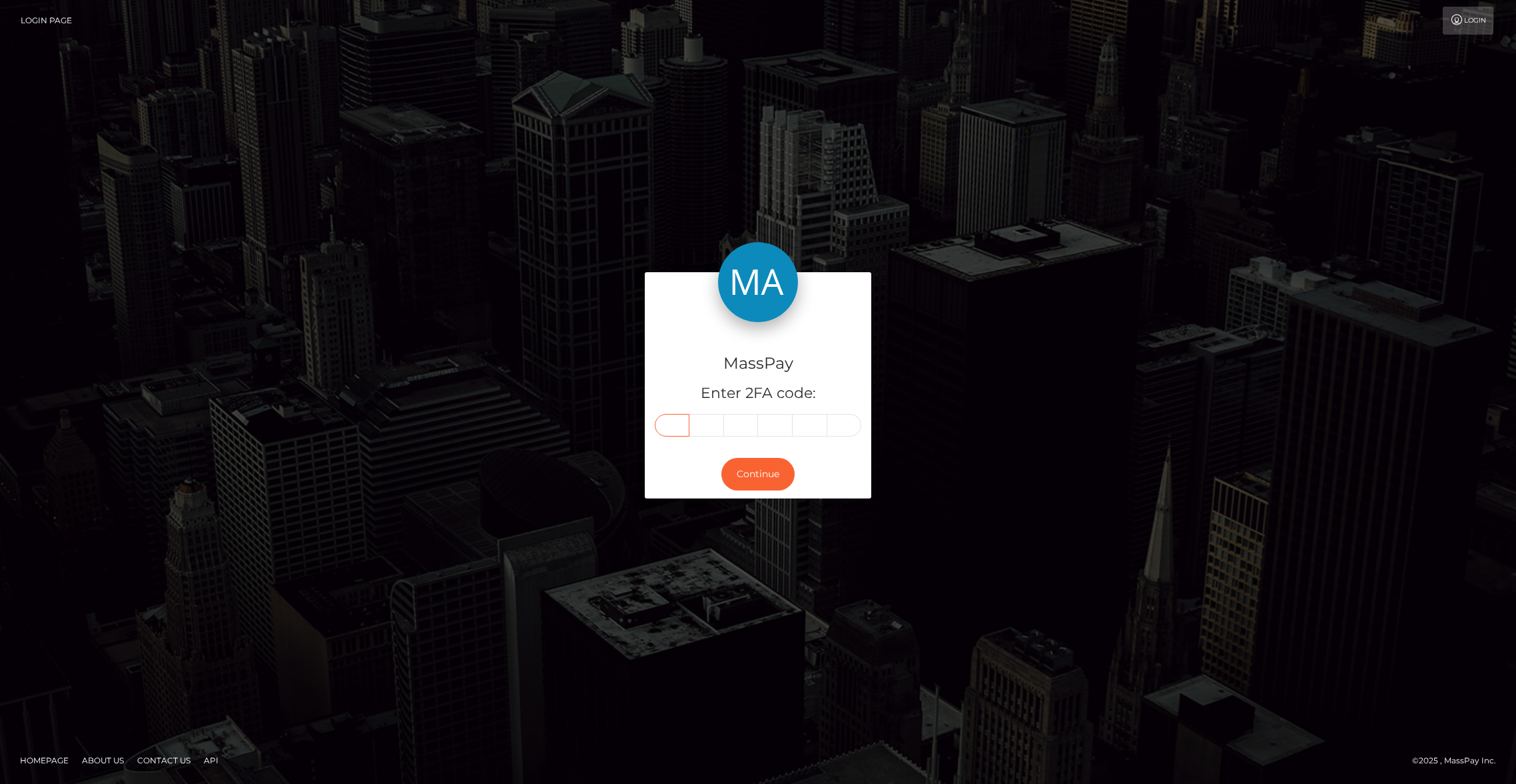
paste input "7"
type input "7"
type input "2"
type input "5"
type input "3"
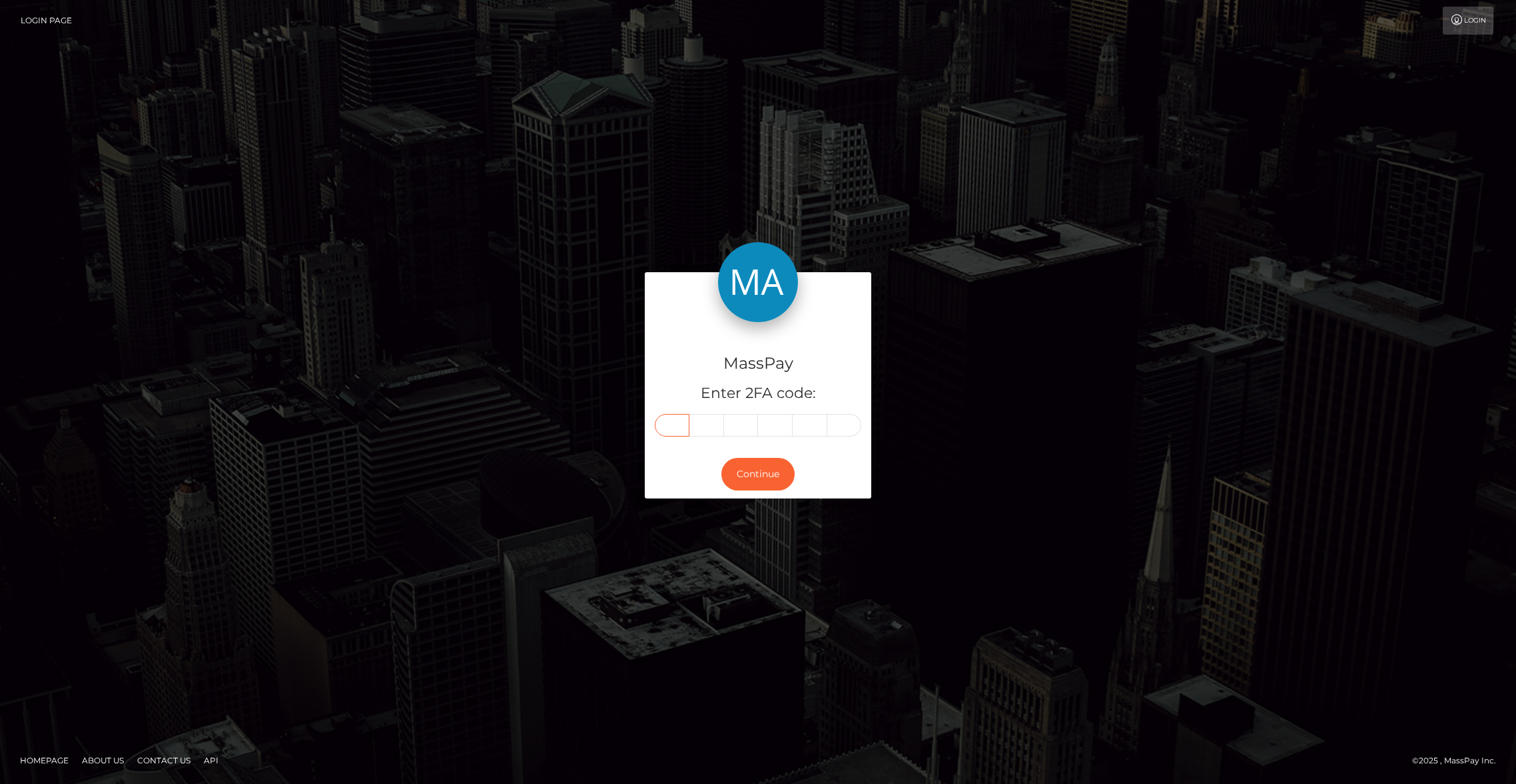
type input "7"
type input "2"
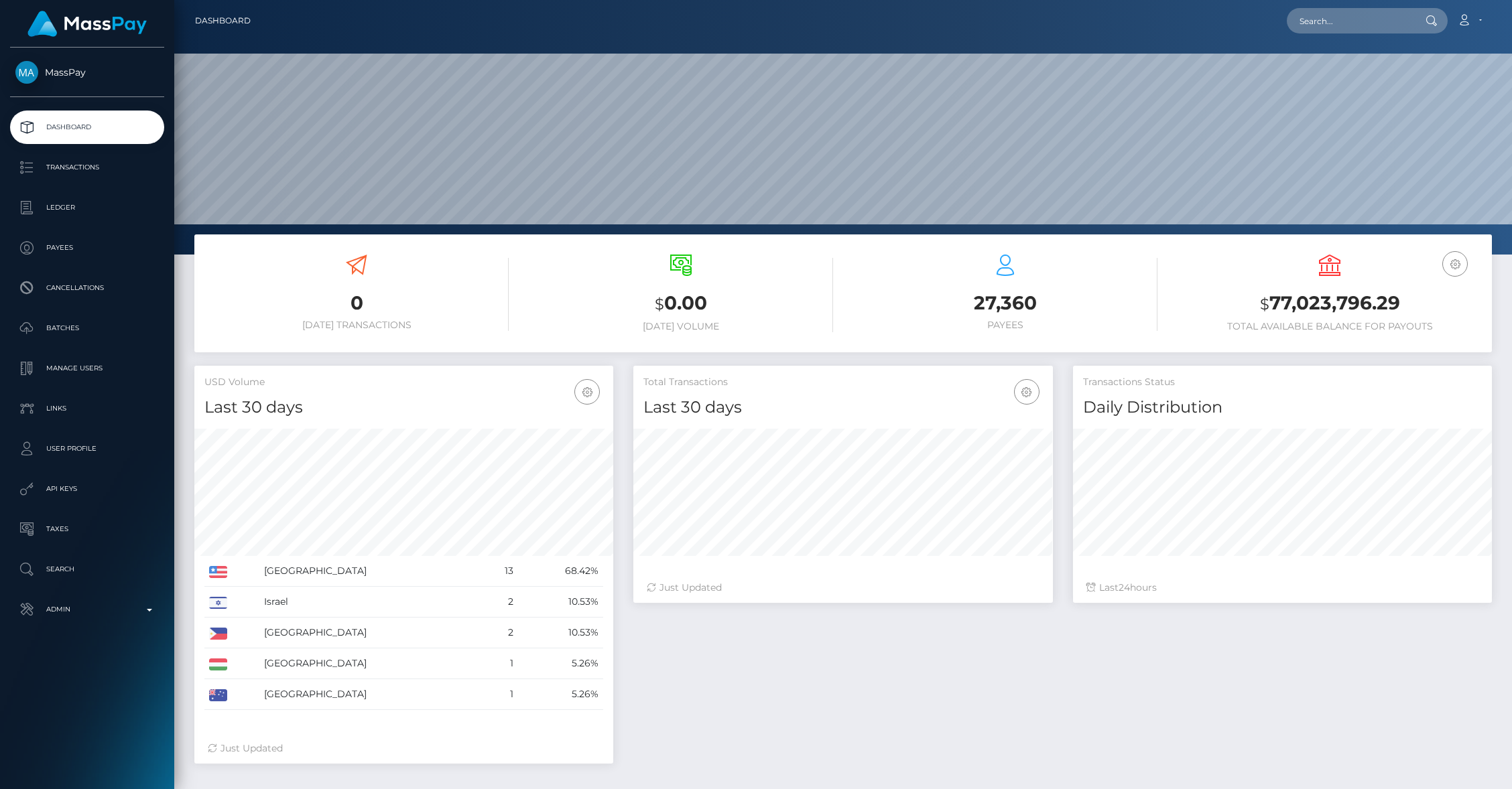
scroll to position [237, 419]
click at [1353, 26] on input "text" at bounding box center [1350, 21] width 126 height 26
paste input "pout_XqKSAneYSo324"
type input "pout_XqKSAneYSo324"
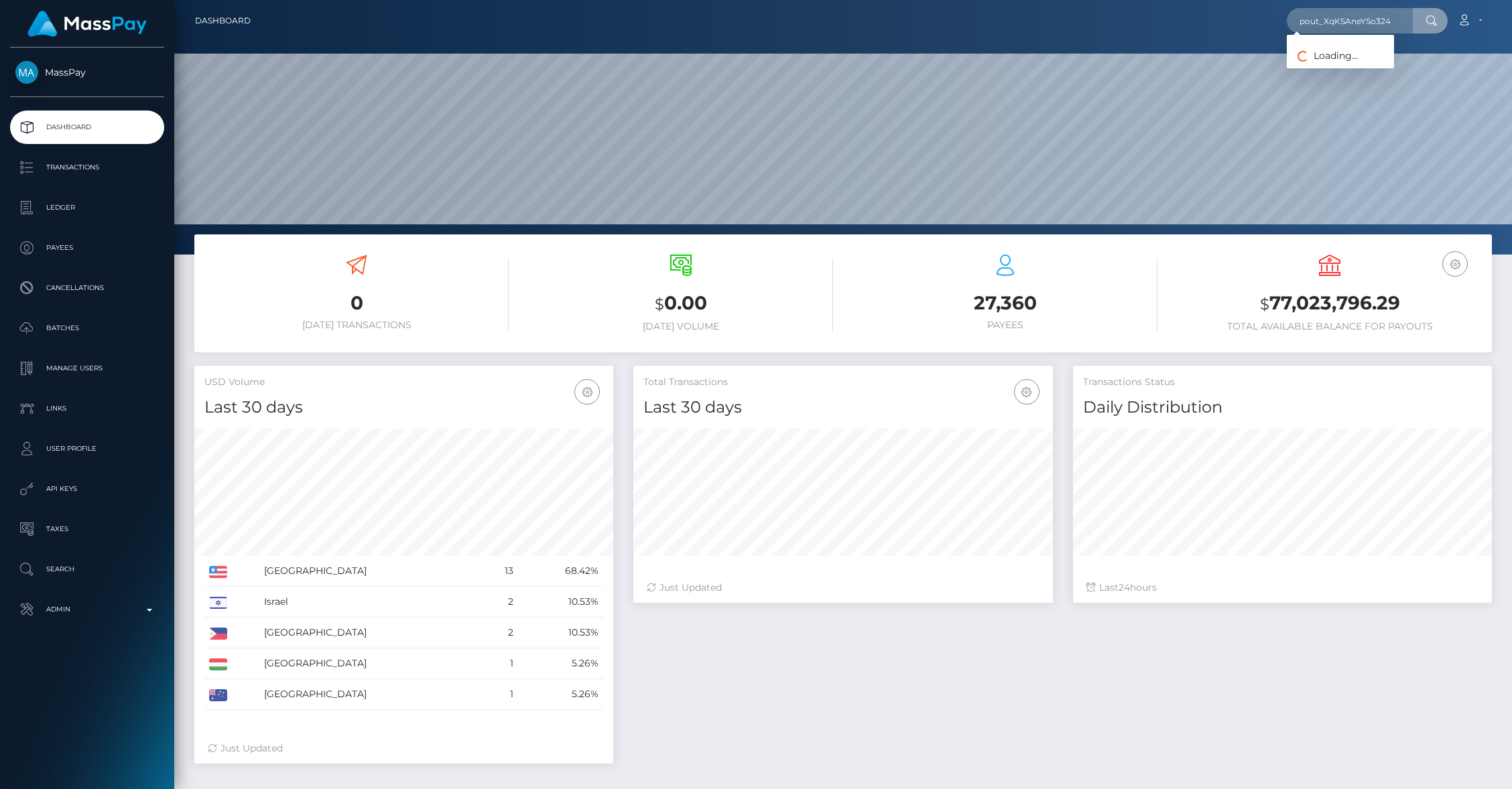
scroll to position [0, 0]
click at [1359, 72] on link "Stan van Eyk (Whop Inc - )" at bounding box center [1366, 70] width 157 height 25
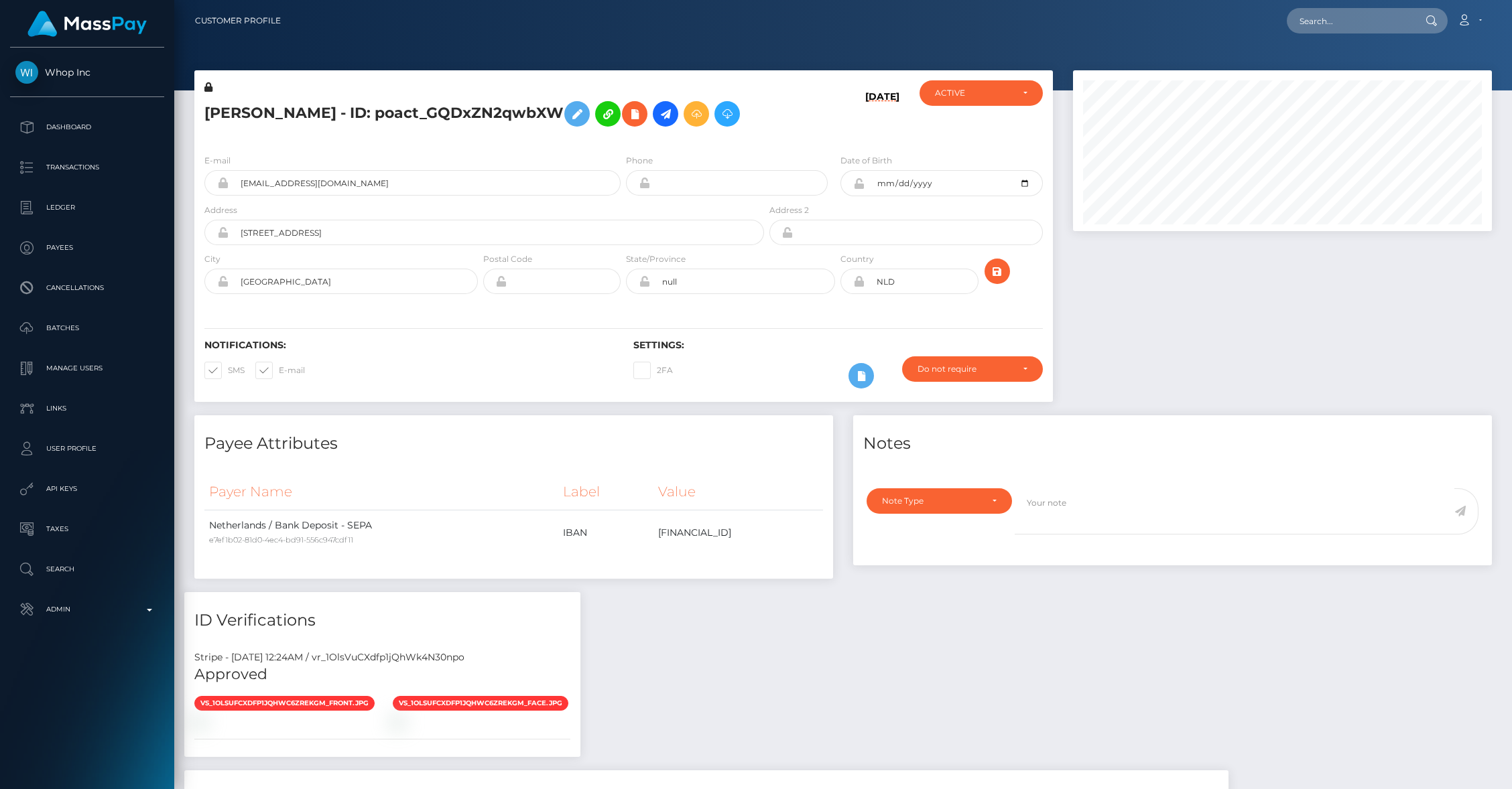
scroll to position [161, 419]
click at [1330, 22] on input "text" at bounding box center [1350, 21] width 126 height 26
paste input "[EMAIL_ADDRESS][DOMAIN_NAME]"
type input "[EMAIL_ADDRESS][DOMAIN_NAME]"
click at [1333, 97] on link "[PERSON_NAME]" at bounding box center [1341, 97] width 107 height 25
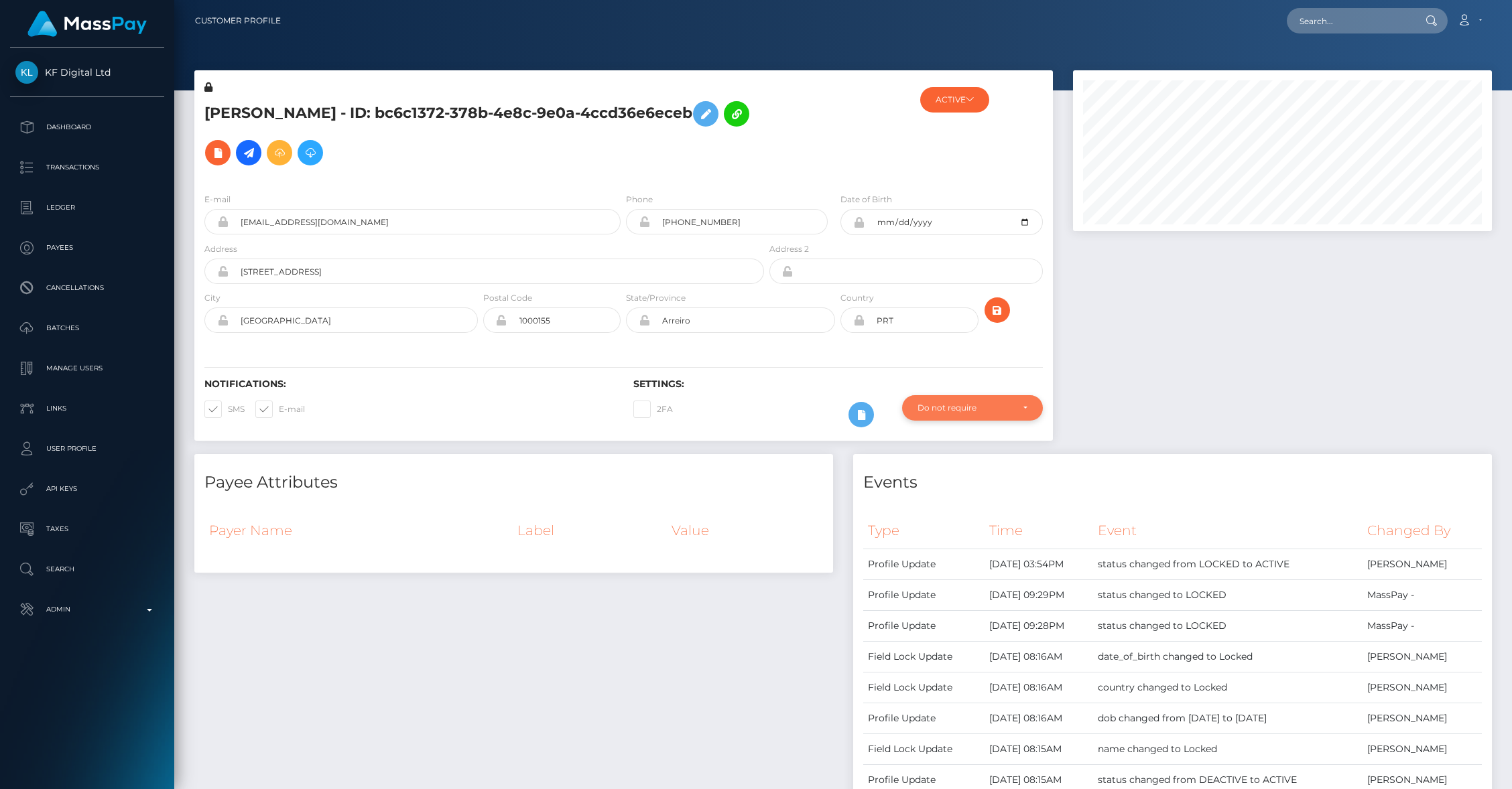
click at [1002, 411] on div "Do not require" at bounding box center [965, 407] width 95 height 10
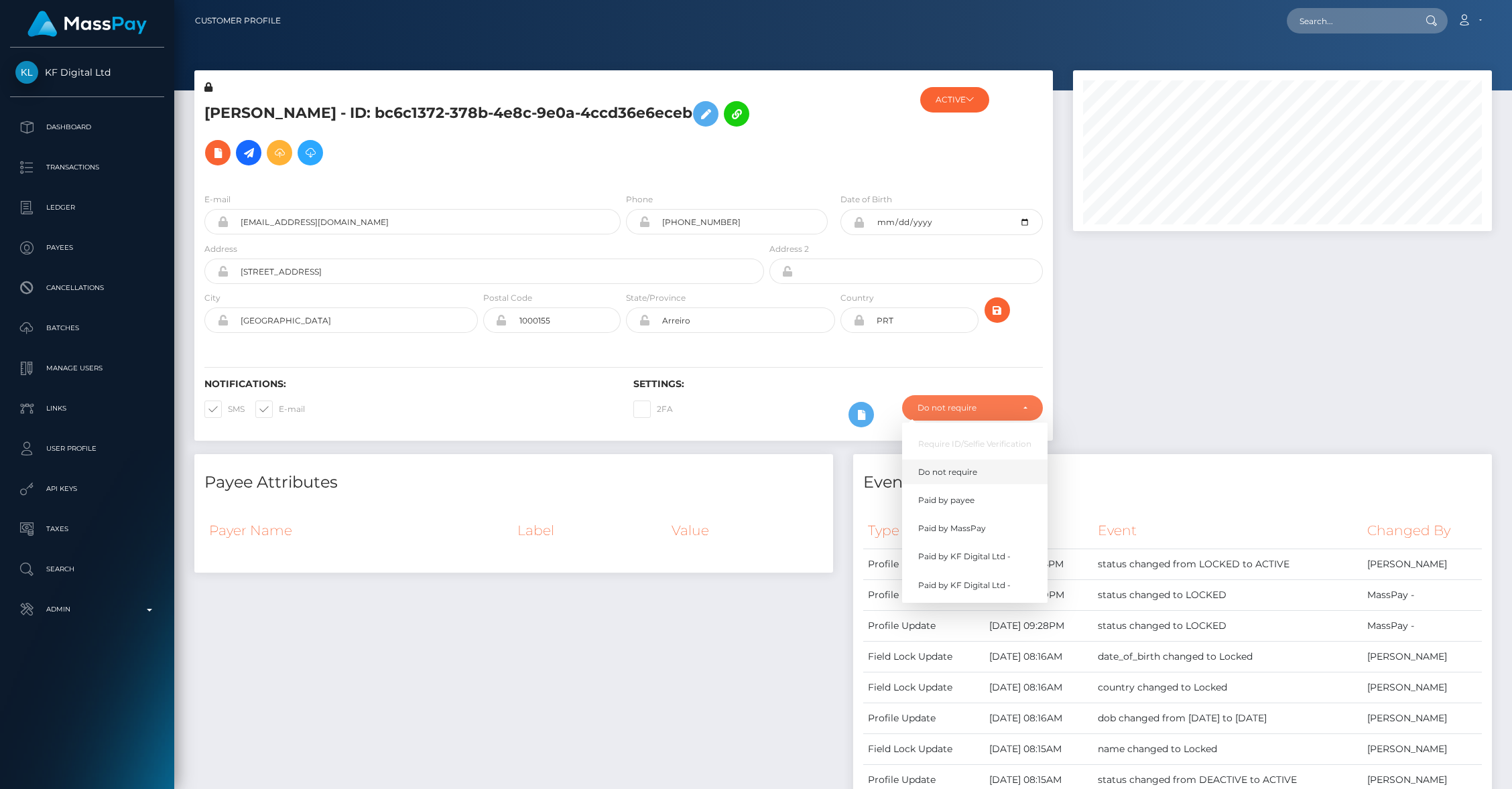
click at [932, 469] on span "Do not require" at bounding box center [947, 472] width 59 height 12
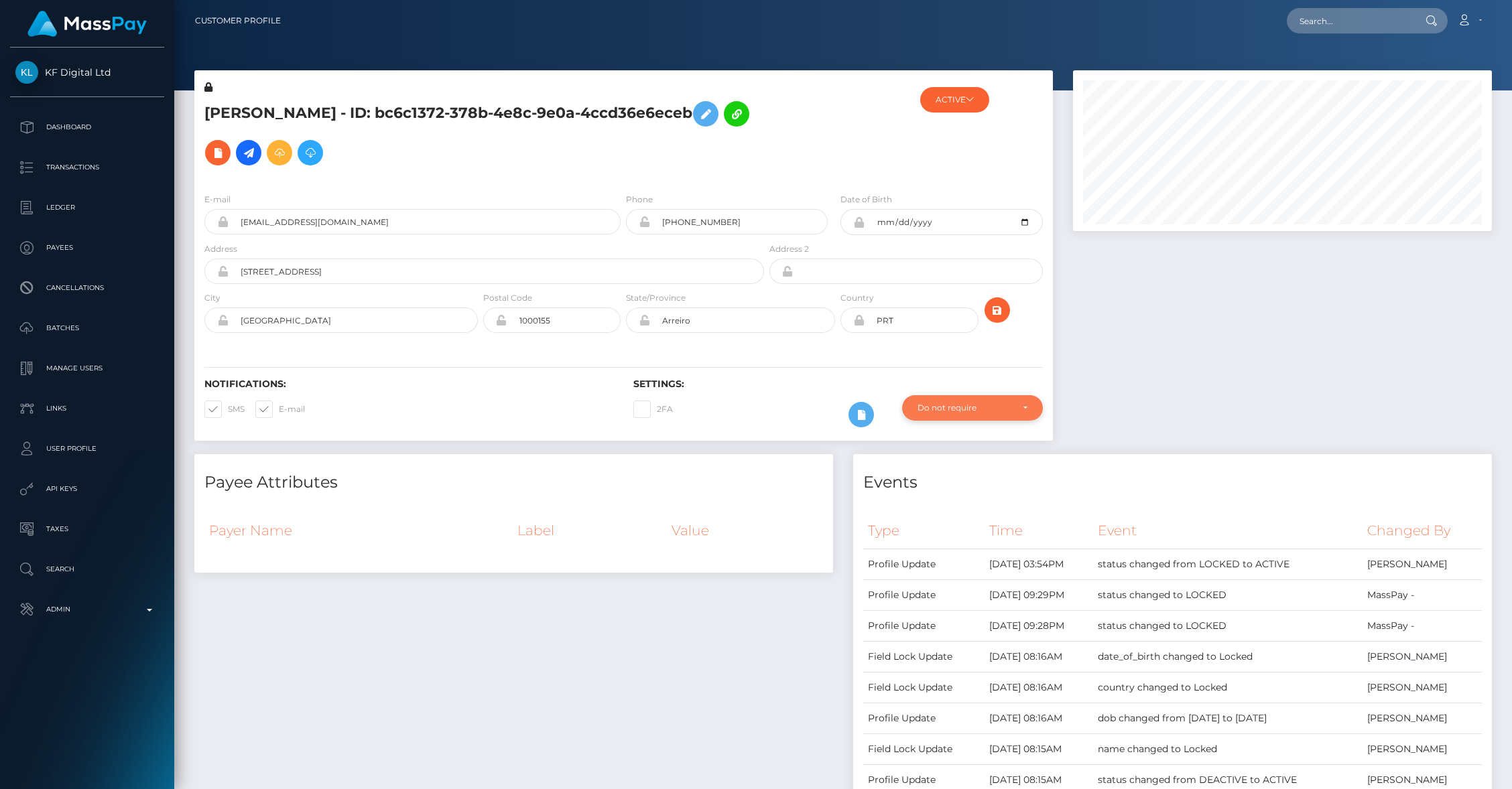
click at [953, 416] on div "Do not require" at bounding box center [972, 408] width 140 height 26
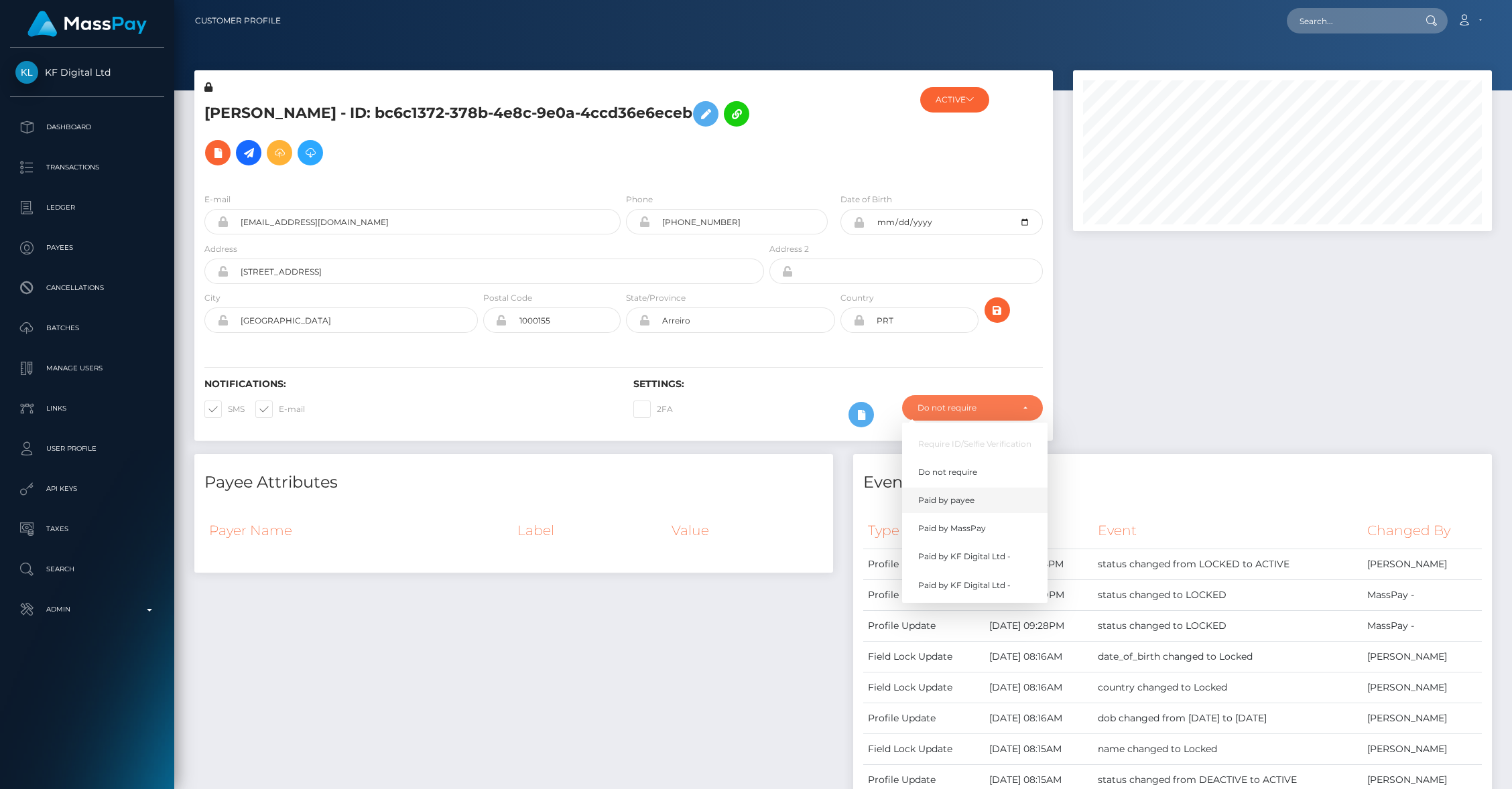
click at [950, 495] on span "Paid by payee" at bounding box center [946, 500] width 56 height 12
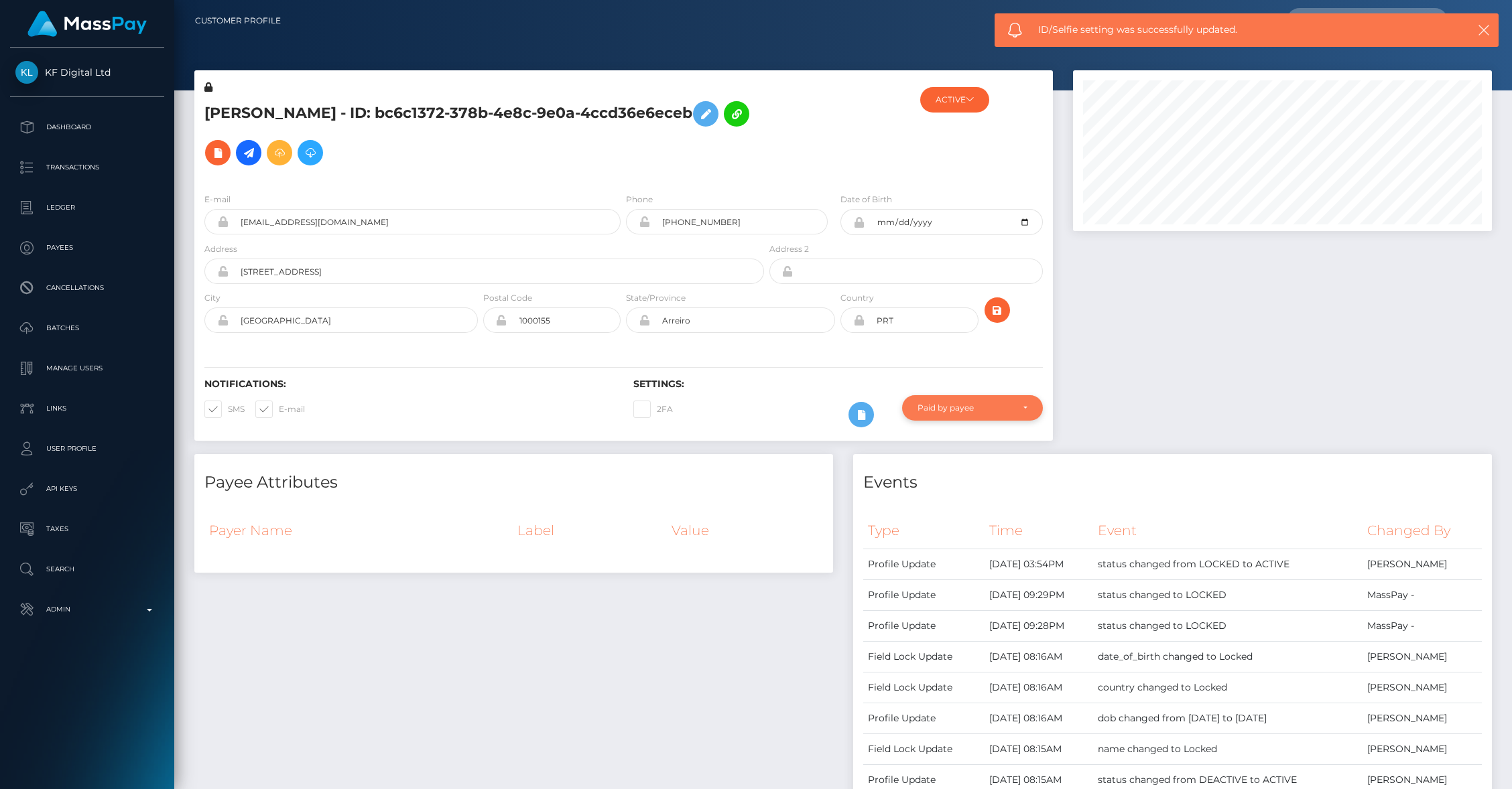
click at [955, 417] on div "Paid by payee" at bounding box center [972, 408] width 140 height 26
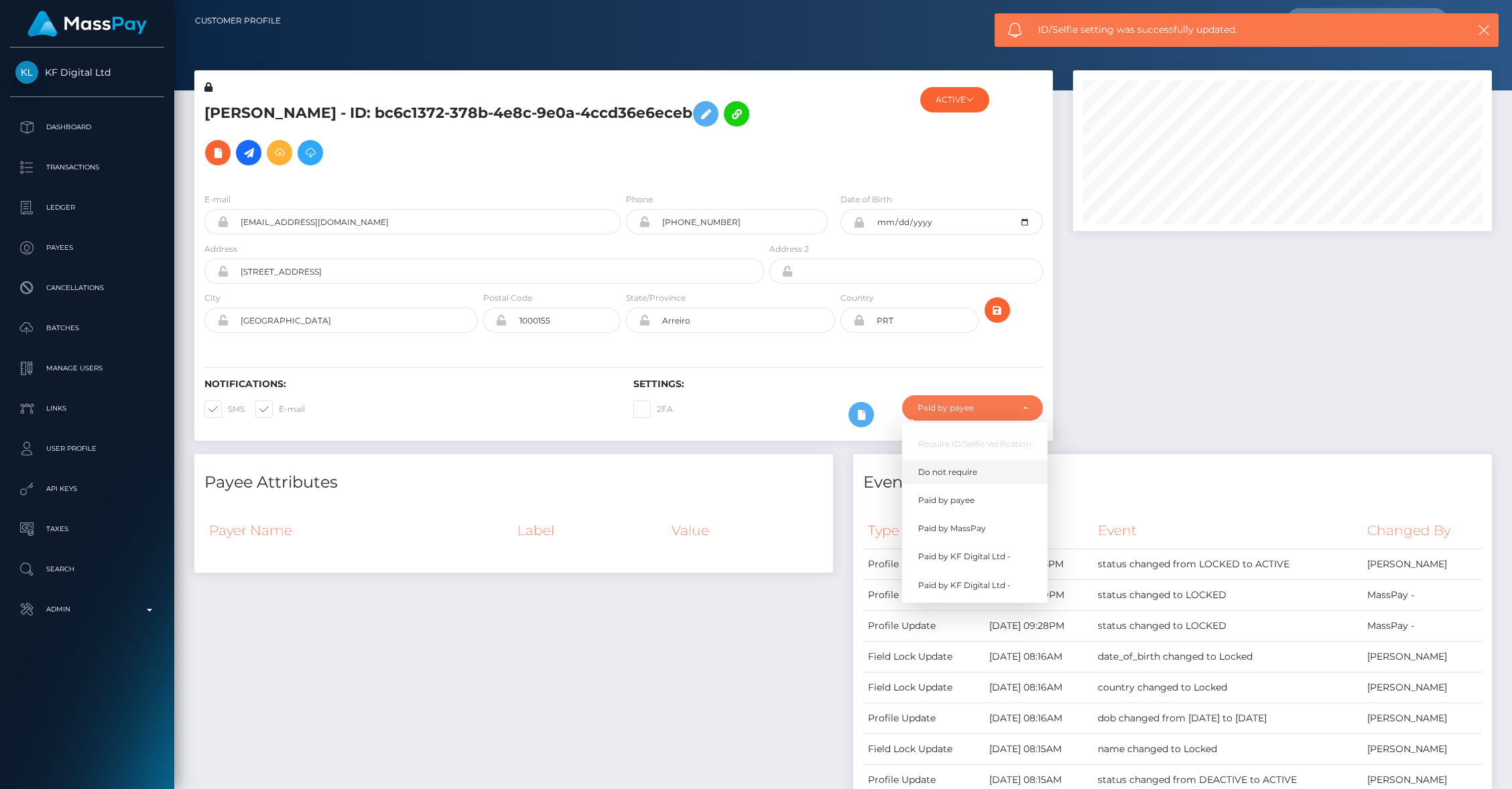
click at [934, 466] on span "Do not require" at bounding box center [947, 472] width 59 height 12
select select "0"
